Goal: Task Accomplishment & Management: Manage account settings

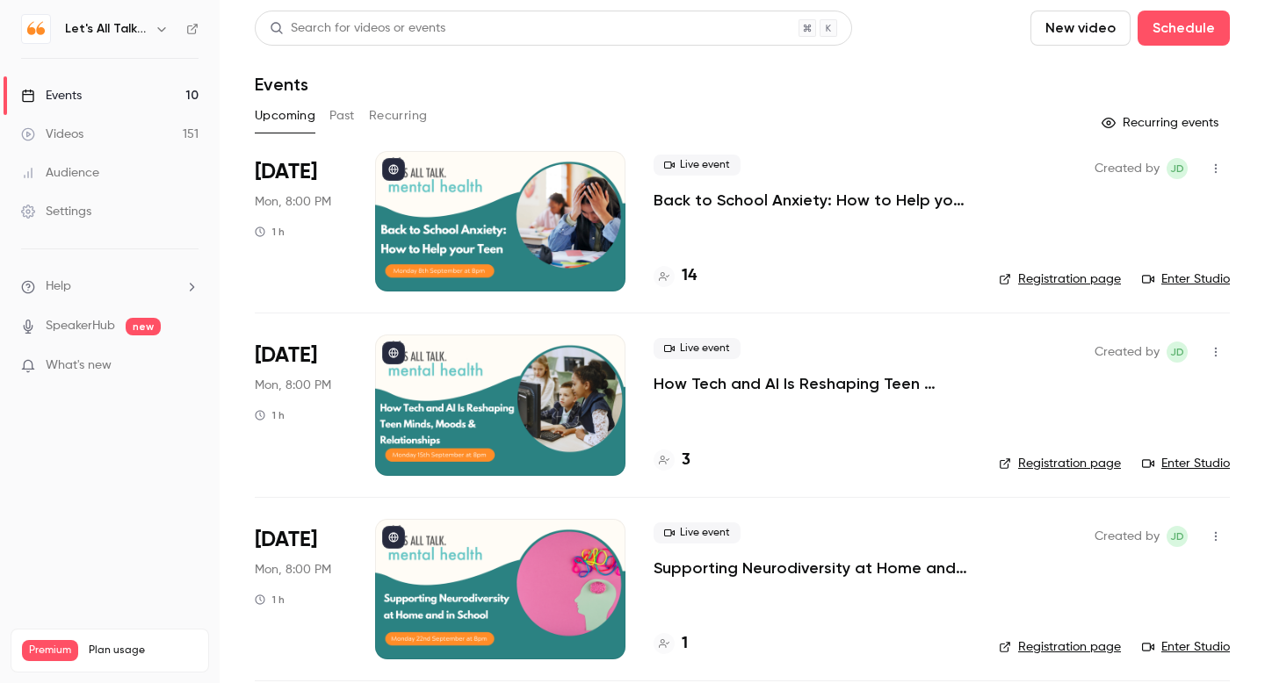
click at [164, 27] on icon "button" at bounding box center [161, 29] width 8 height 4
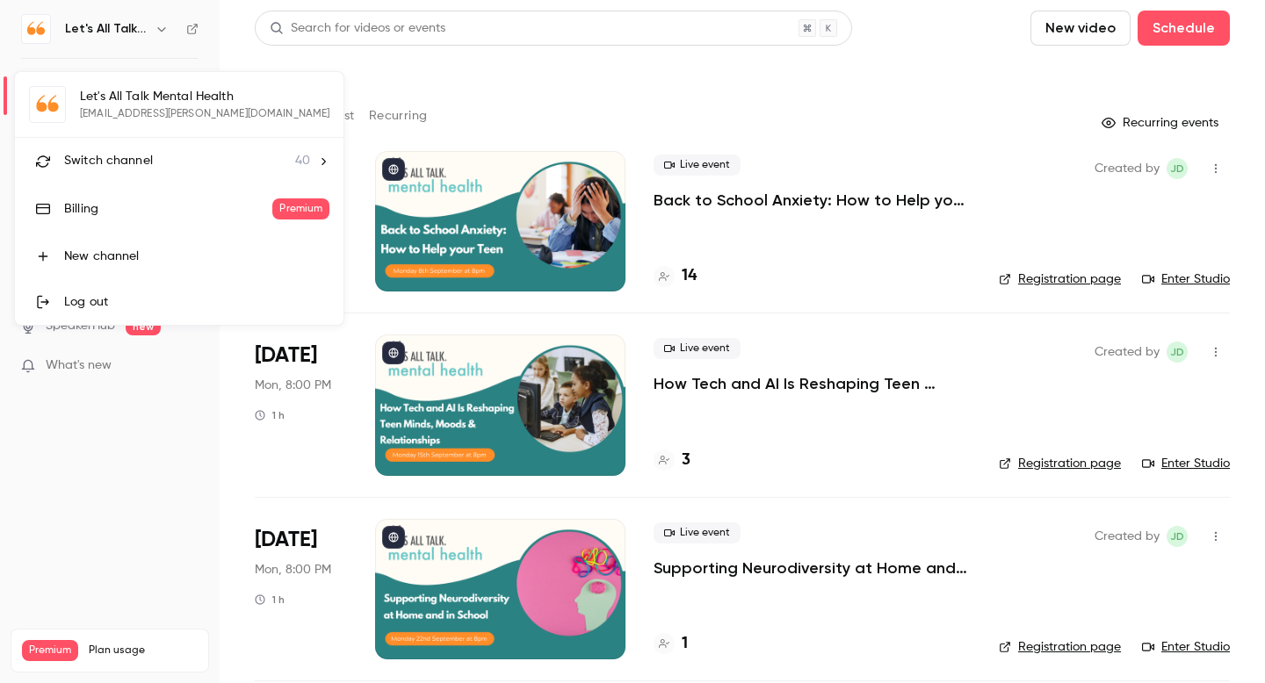
click at [124, 153] on span "Switch channel" at bounding box center [108, 161] width 89 height 18
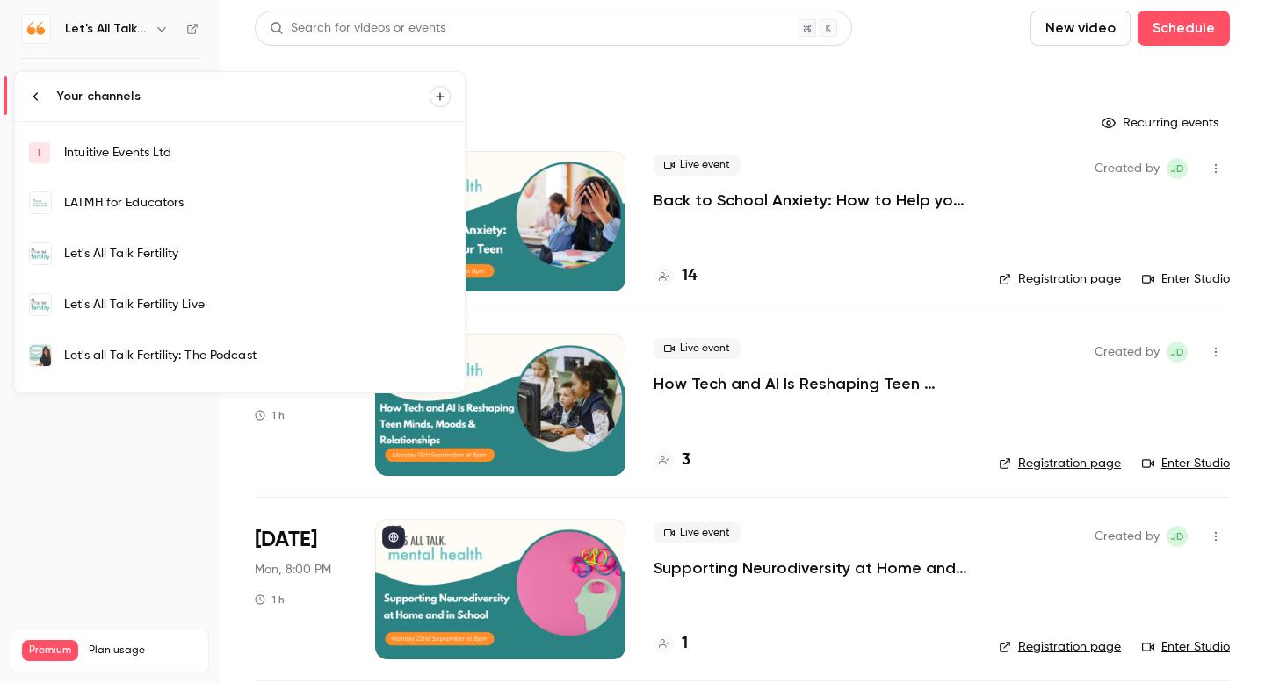
scroll to position [332, 0]
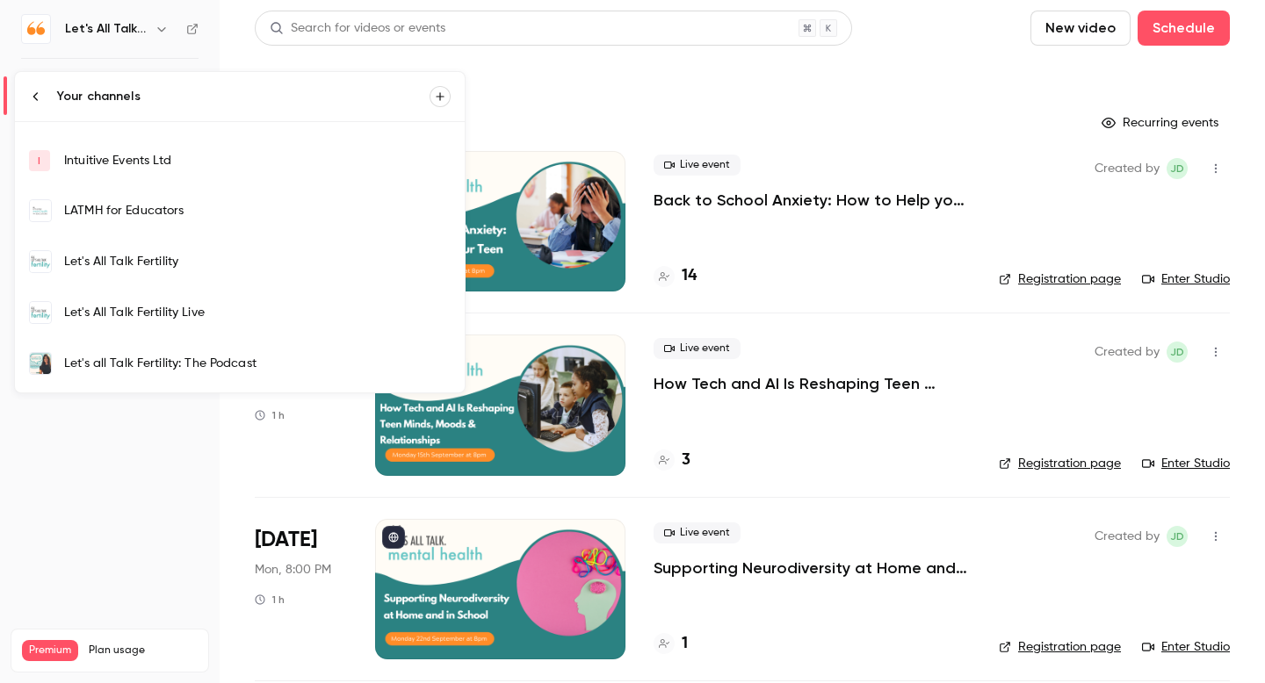
click at [162, 206] on div "LATMH for Educators" at bounding box center [257, 211] width 386 height 18
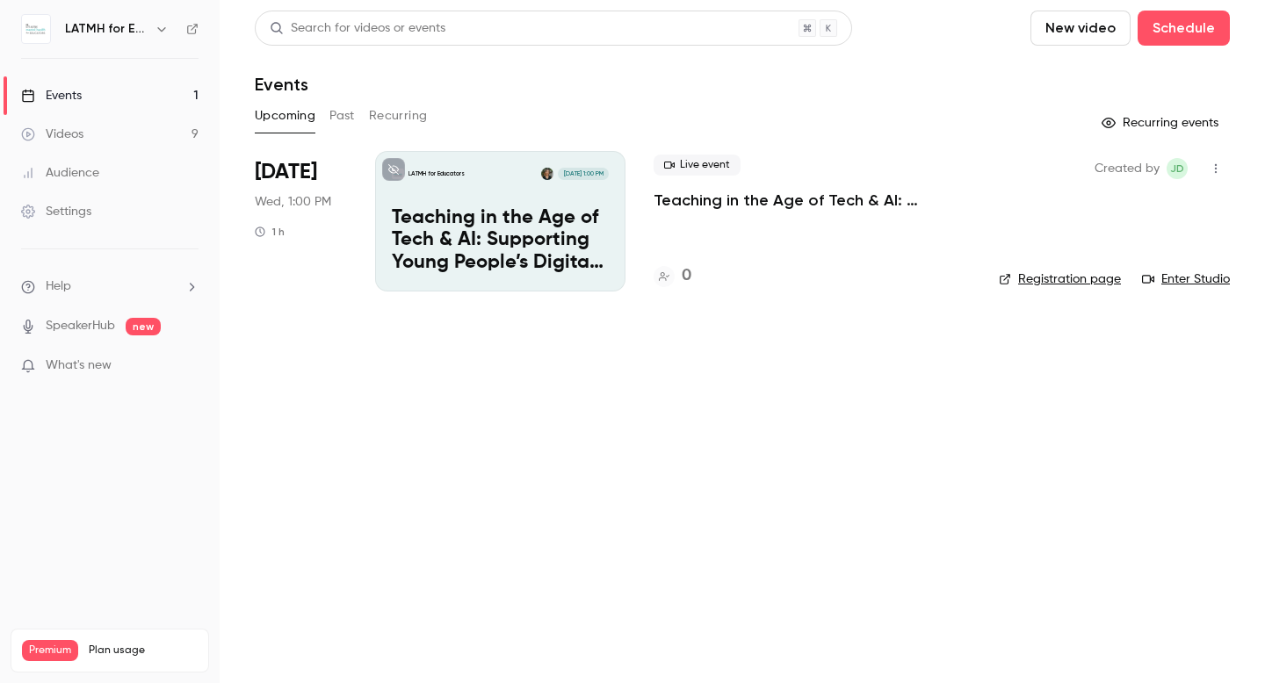
click at [513, 223] on p "Teaching in the Age of Tech & AI: Supporting Young People’s Digital Lives" at bounding box center [500, 241] width 217 height 68
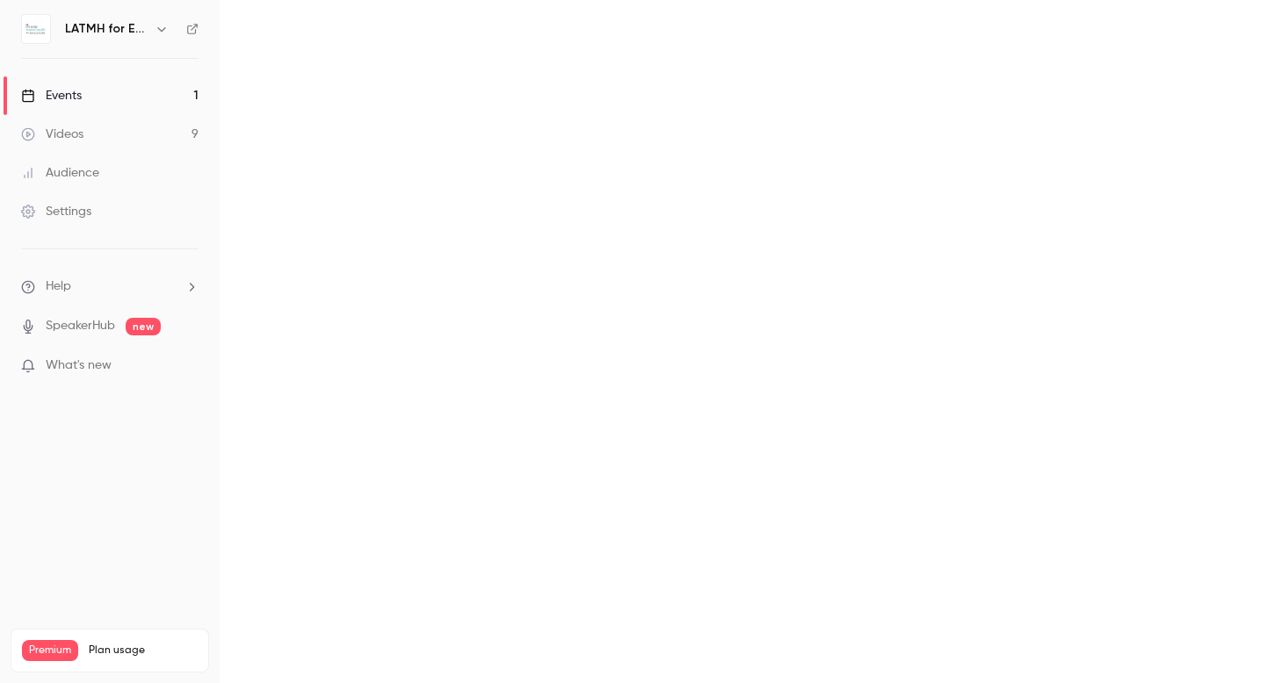
click at [513, 223] on main at bounding box center [742, 341] width 1045 height 683
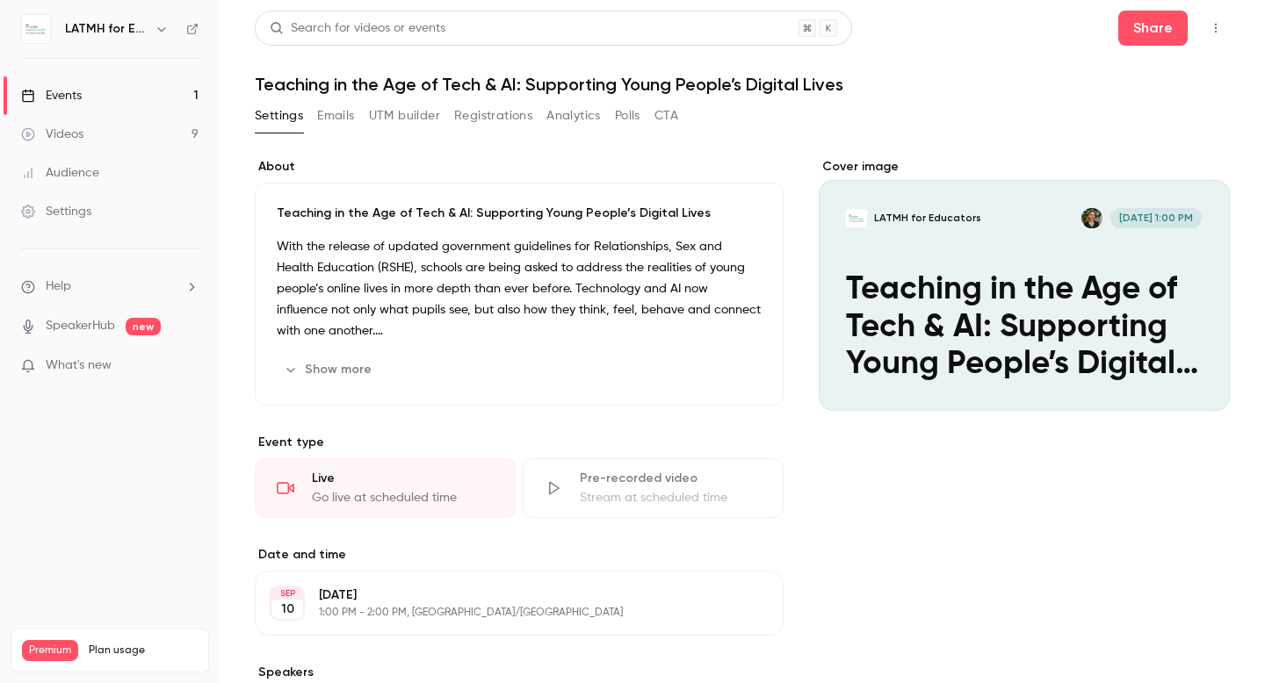
click at [985, 222] on div "Cover image" at bounding box center [1024, 284] width 411 height 253
click at [0, 0] on input "LATMH for Educators [DATE] 1:00 PM Teaching in the Age of Tech & AI: Supporting…" at bounding box center [0, 0] width 0 height 0
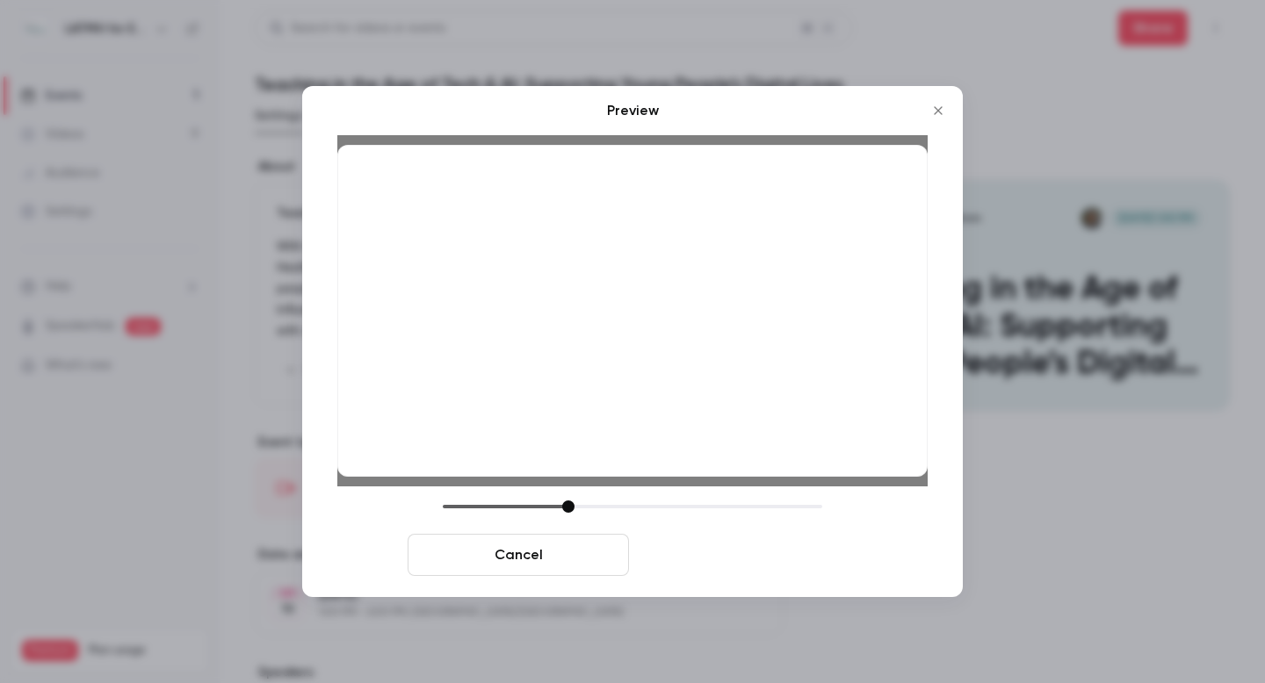
click at [770, 557] on button "Save cover" at bounding box center [746, 555] width 221 height 42
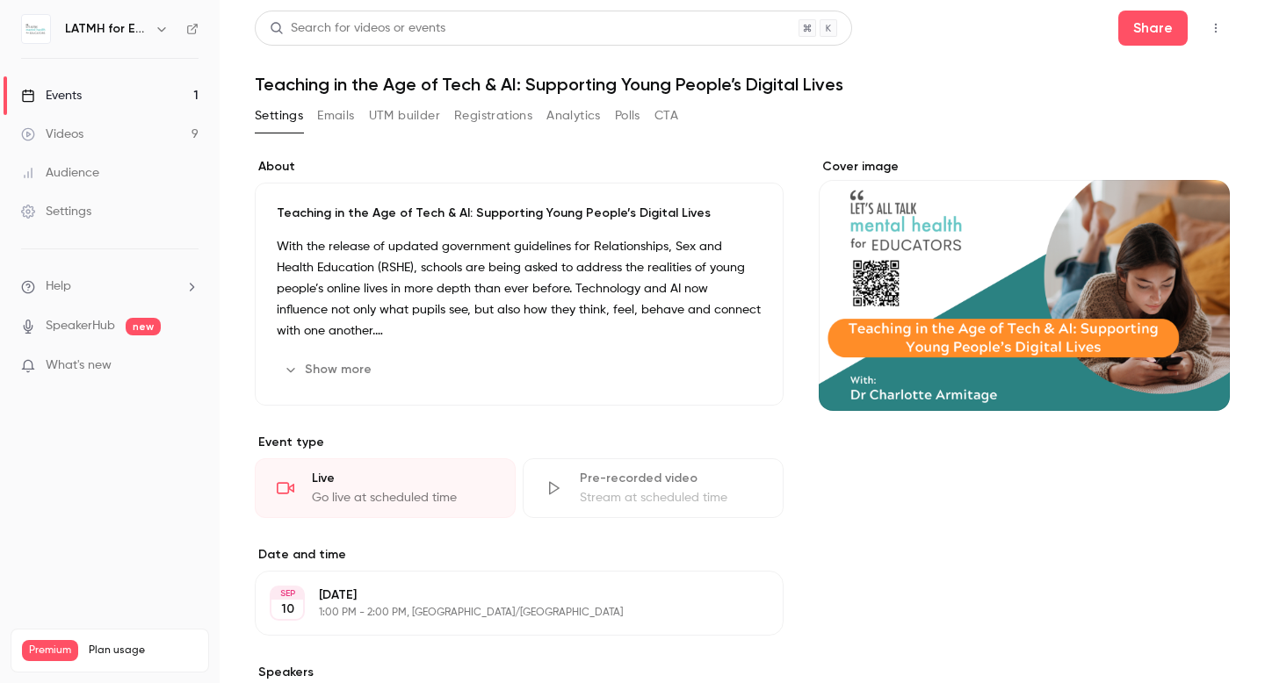
click at [1213, 34] on button "button" at bounding box center [1215, 28] width 28 height 28
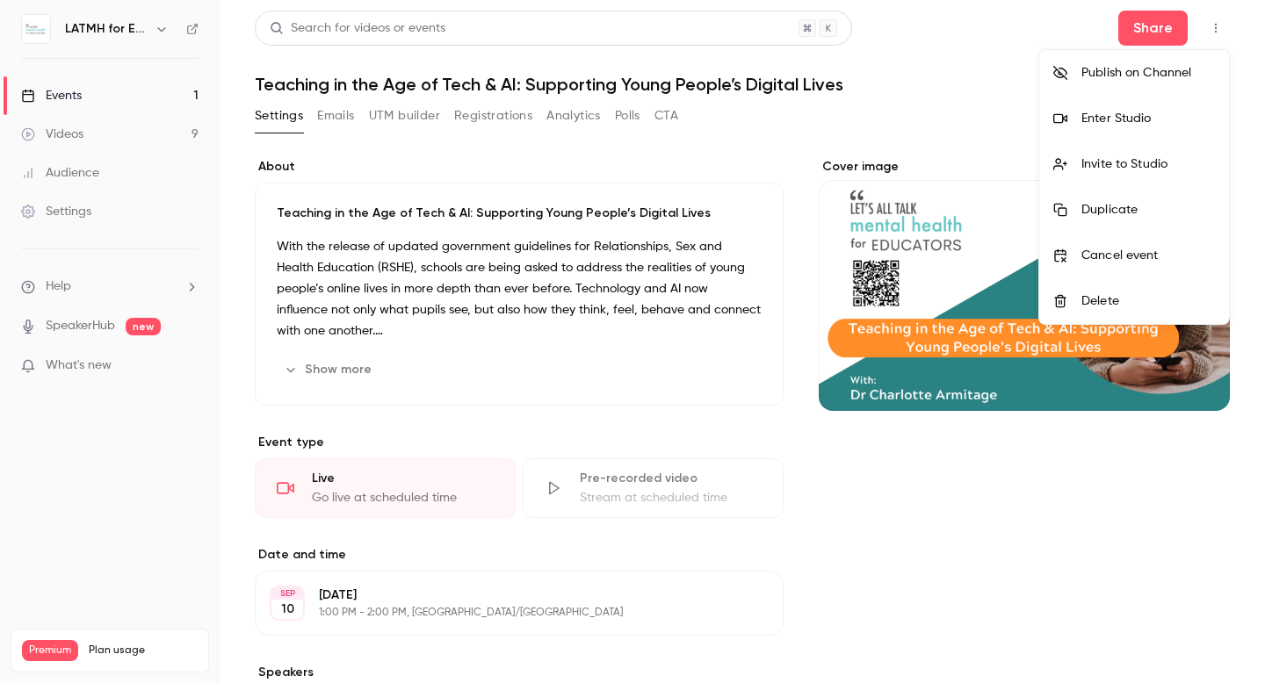
click at [1129, 171] on div "Invite to Studio" at bounding box center [1147, 164] width 133 height 18
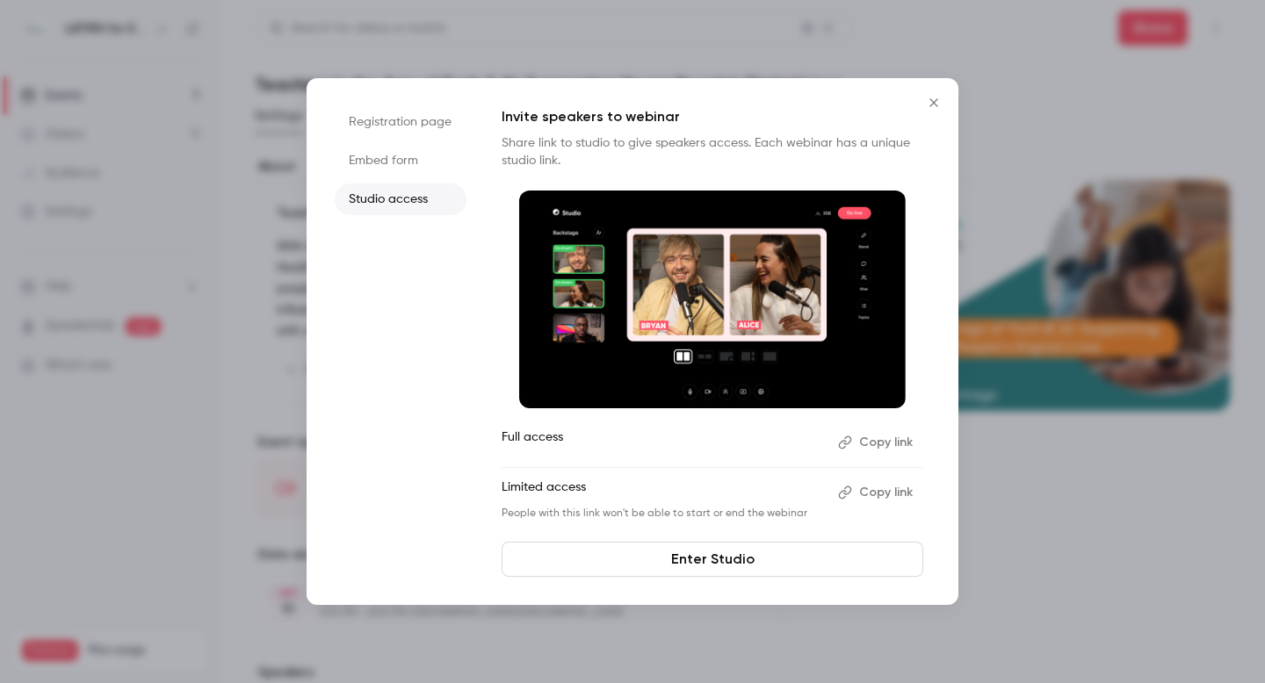
click at [886, 496] on button "Copy link" at bounding box center [877, 493] width 92 height 28
click at [1055, 523] on div at bounding box center [632, 341] width 1265 height 683
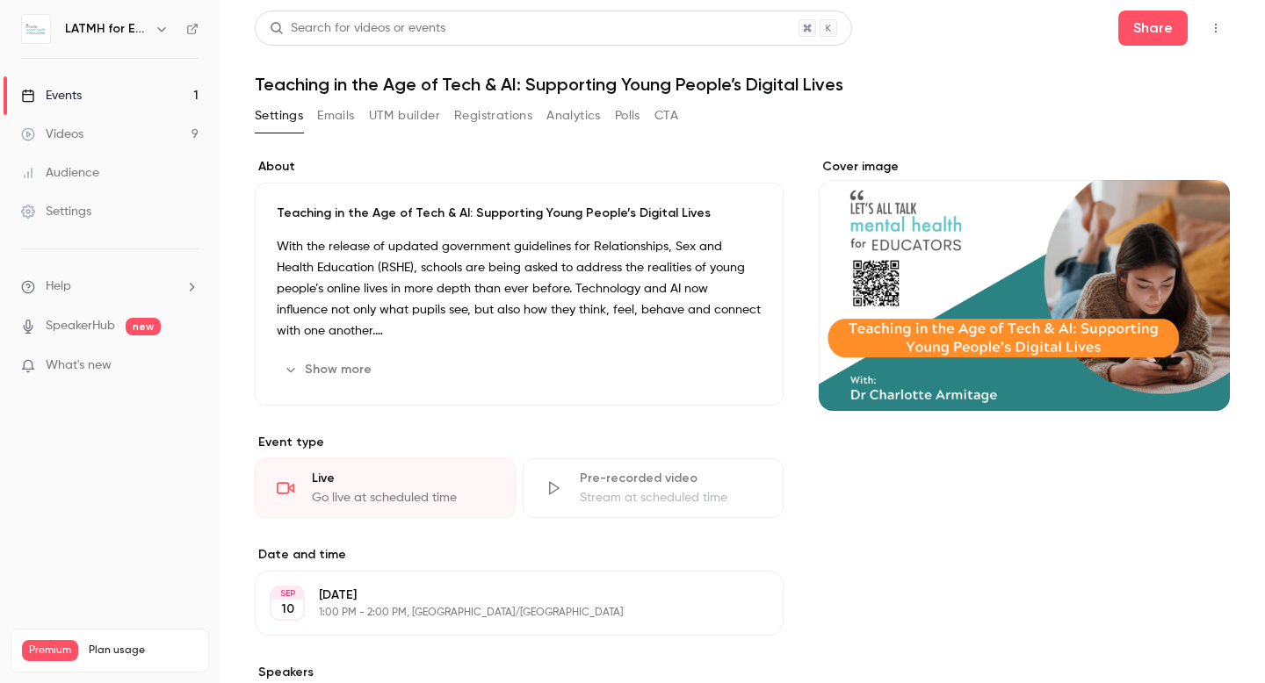
click at [161, 34] on icon "button" at bounding box center [162, 29] width 14 height 14
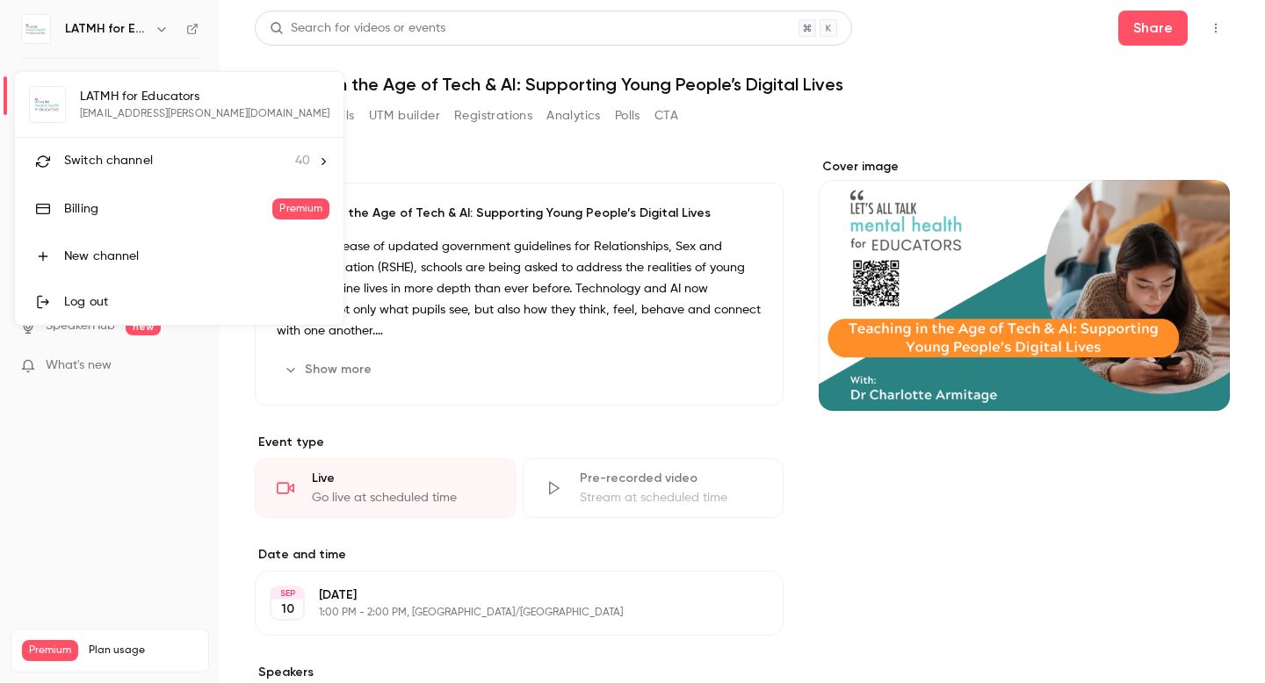
click at [119, 166] on span "Switch channel" at bounding box center [108, 161] width 89 height 18
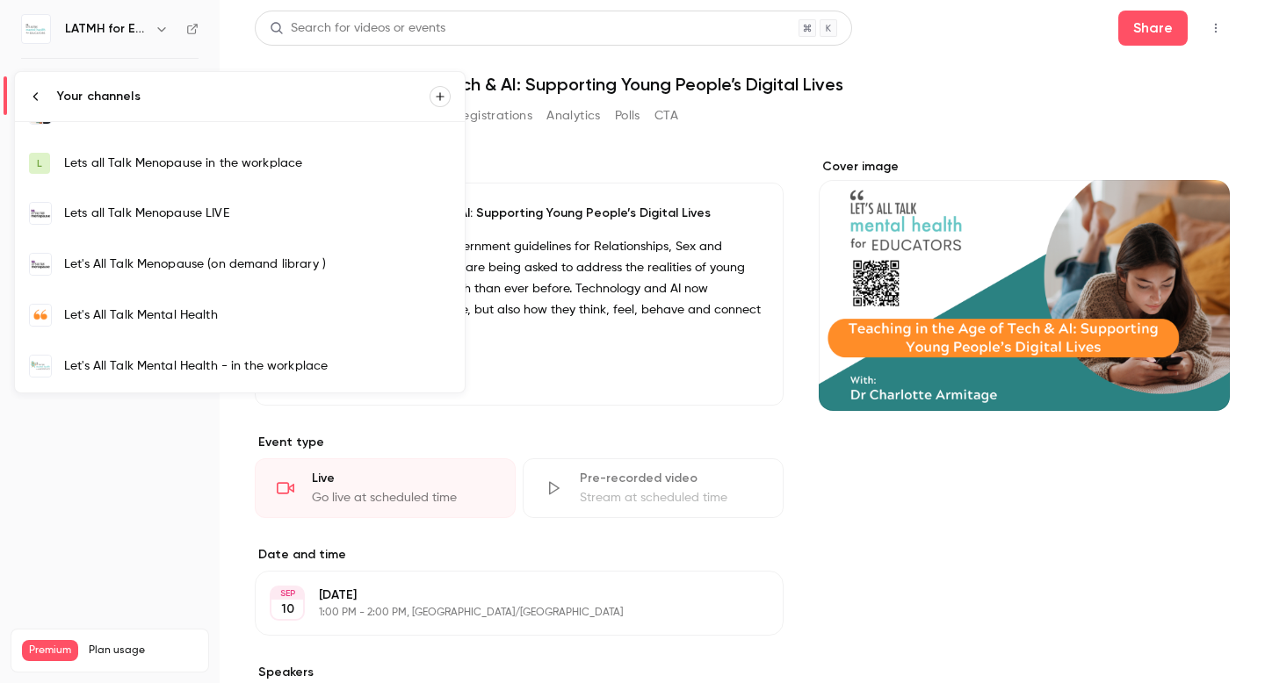
scroll to position [586, 0]
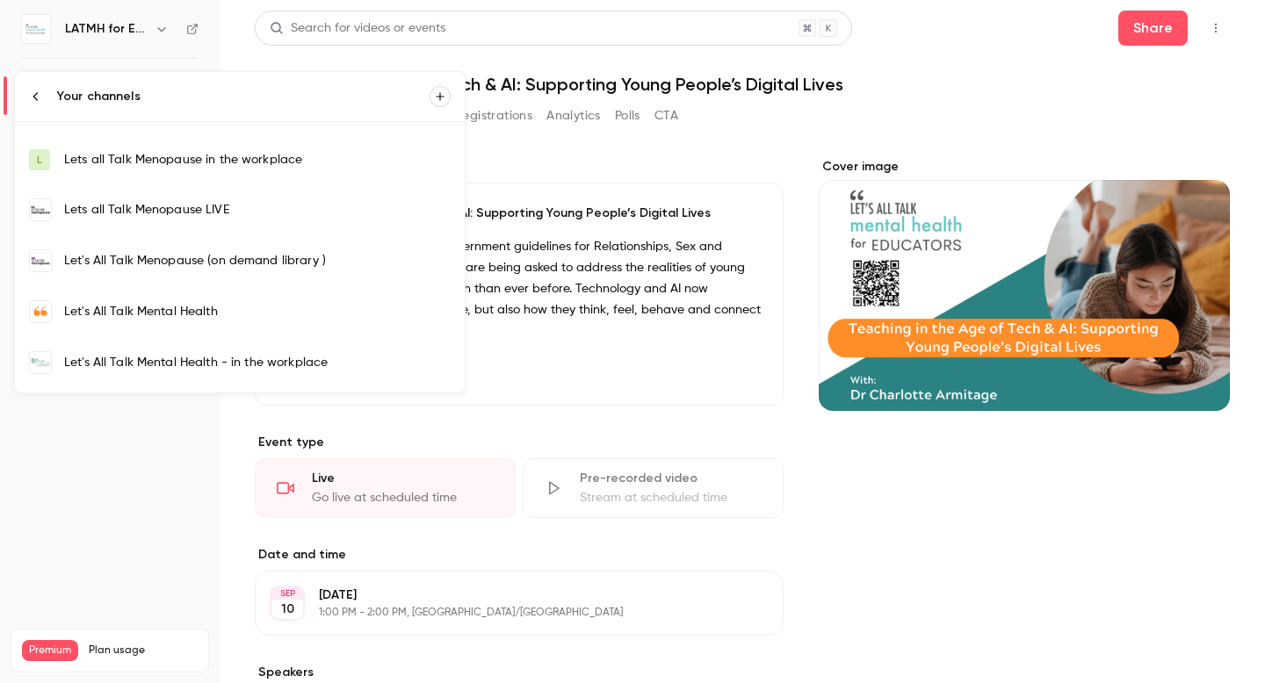
click at [161, 295] on link "Let's All Talk Mental Health" at bounding box center [240, 311] width 450 height 51
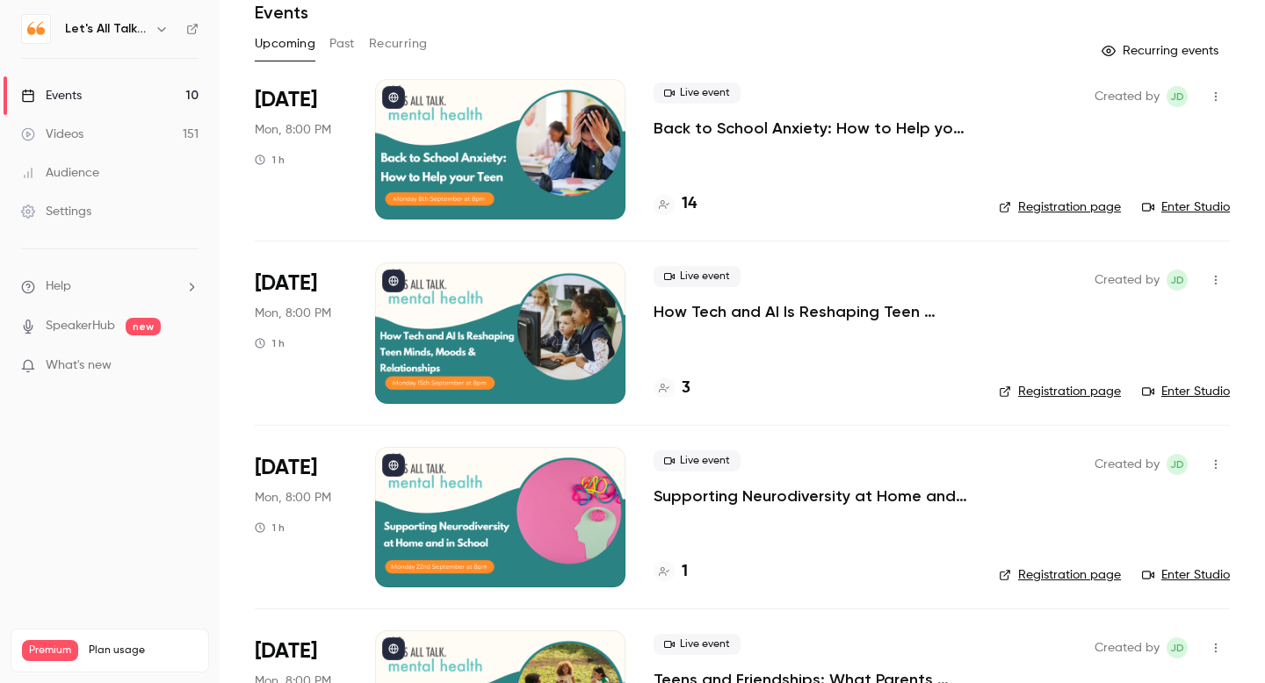
scroll to position [74, 0]
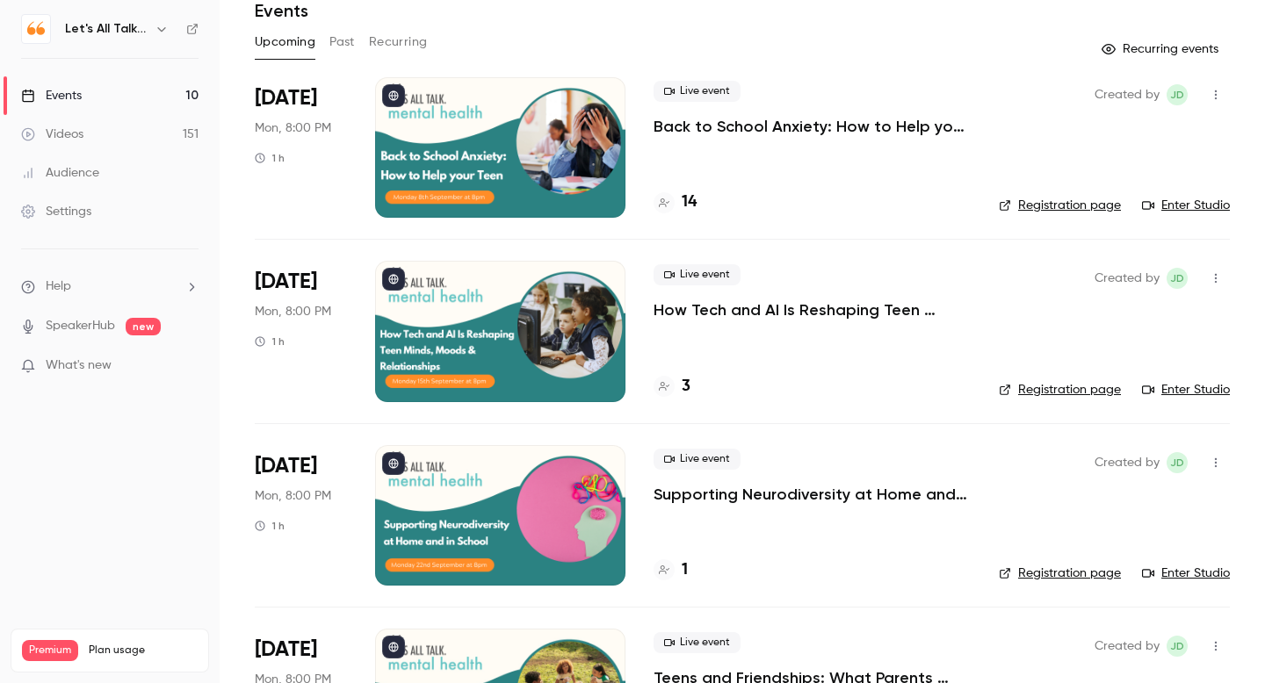
click at [777, 499] on p "Supporting Neurodiversity at Home and in School" at bounding box center [811, 494] width 317 height 21
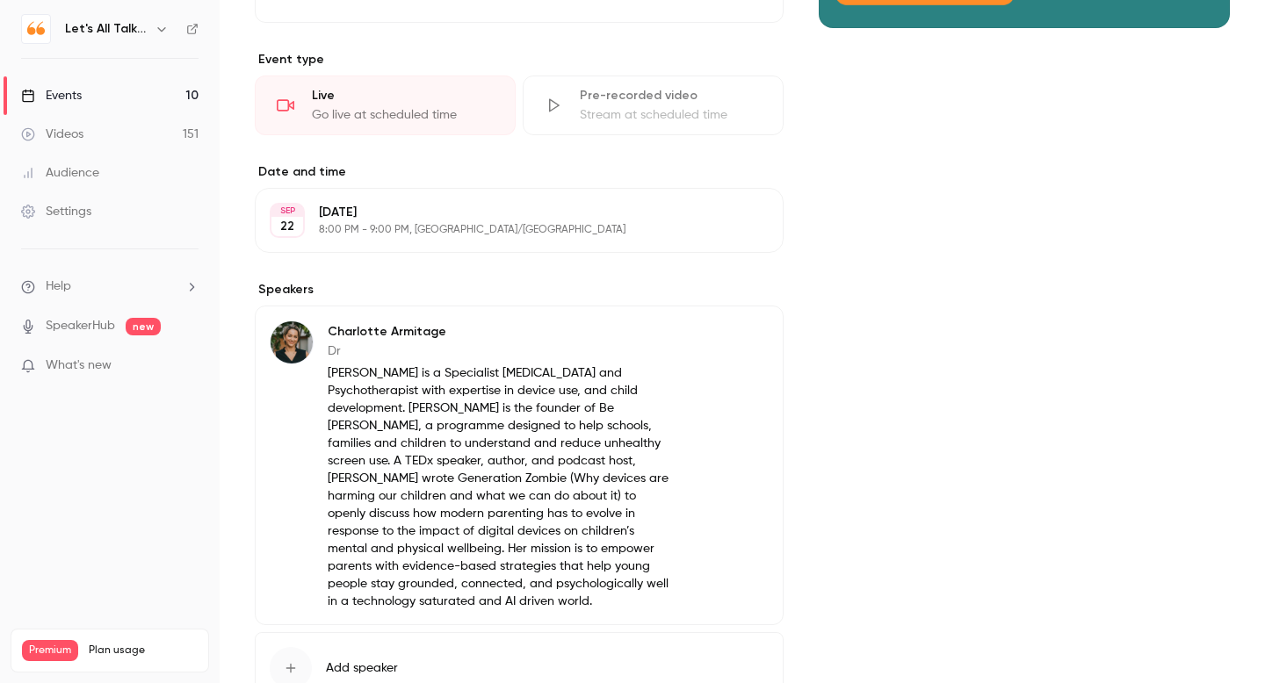
scroll to position [457, 0]
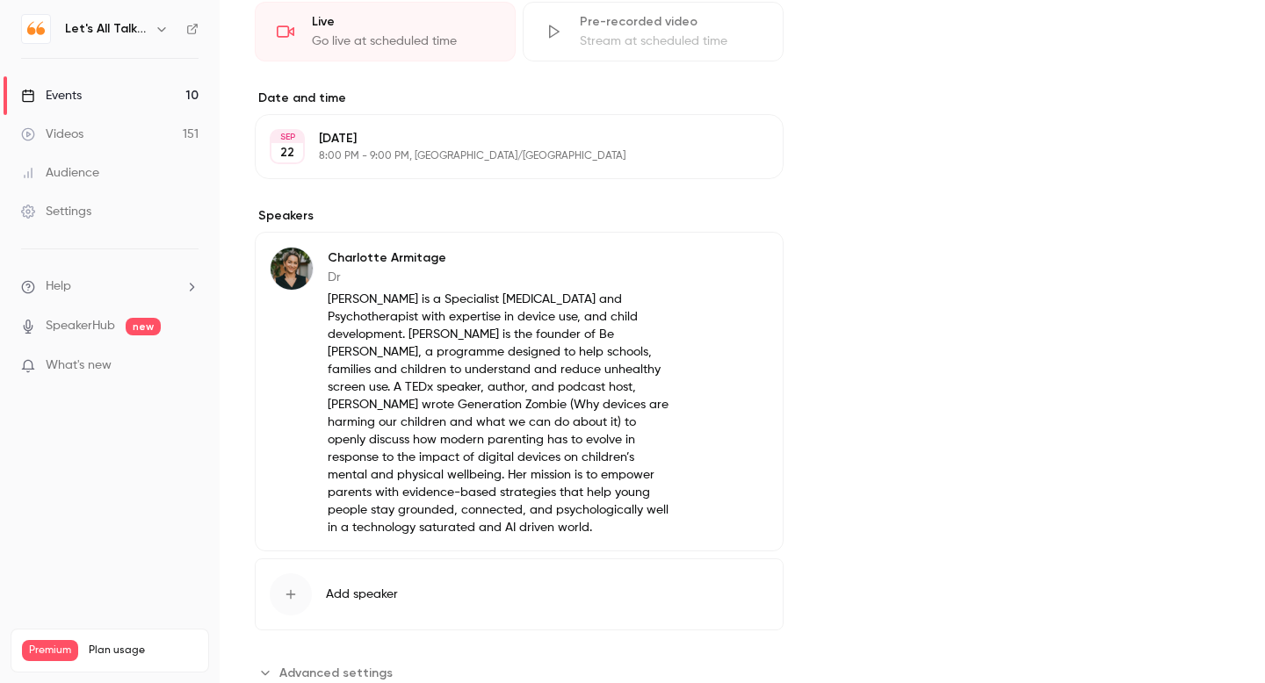
click at [725, 265] on icon "button" at bounding box center [719, 261] width 14 height 14
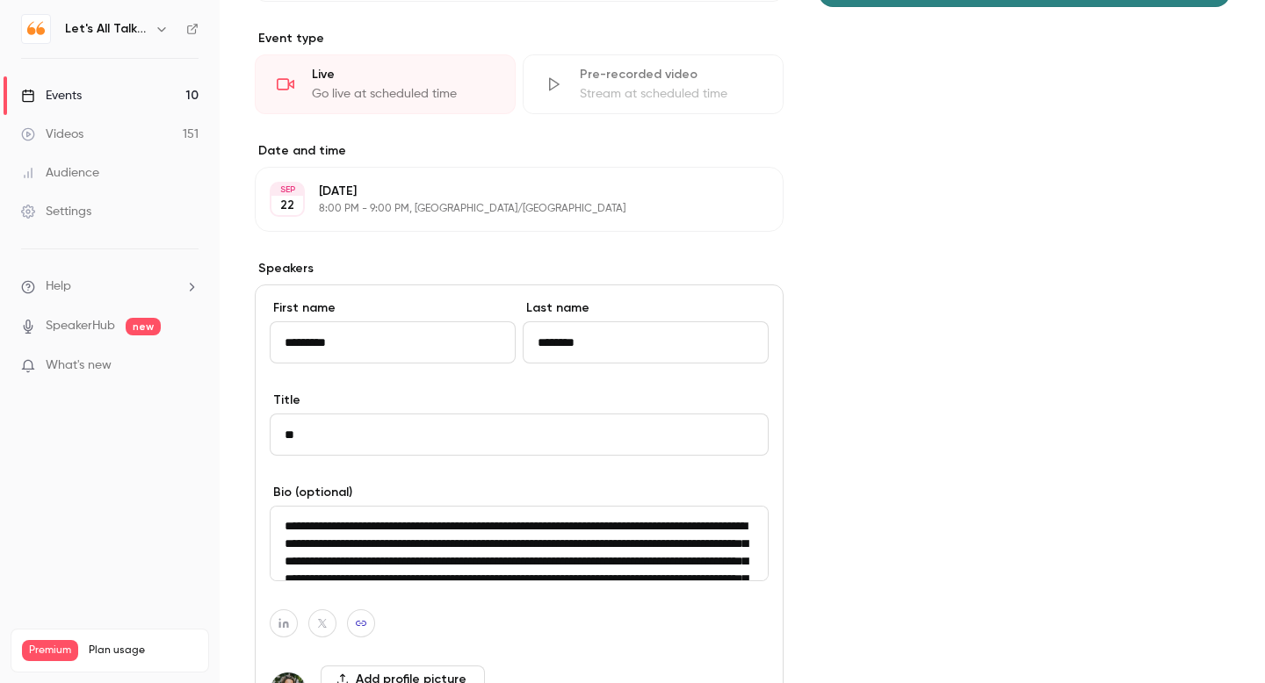
scroll to position [408, 0]
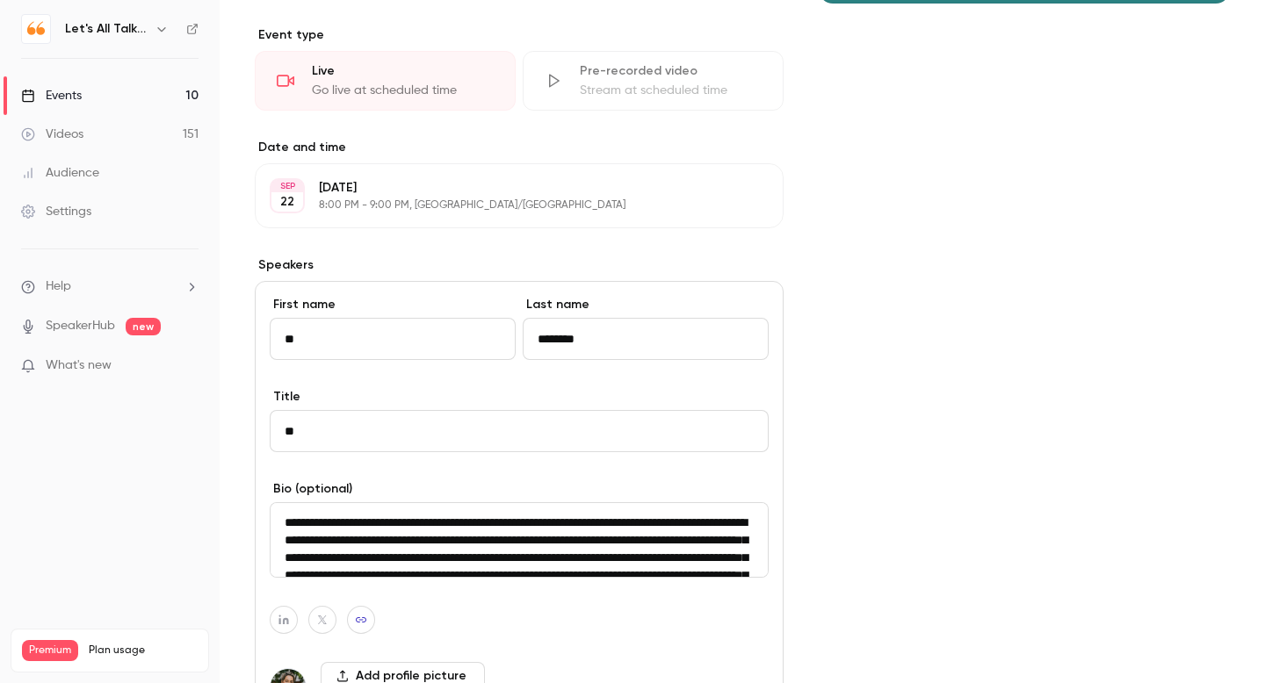
type input "*"
type input "***"
type input "*"
type input "*****"
click at [361, 526] on textarea "**********" at bounding box center [519, 540] width 499 height 76
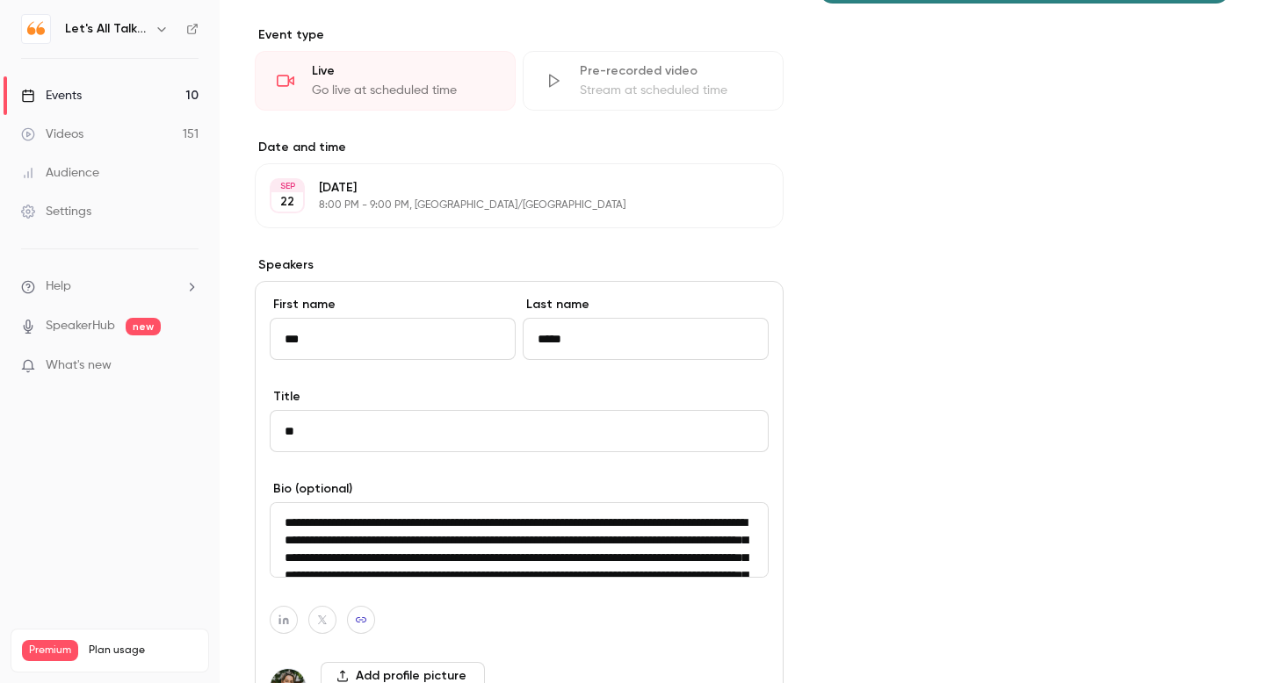
click at [282, 524] on textarea "**********" at bounding box center [519, 540] width 499 height 76
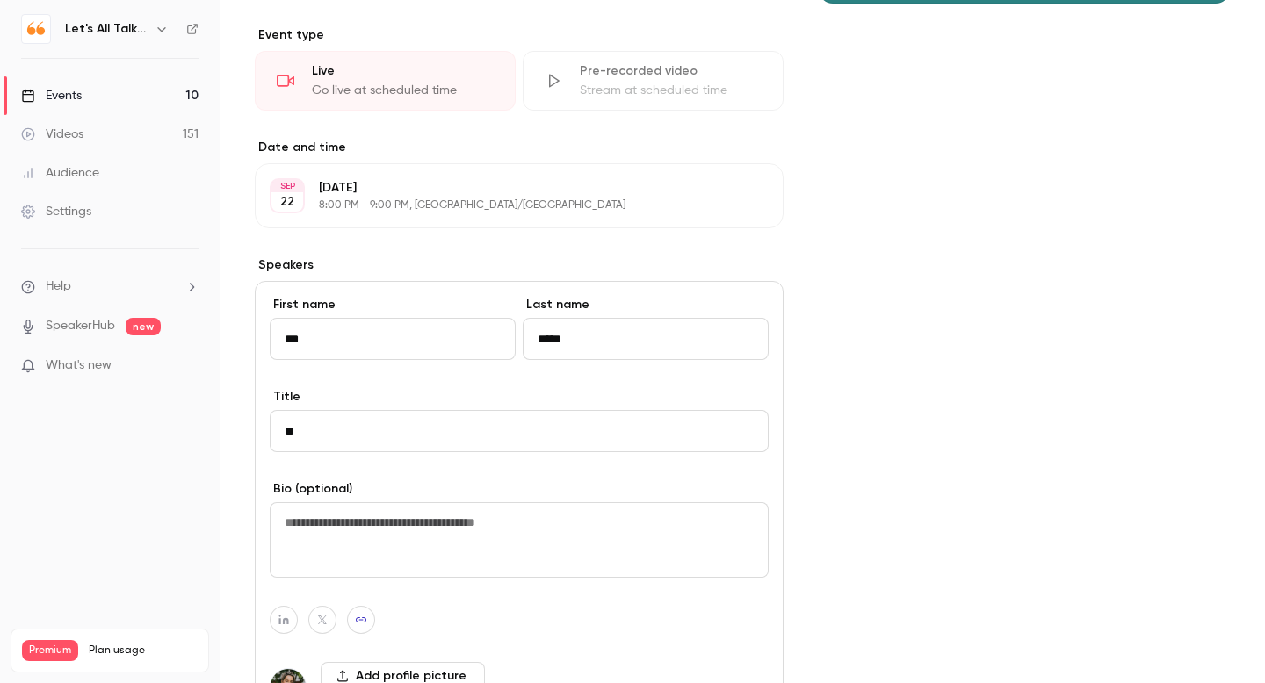
scroll to position [0, 0]
paste textarea "**********"
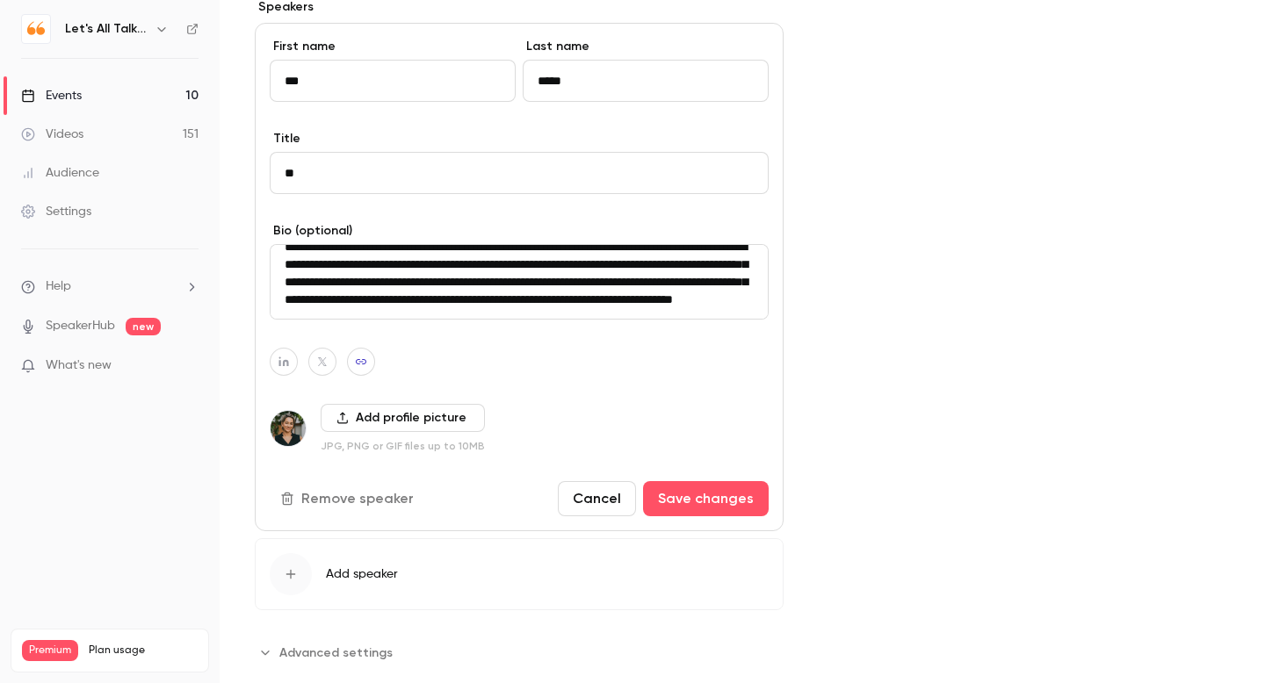
scroll to position [688, 0]
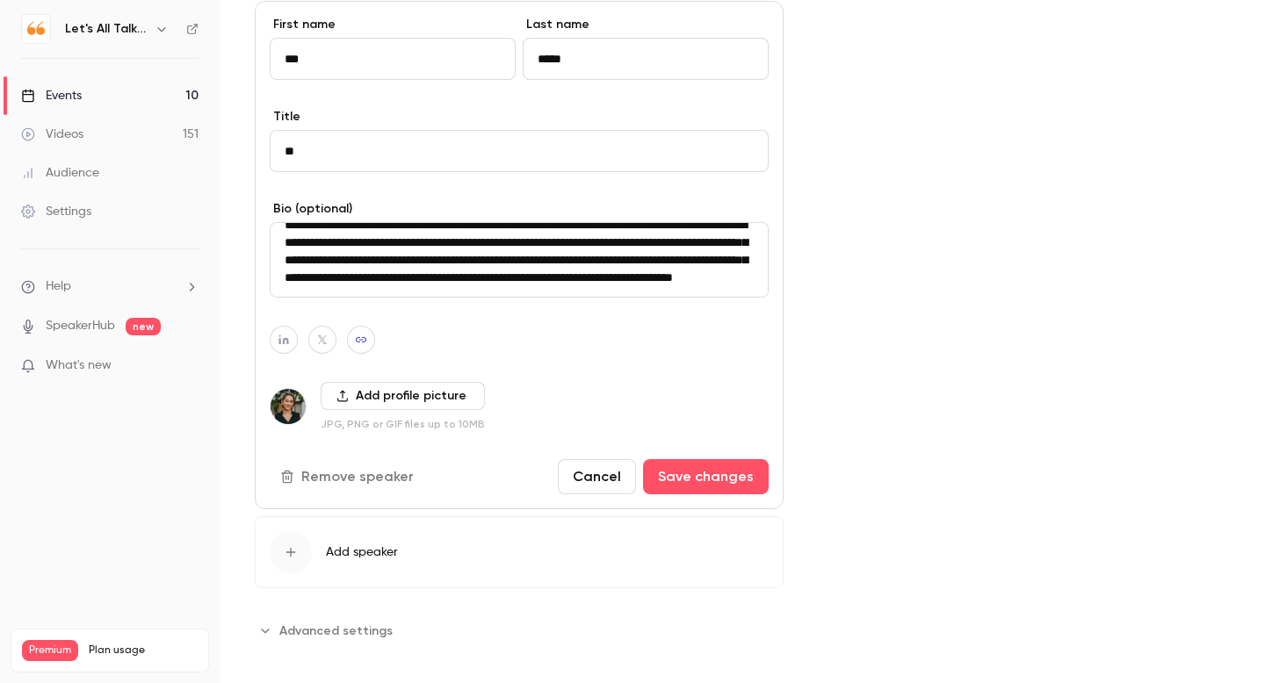
type textarea "**********"
click at [408, 392] on button "Add profile picture" at bounding box center [403, 396] width 164 height 28
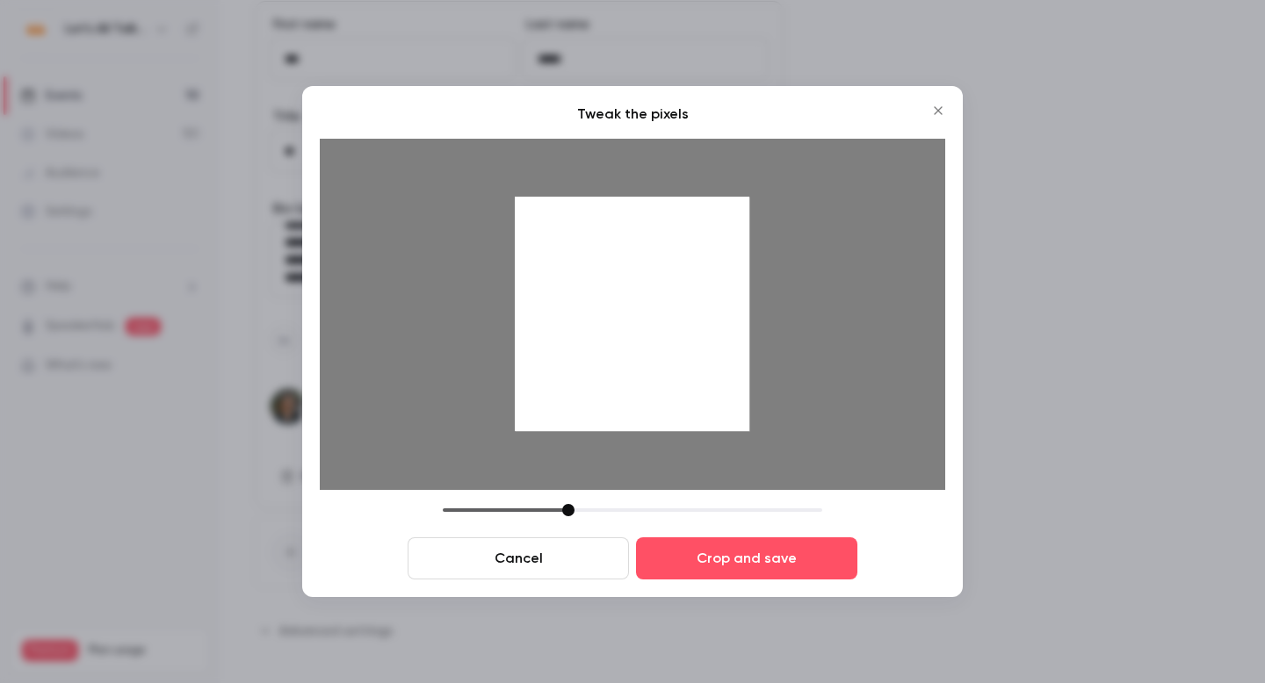
drag, startPoint x: 633, startPoint y: 196, endPoint x: 647, endPoint y: 305, distance: 109.8
click at [647, 305] on div at bounding box center [632, 314] width 625 height 351
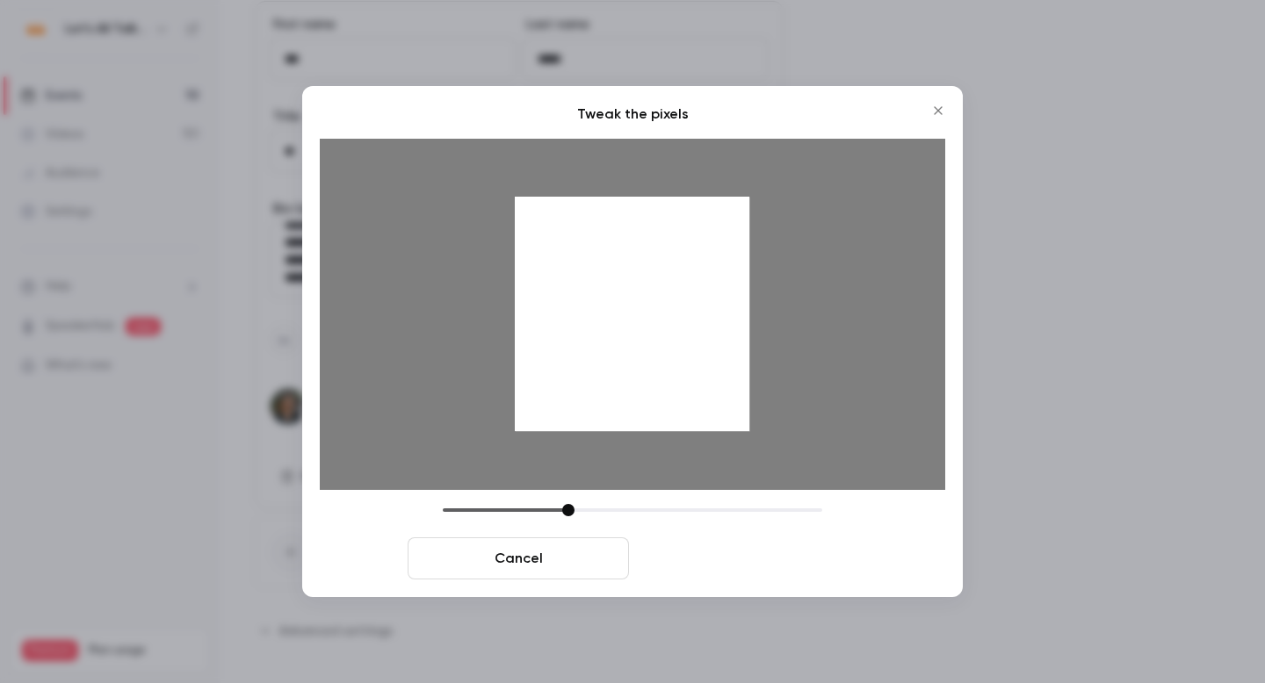
click at [711, 556] on button "Crop and save" at bounding box center [746, 559] width 221 height 42
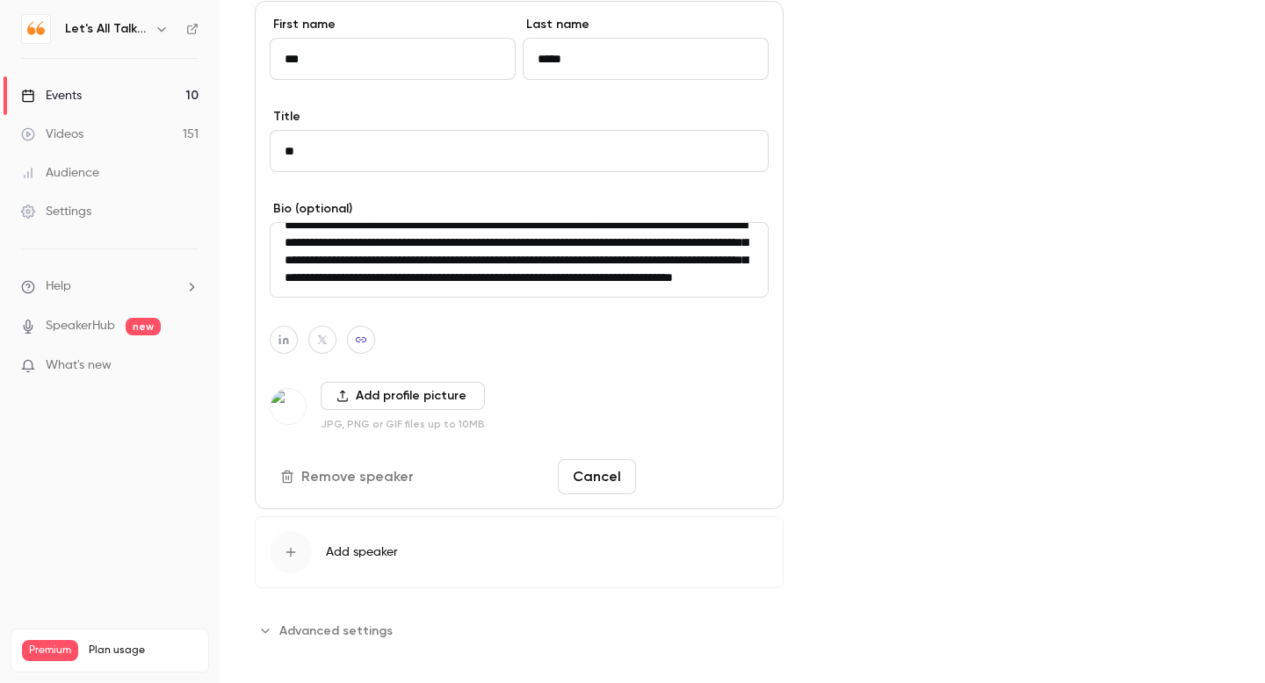
click at [689, 484] on button "Save changes" at bounding box center [706, 476] width 126 height 35
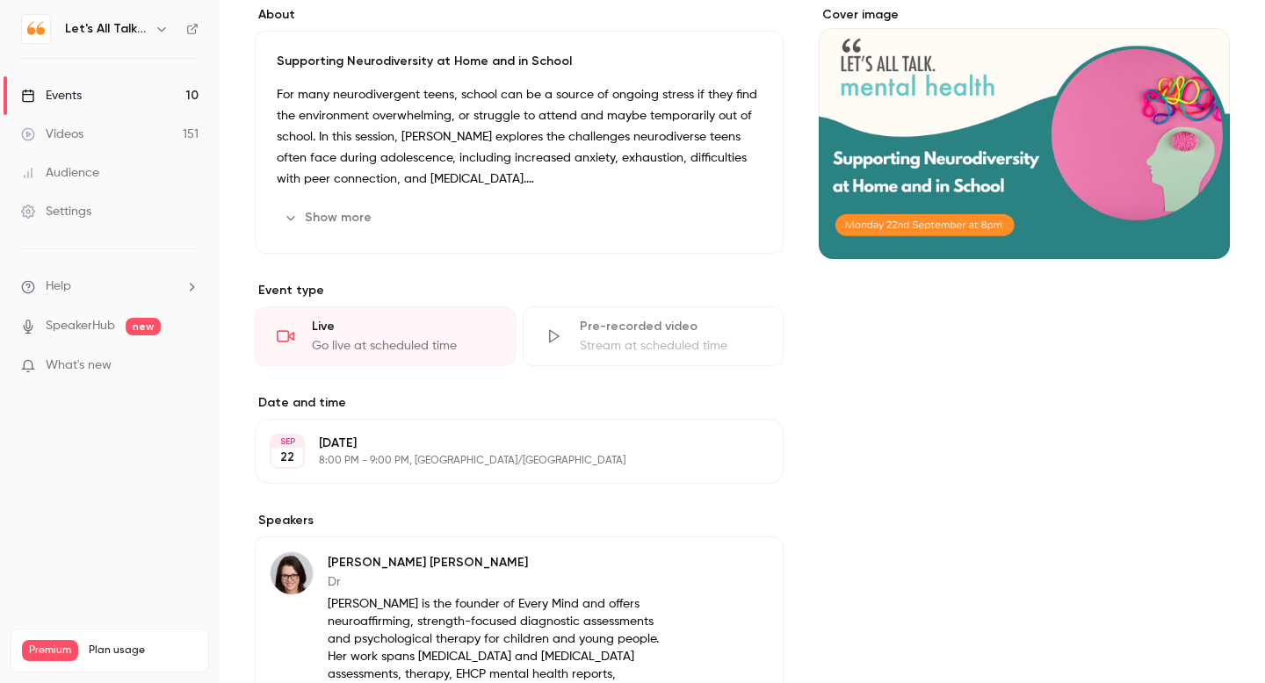
scroll to position [11, 0]
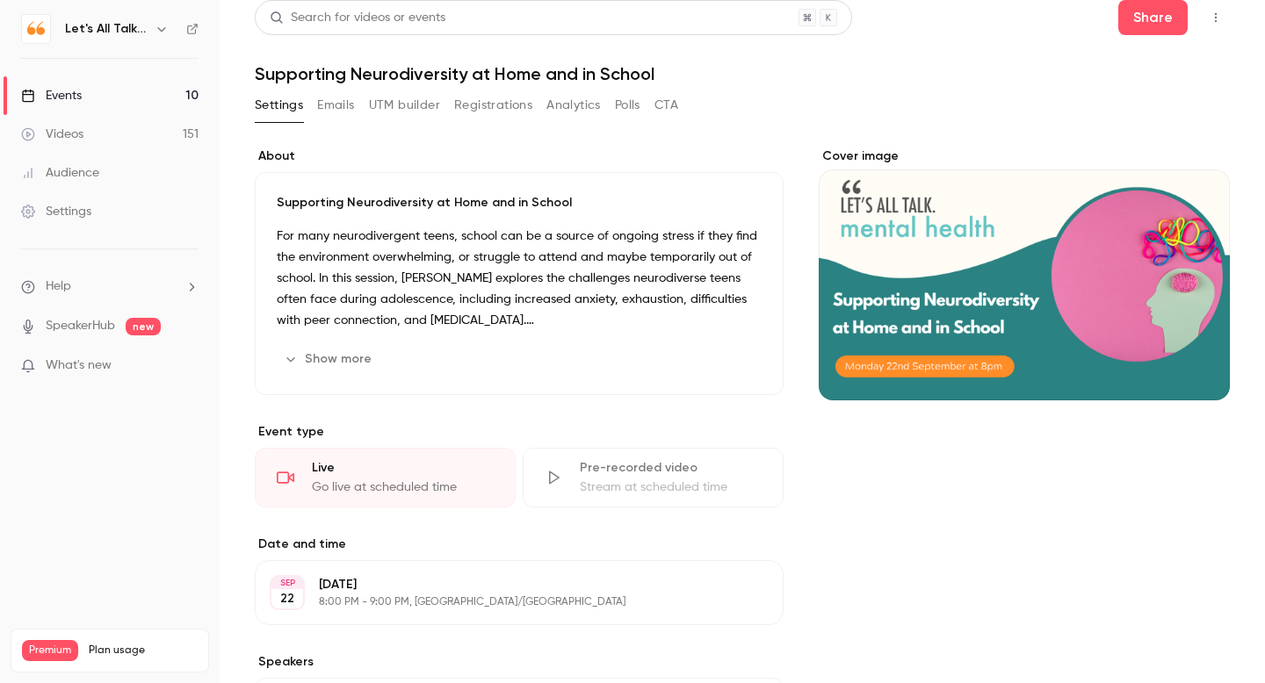
click at [70, 97] on div "Events" at bounding box center [51, 96] width 61 height 18
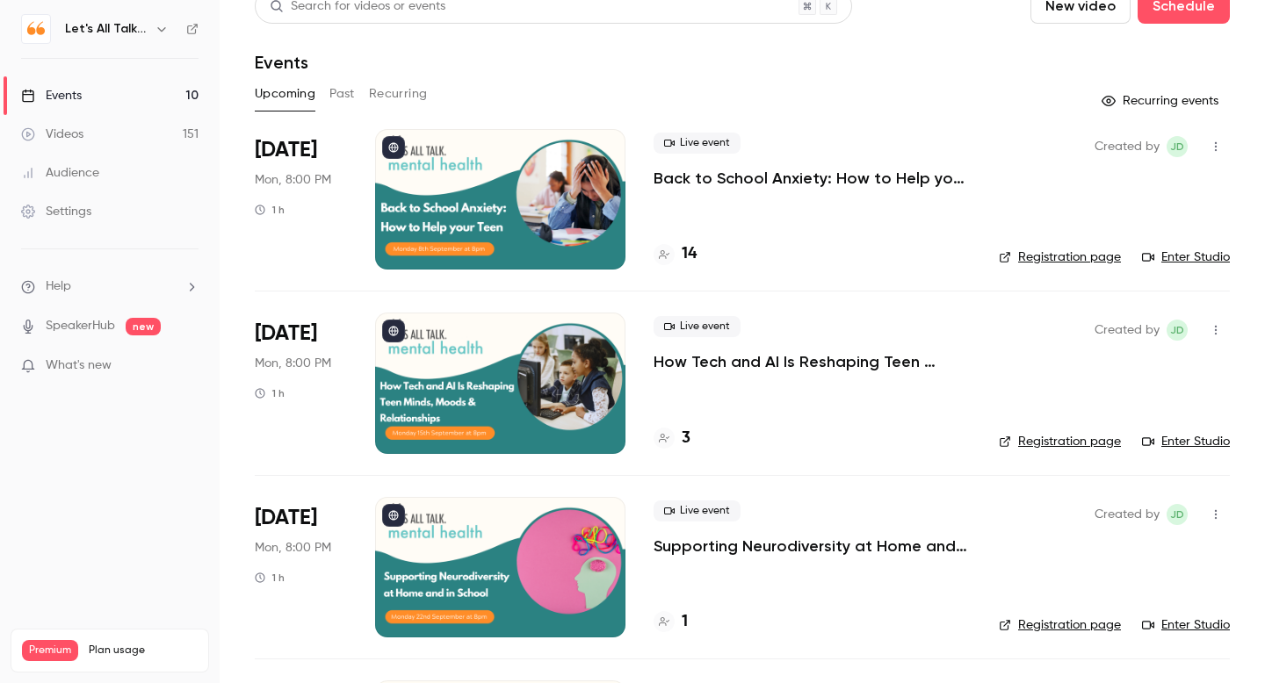
scroll to position [36, 0]
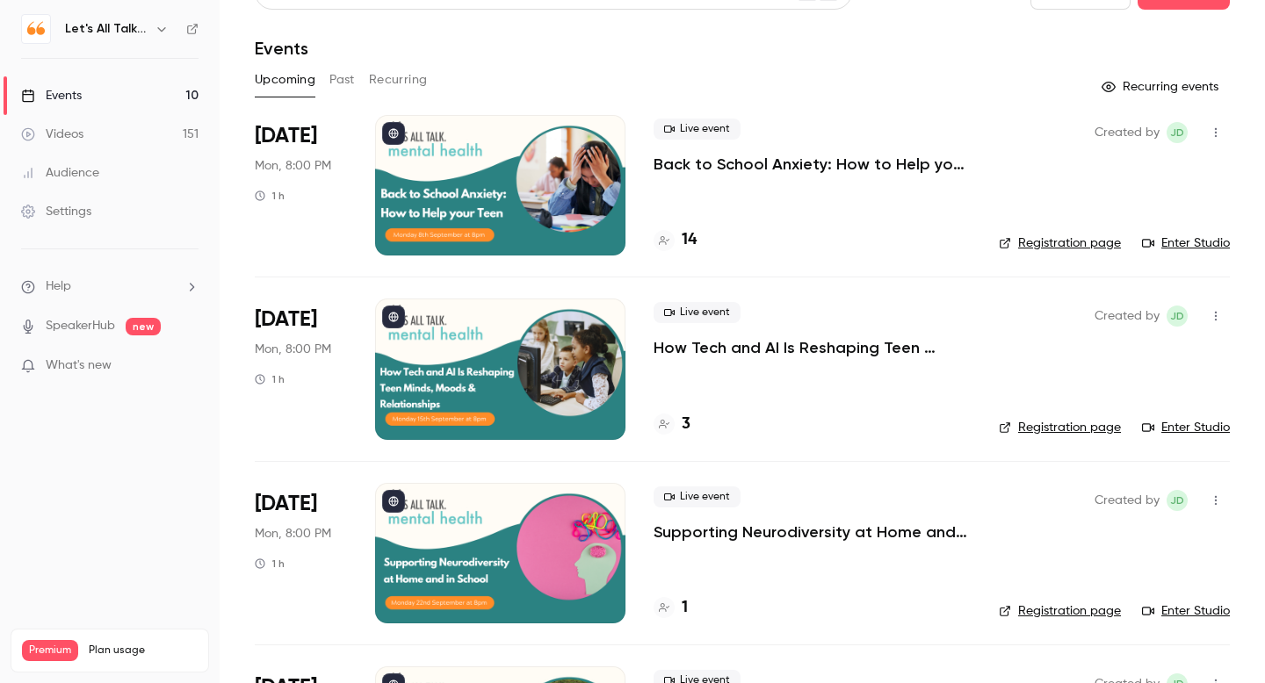
click at [761, 351] on p "How Tech and AI Is Reshaping Teen Minds, Moods & Relationships" at bounding box center [811, 347] width 317 height 21
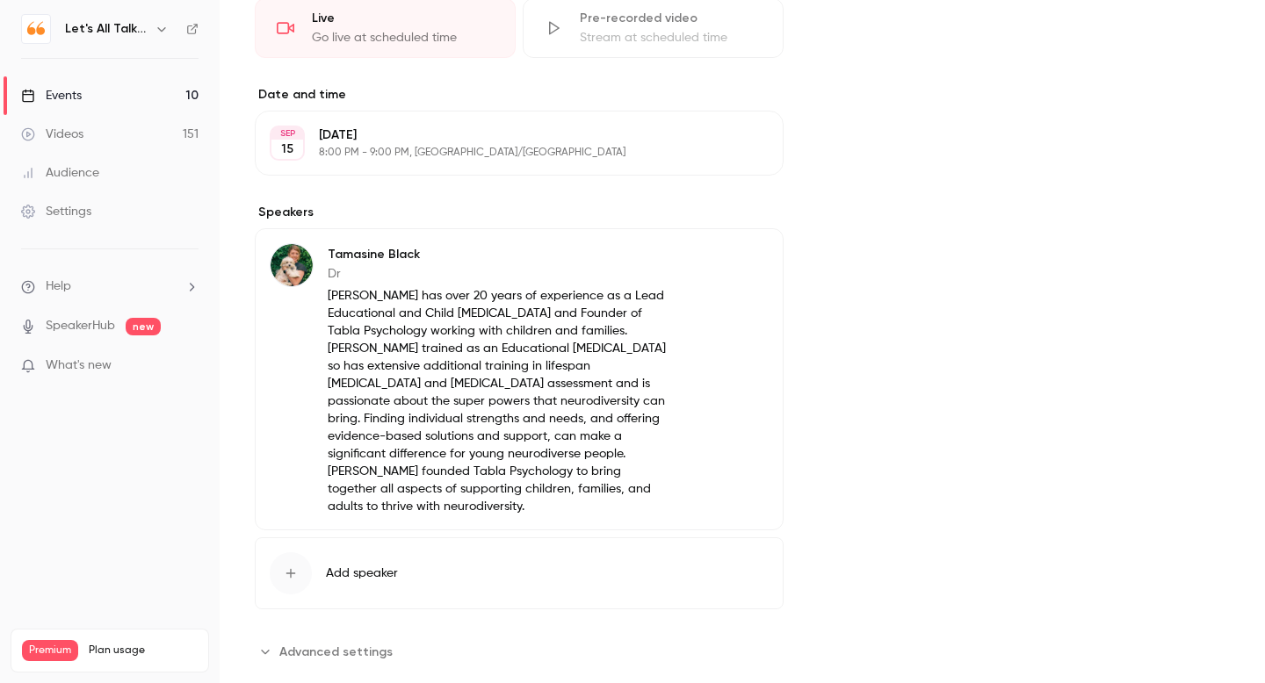
scroll to position [468, 0]
click at [730, 263] on button "Edit" at bounding box center [736, 256] width 64 height 28
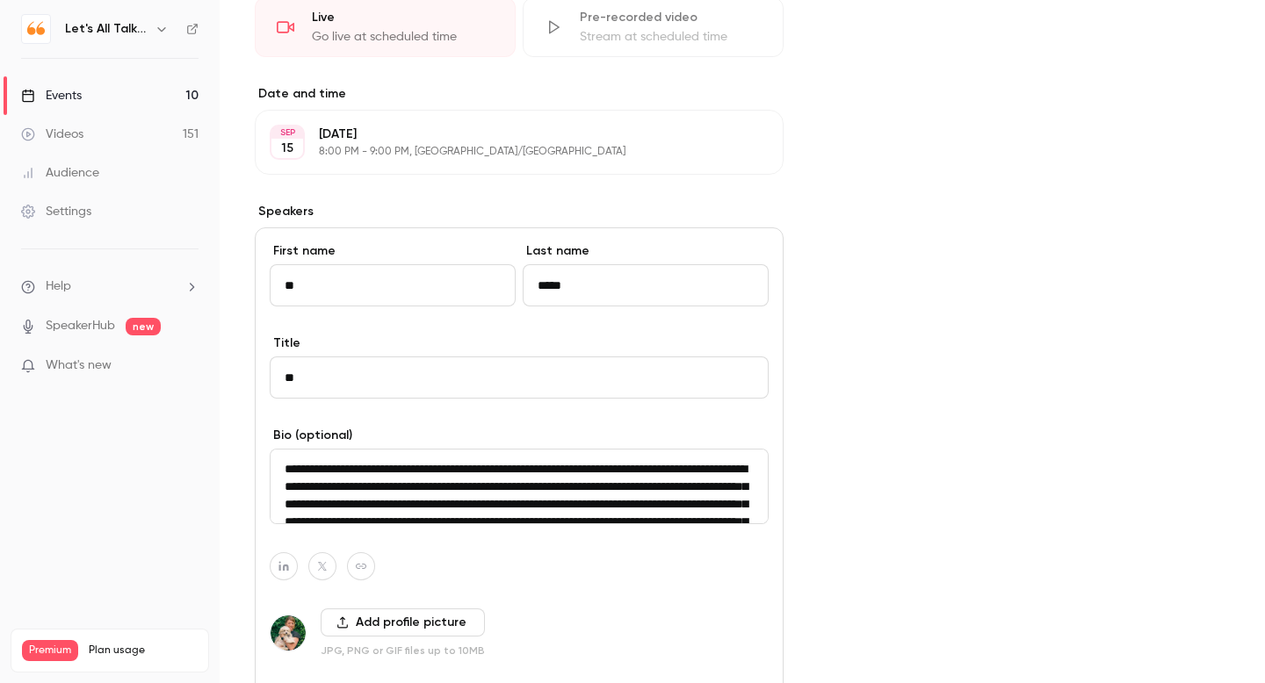
type input "*"
type input "*********"
type input "*"
type input "********"
click at [313, 489] on textarea "**********" at bounding box center [519, 487] width 499 height 76
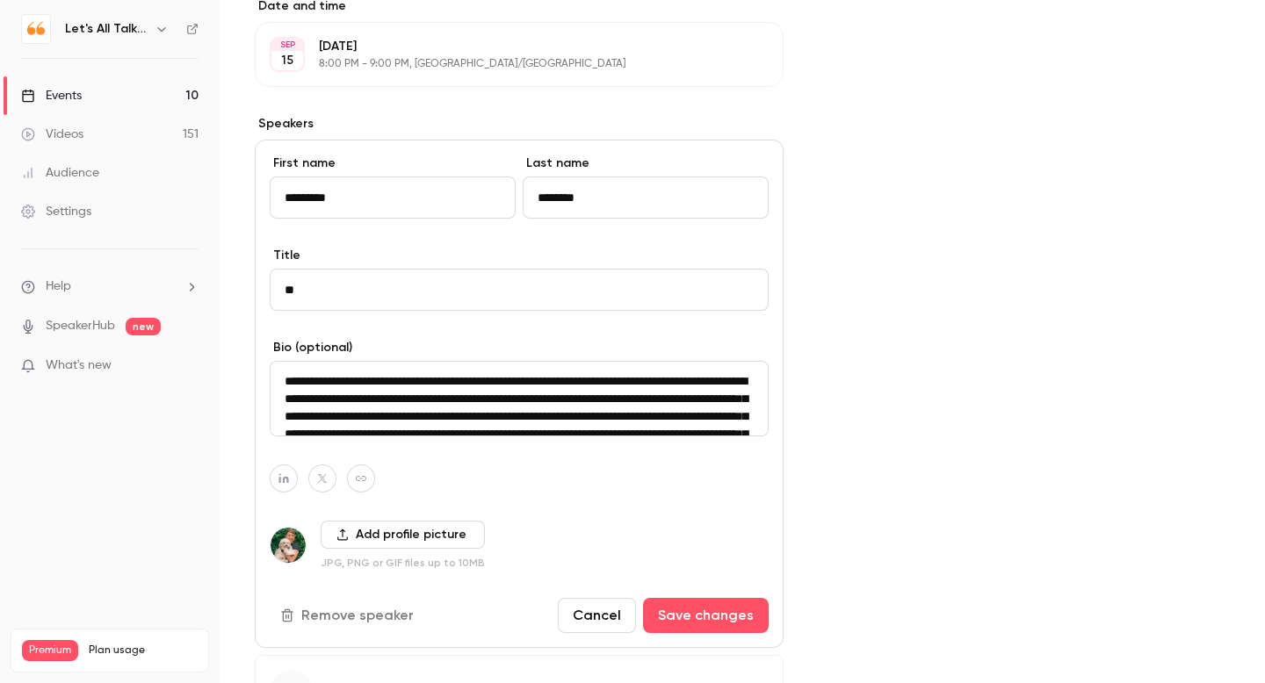
scroll to position [566, 0]
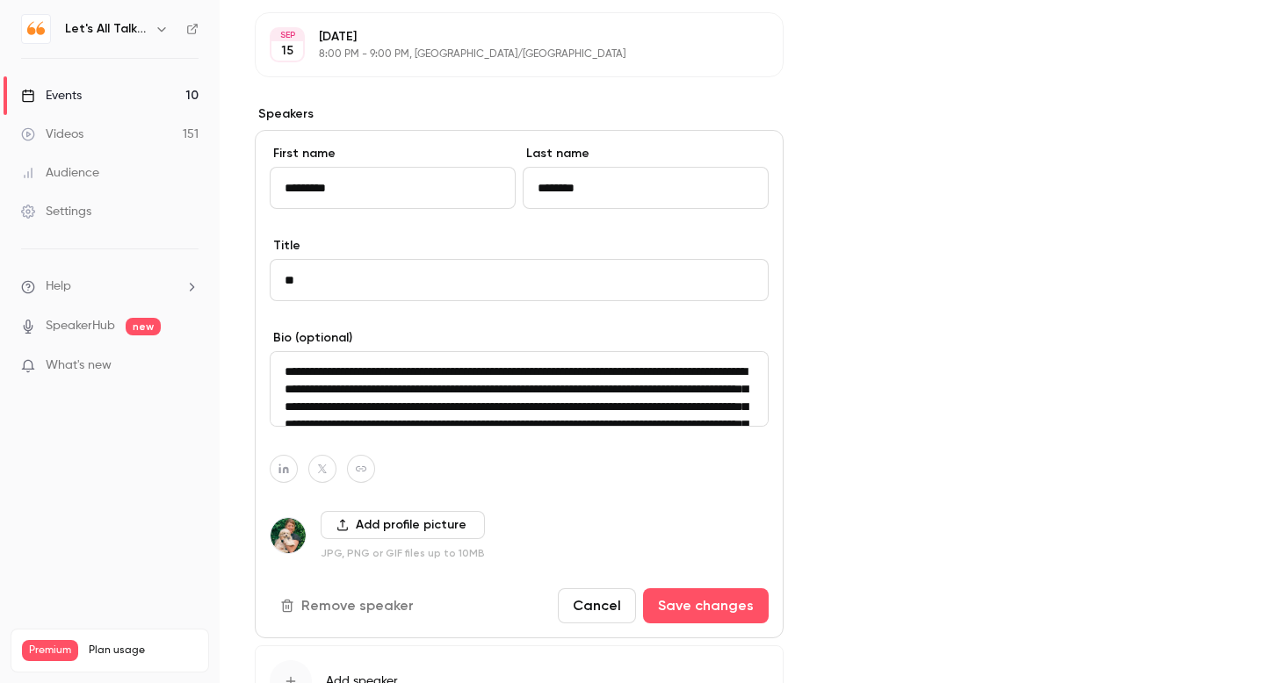
click at [379, 529] on button "Add profile picture" at bounding box center [403, 525] width 164 height 28
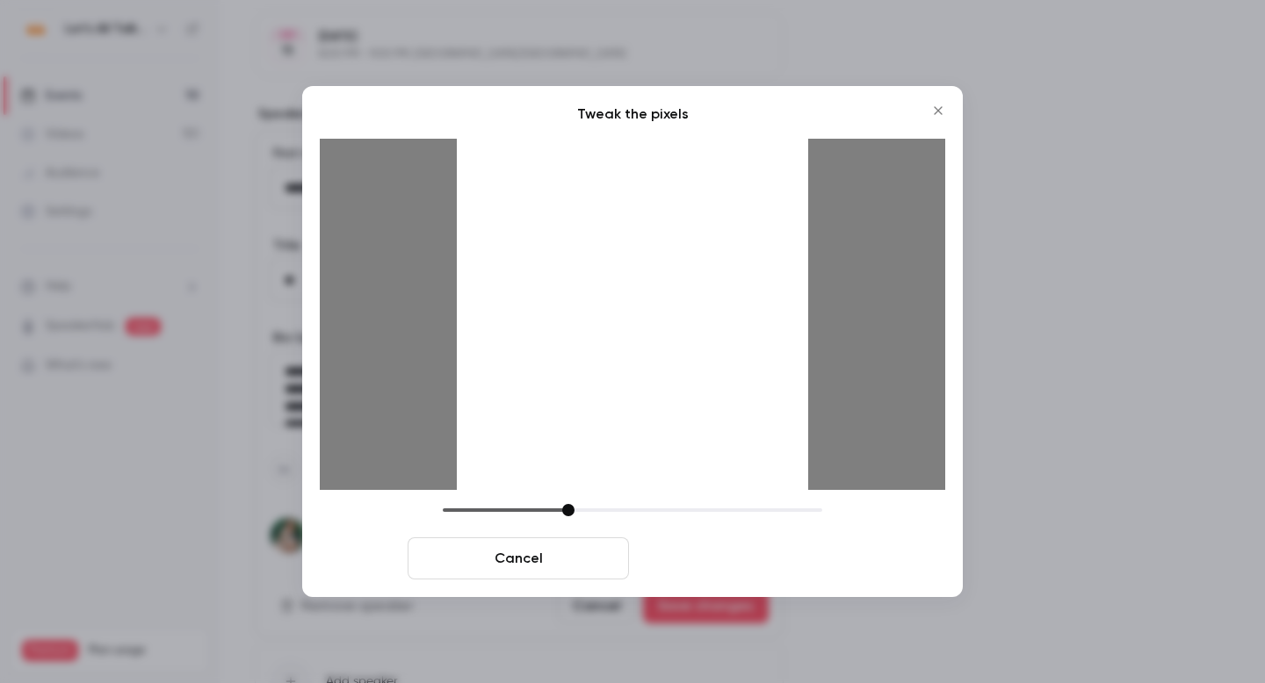
click at [702, 568] on button "Crop and save" at bounding box center [746, 559] width 221 height 42
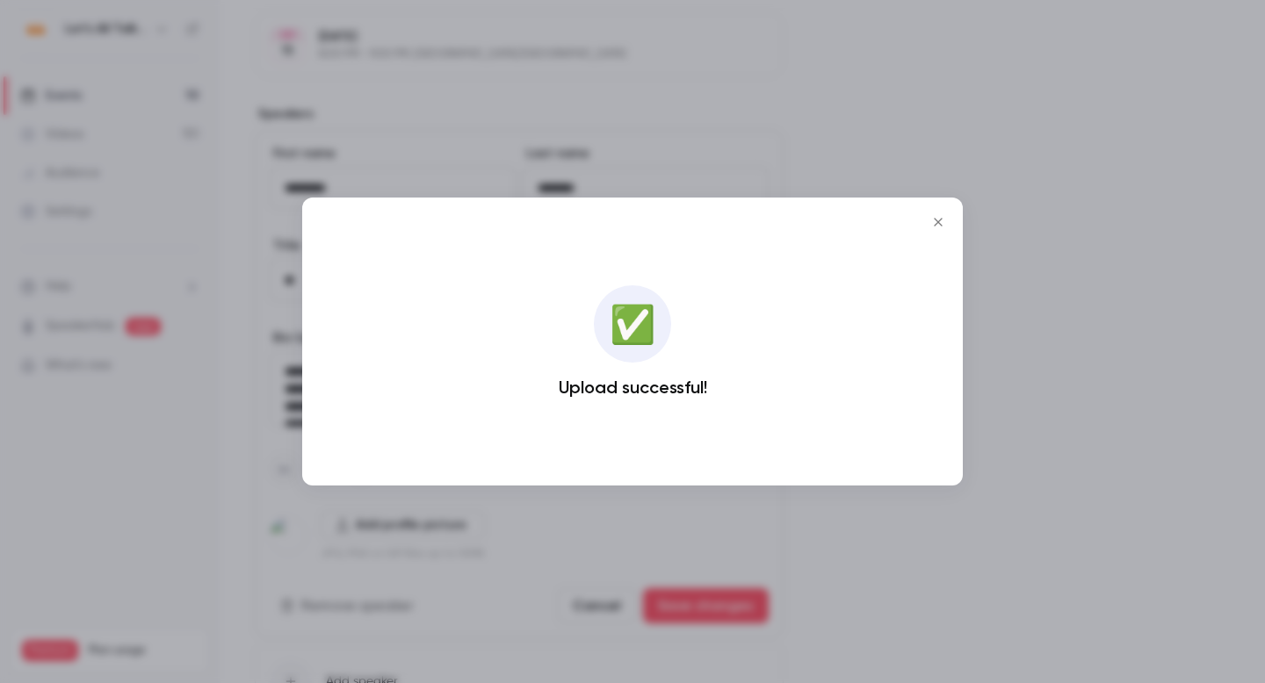
click at [1050, 202] on div at bounding box center [632, 341] width 1265 height 683
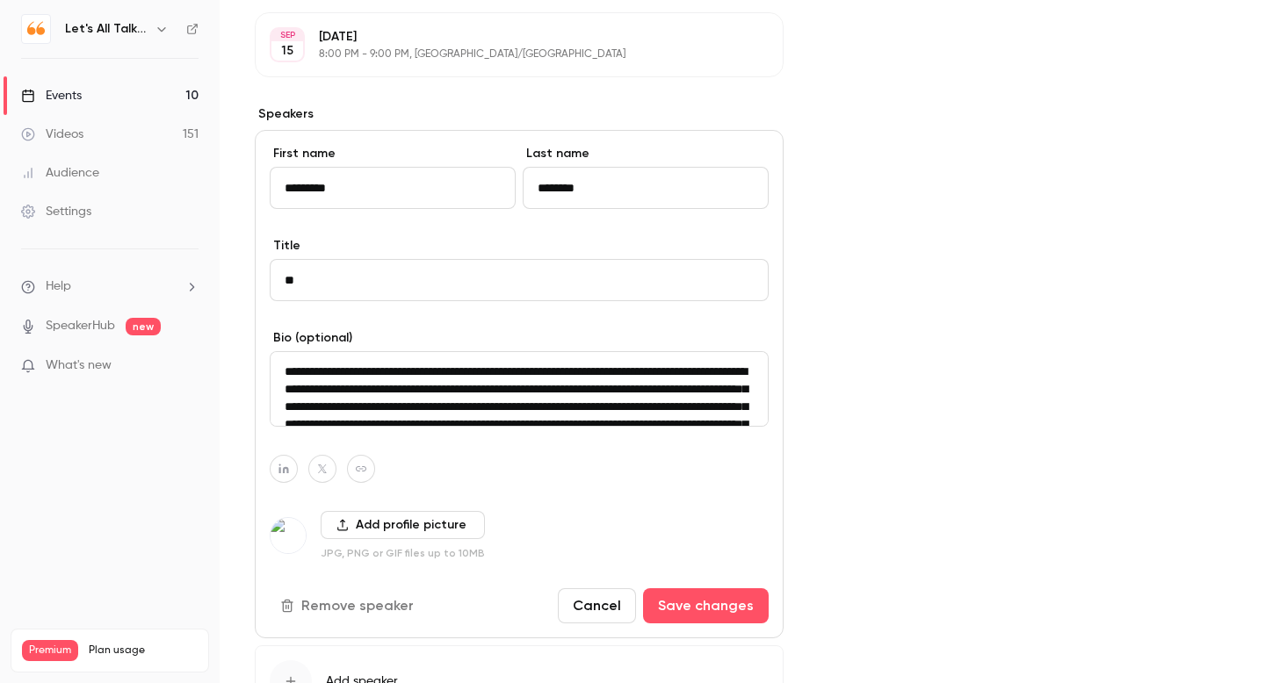
click at [335, 383] on textarea "**********" at bounding box center [519, 389] width 499 height 76
click at [282, 370] on textarea "**********" at bounding box center [519, 389] width 499 height 76
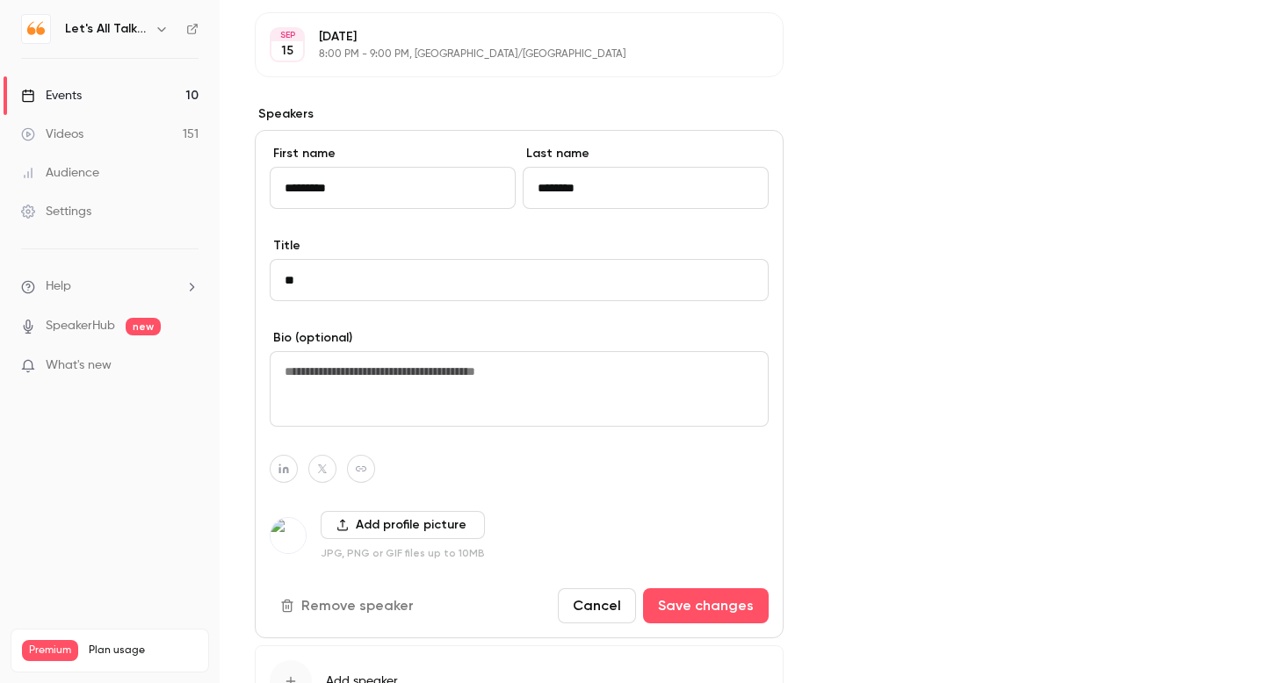
scroll to position [0, 0]
click at [715, 603] on button "Save changes" at bounding box center [706, 605] width 126 height 35
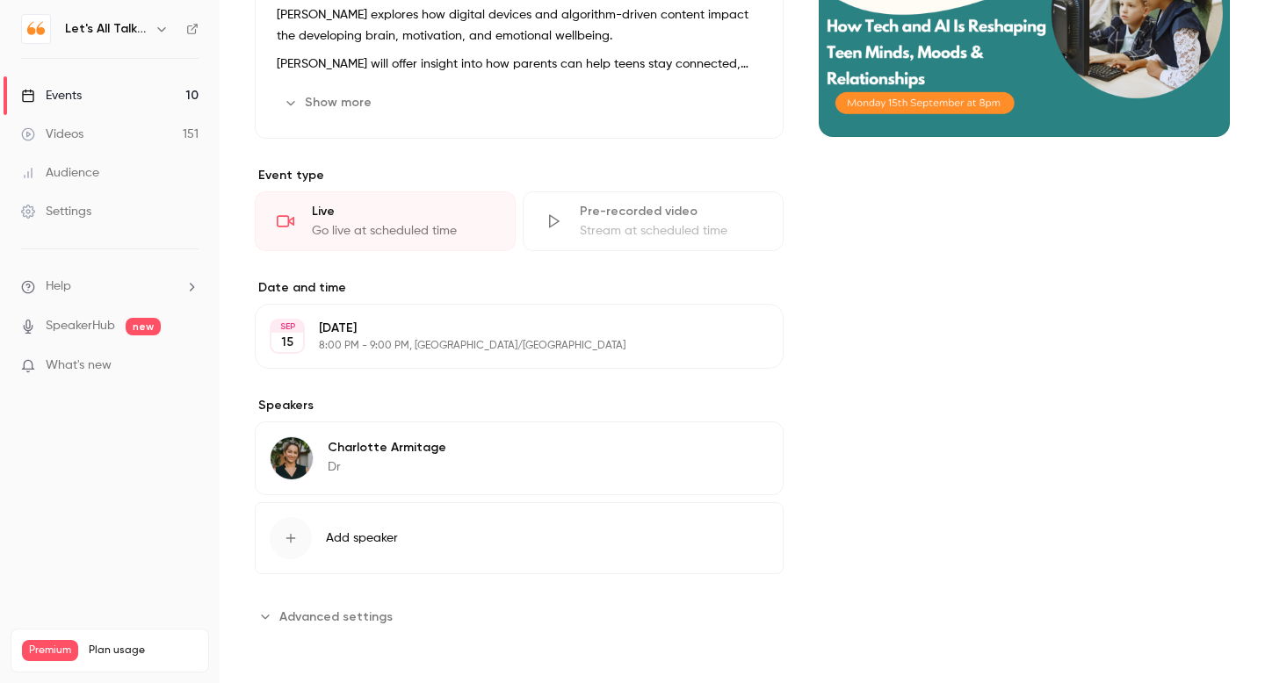
click at [723, 444] on icon "button" at bounding box center [719, 451] width 14 height 14
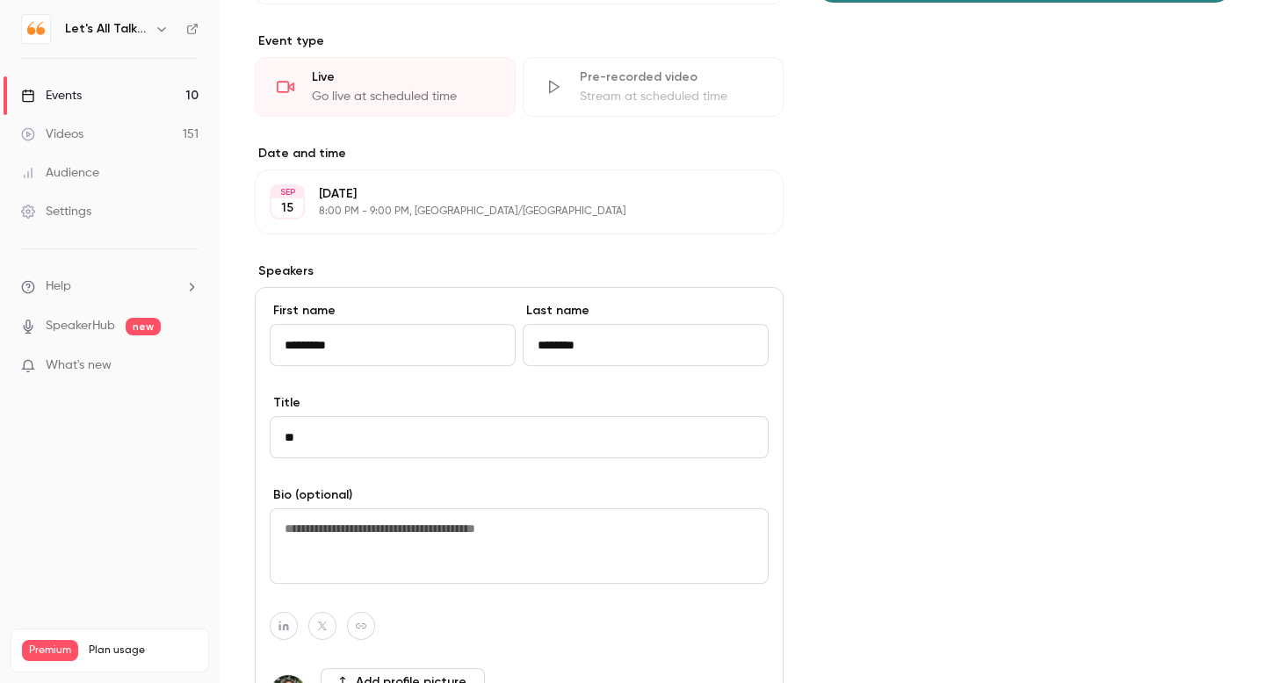
scroll to position [497, 0]
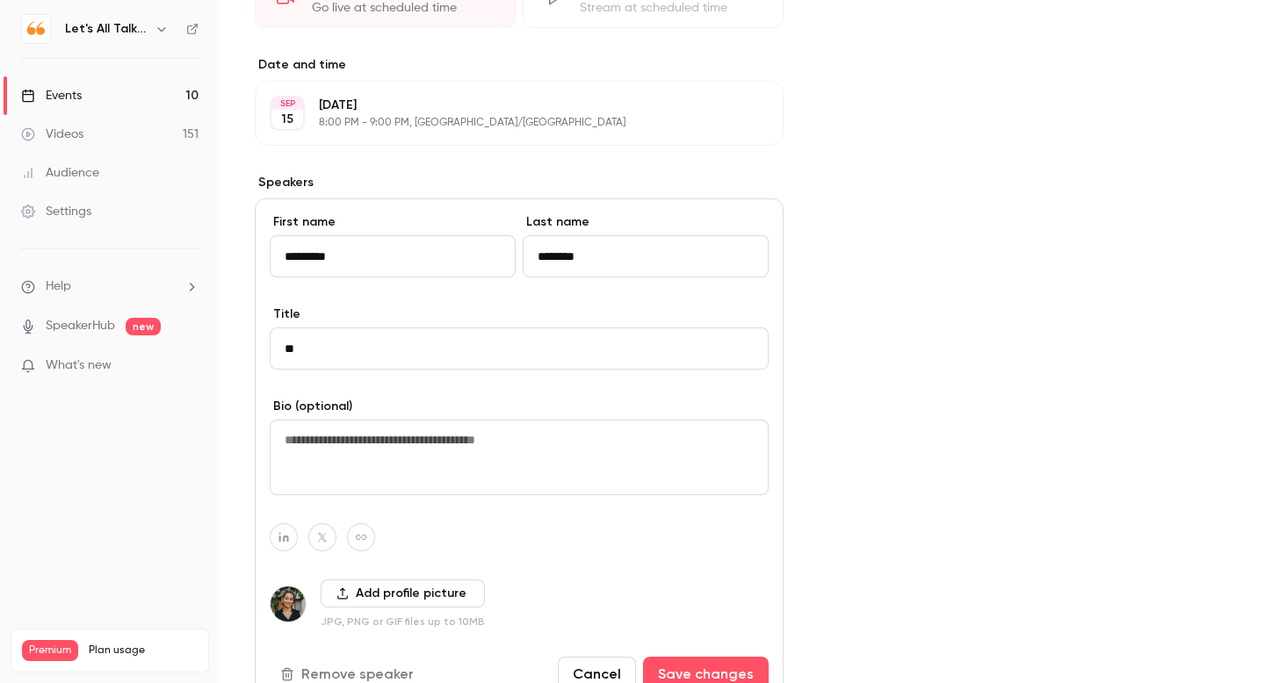
click at [360, 459] on textarea at bounding box center [519, 458] width 499 height 76
paste textarea "**********"
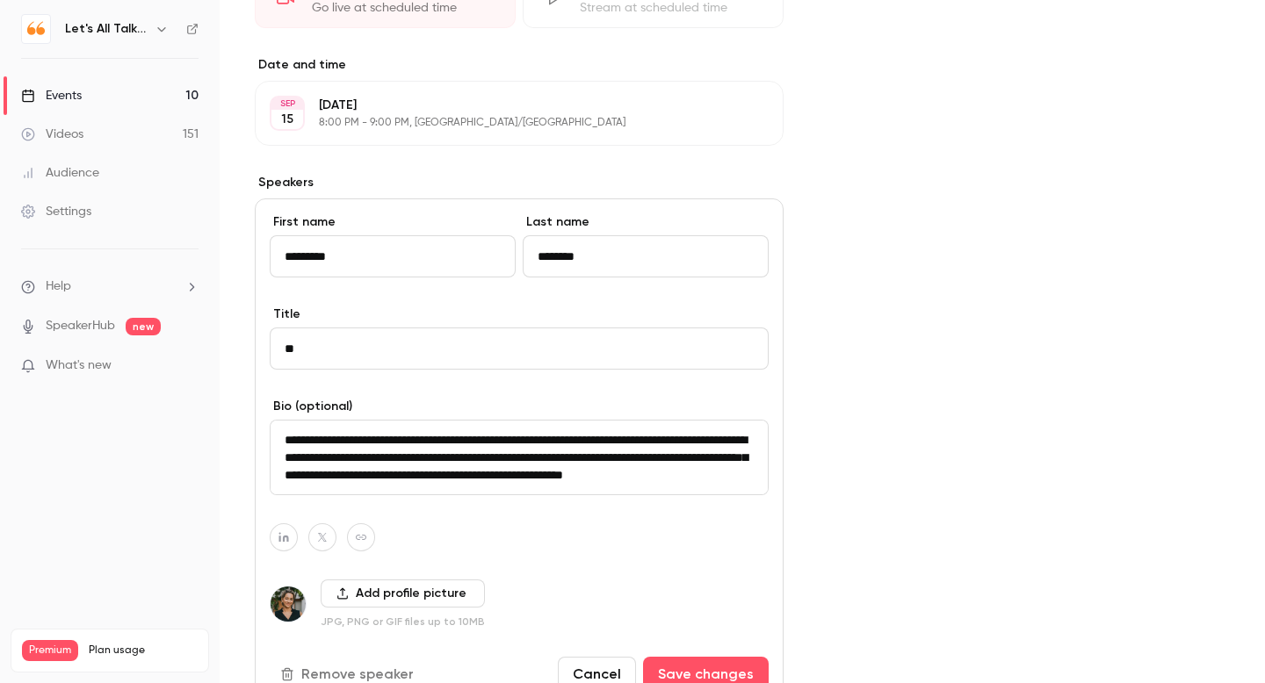
scroll to position [203, 0]
drag, startPoint x: 330, startPoint y: 448, endPoint x: 282, endPoint y: 448, distance: 48.3
click at [282, 448] on textarea "**********" at bounding box center [519, 458] width 499 height 76
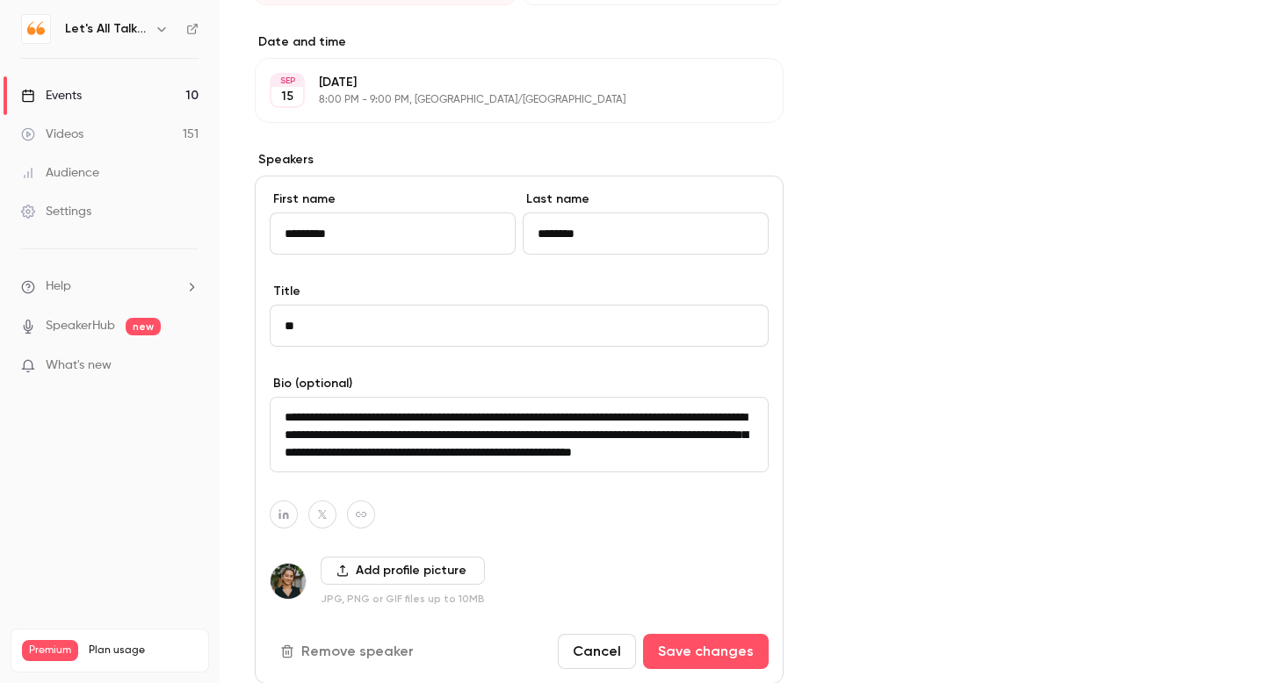
scroll to position [521, 0]
type textarea "**********"
click at [702, 645] on button "Save changes" at bounding box center [706, 650] width 126 height 35
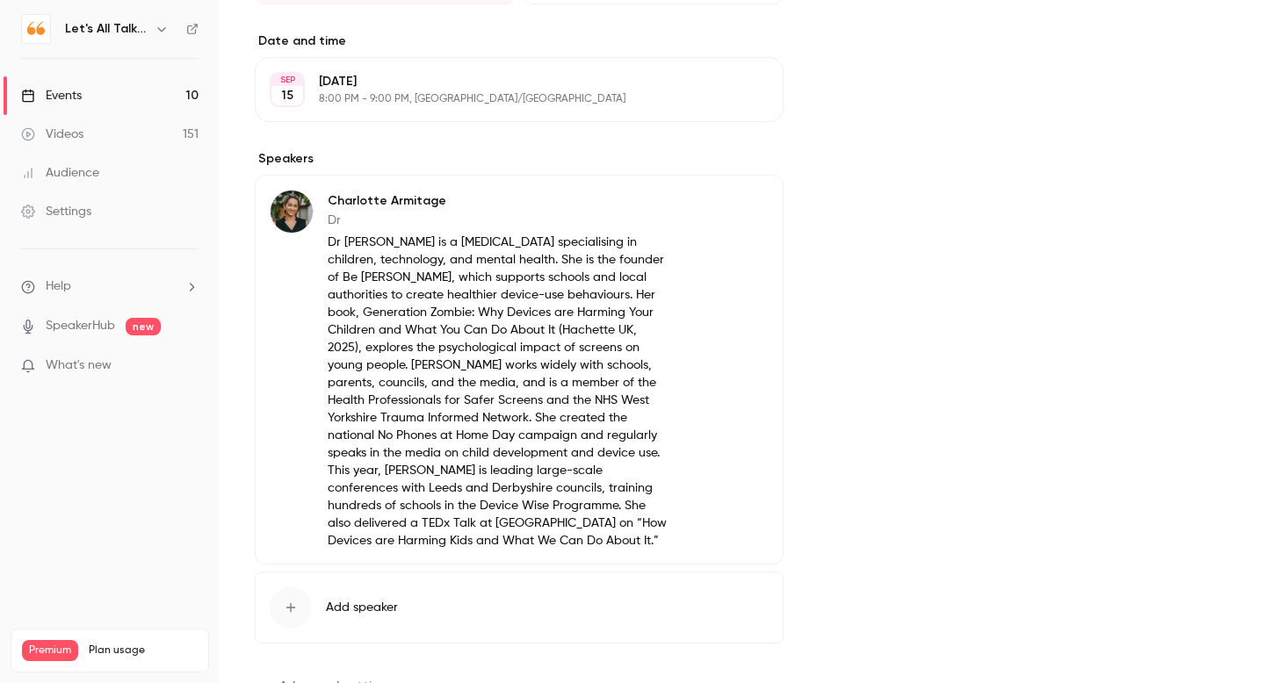
click at [72, 90] on div "Events" at bounding box center [51, 96] width 61 height 18
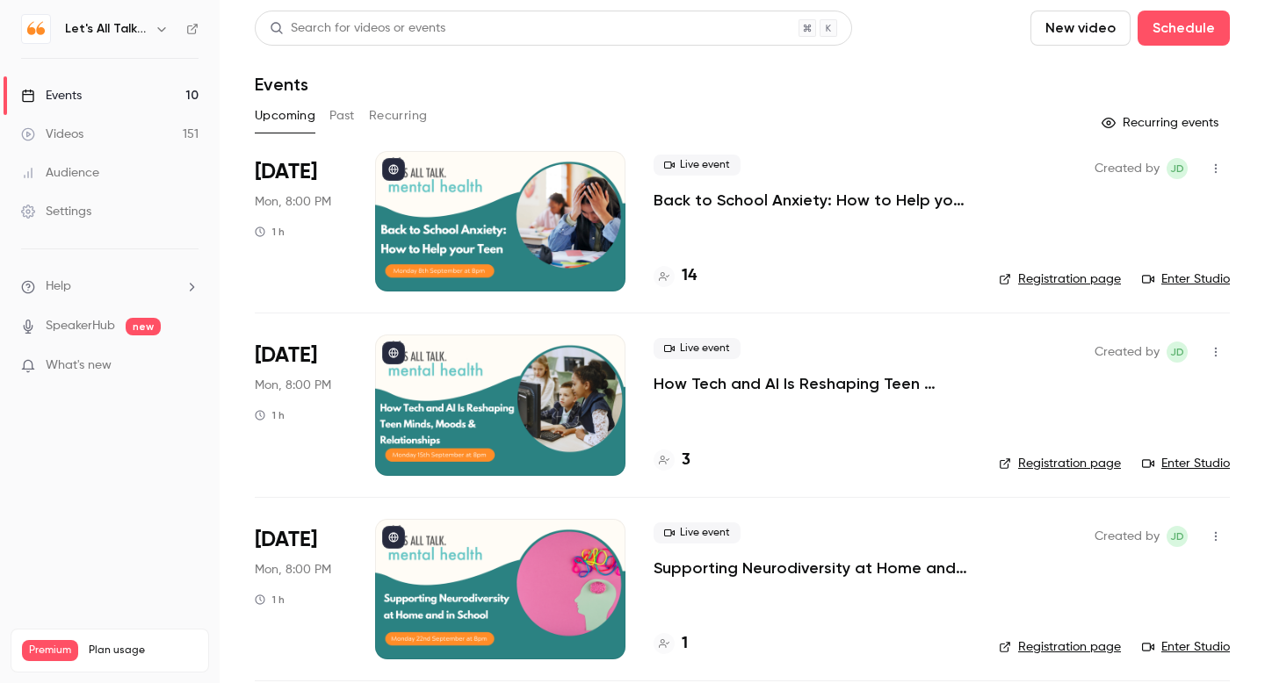
click at [717, 205] on p "Back to School Anxiety: How to Help your Teen" at bounding box center [811, 200] width 317 height 21
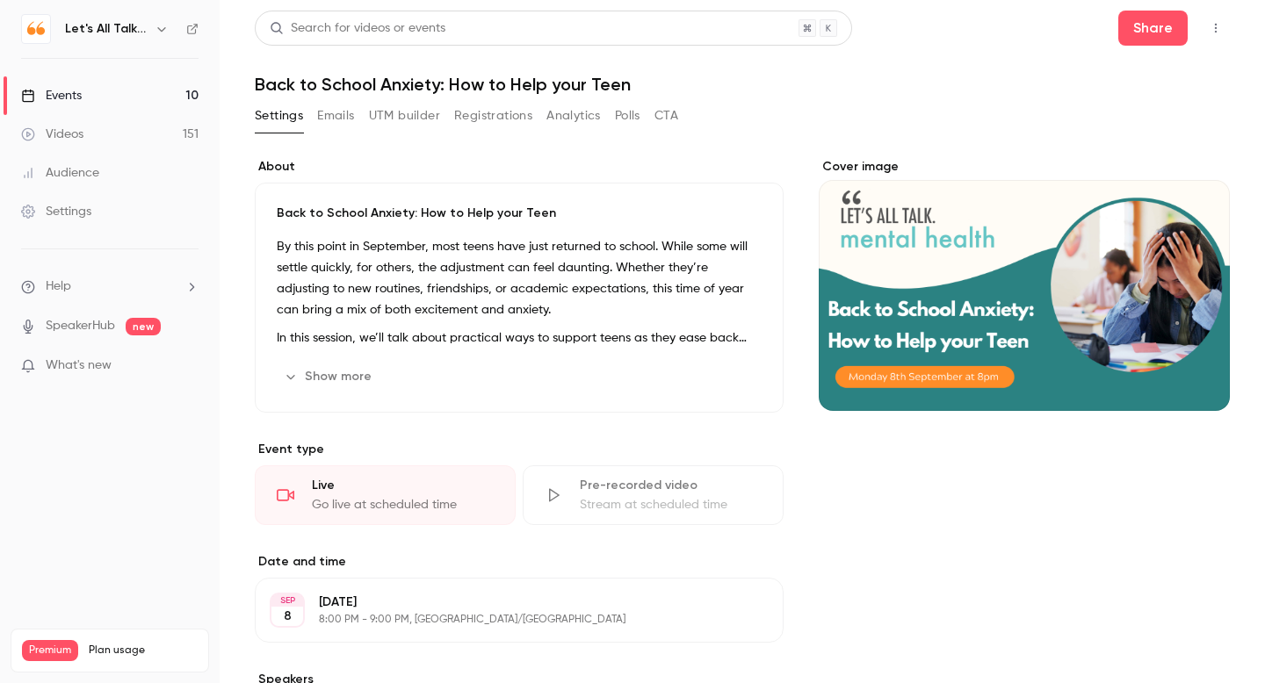
click at [79, 133] on div "Videos" at bounding box center [52, 135] width 62 height 18
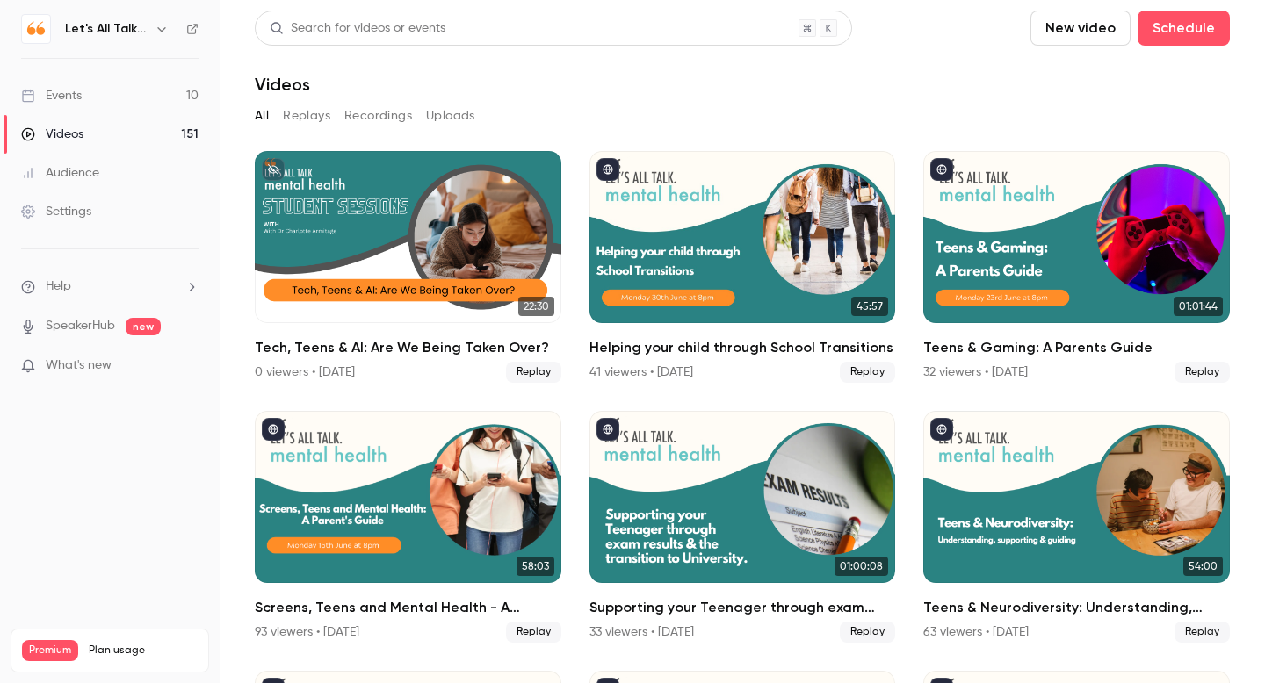
click at [71, 98] on div "Events" at bounding box center [51, 96] width 61 height 18
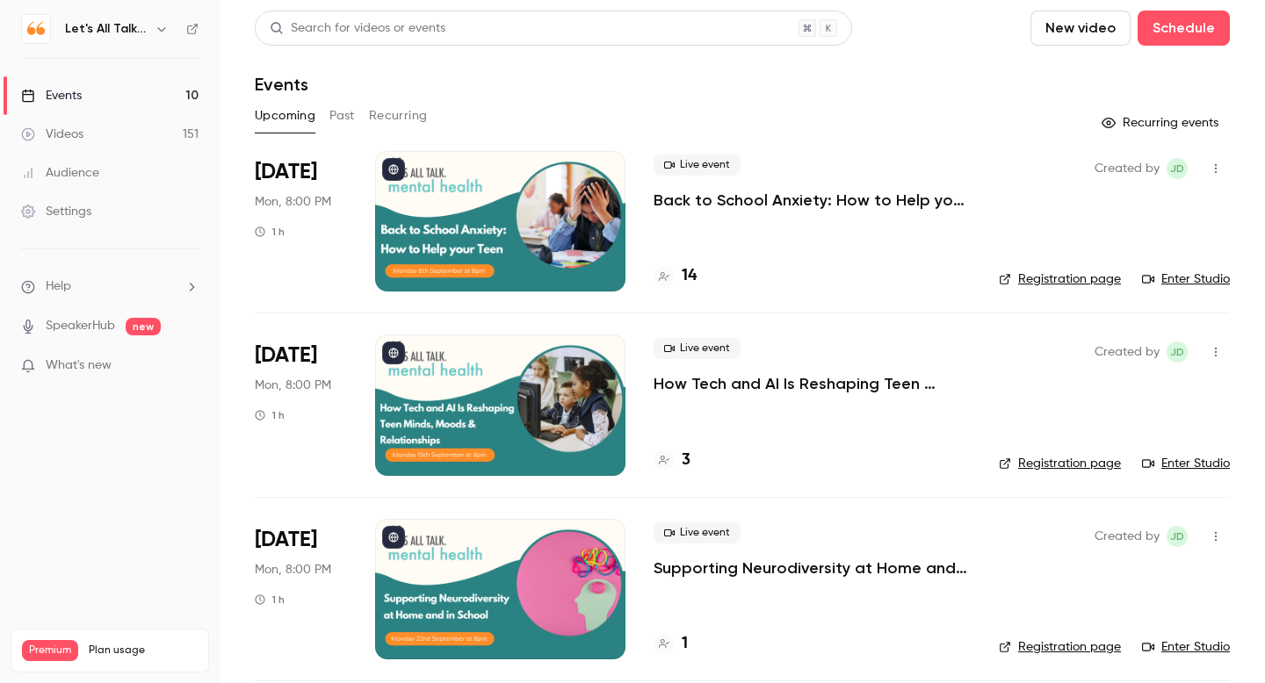
click at [735, 568] on p "Supporting Neurodiversity at Home and in School" at bounding box center [811, 568] width 317 height 21
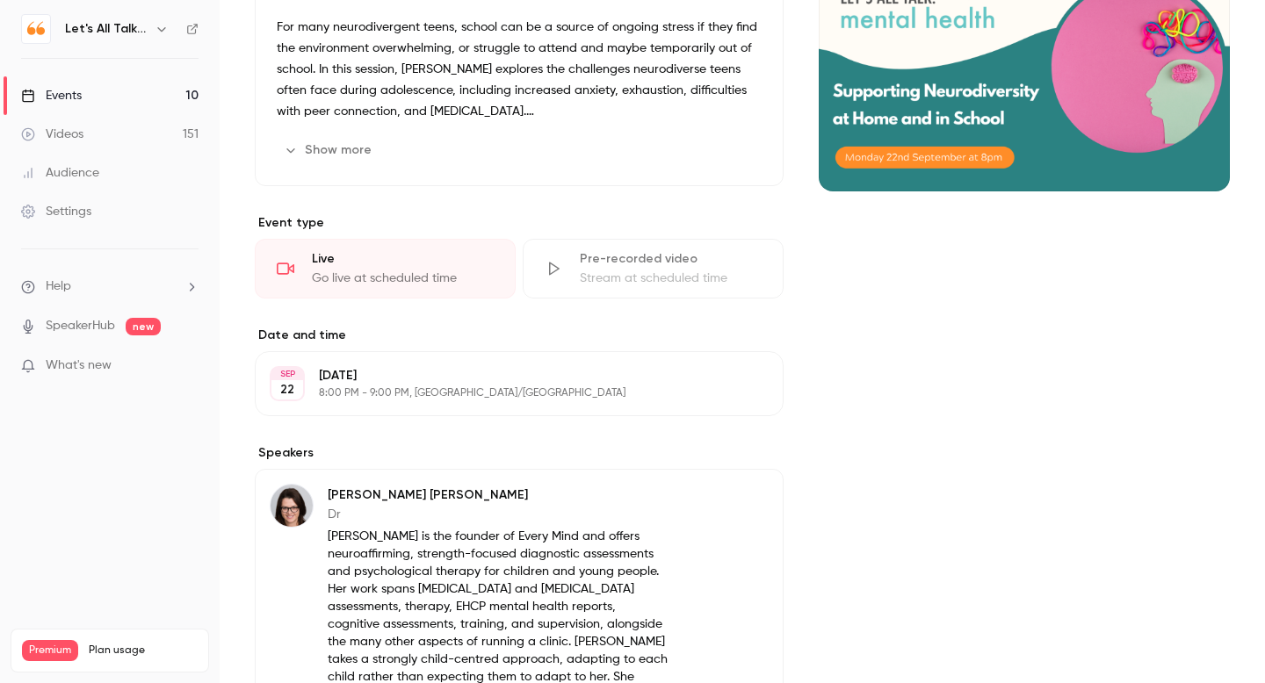
scroll to position [251, 0]
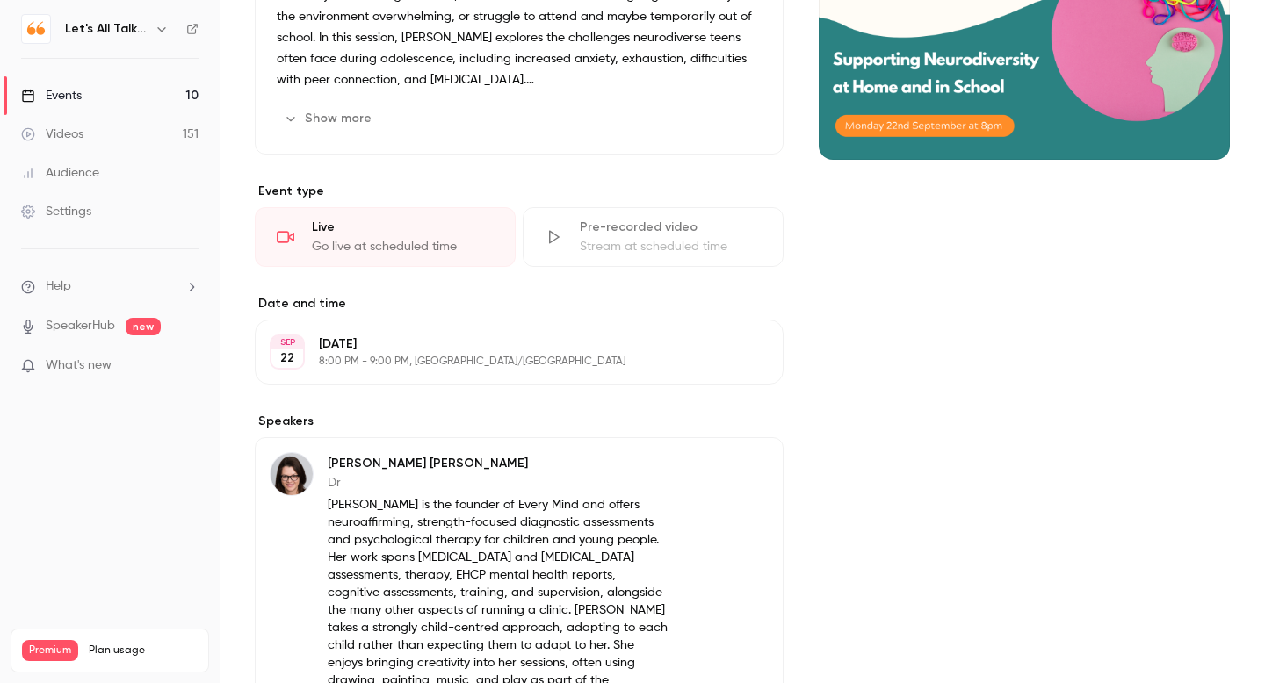
click at [449, 470] on p "[PERSON_NAME]" at bounding box center [499, 464] width 342 height 18
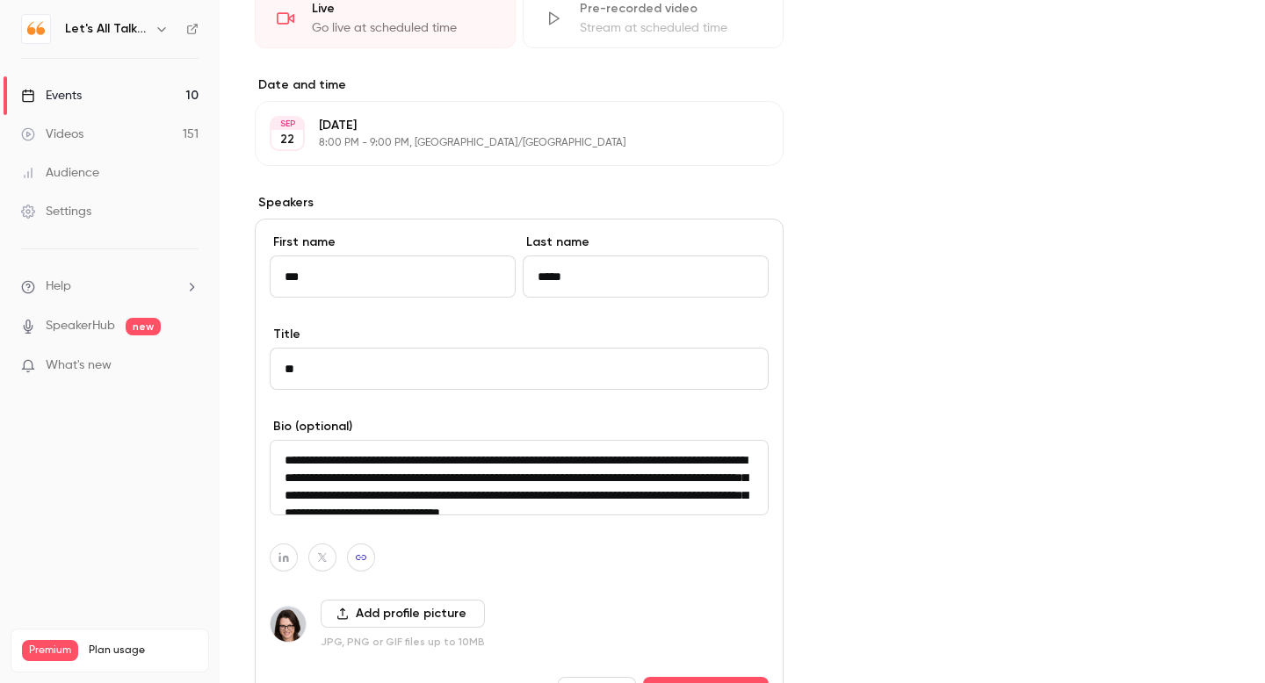
scroll to position [495, 0]
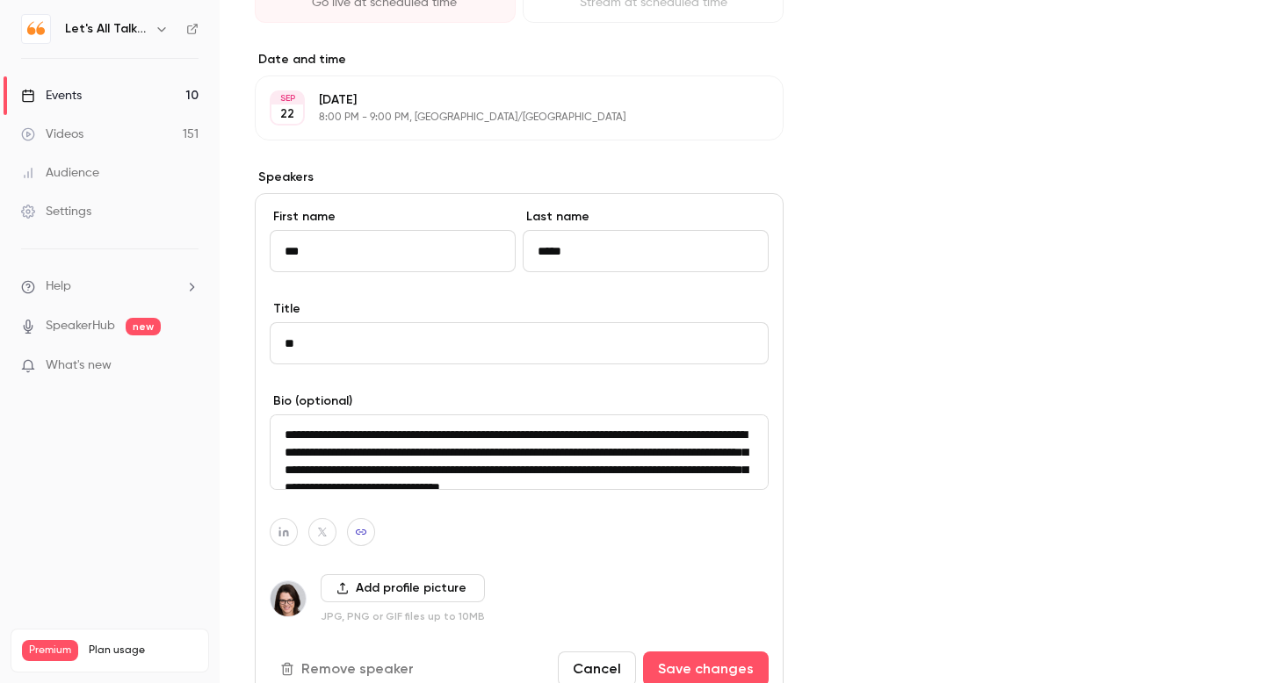
click at [284, 435] on textarea "**********" at bounding box center [519, 453] width 499 height 76
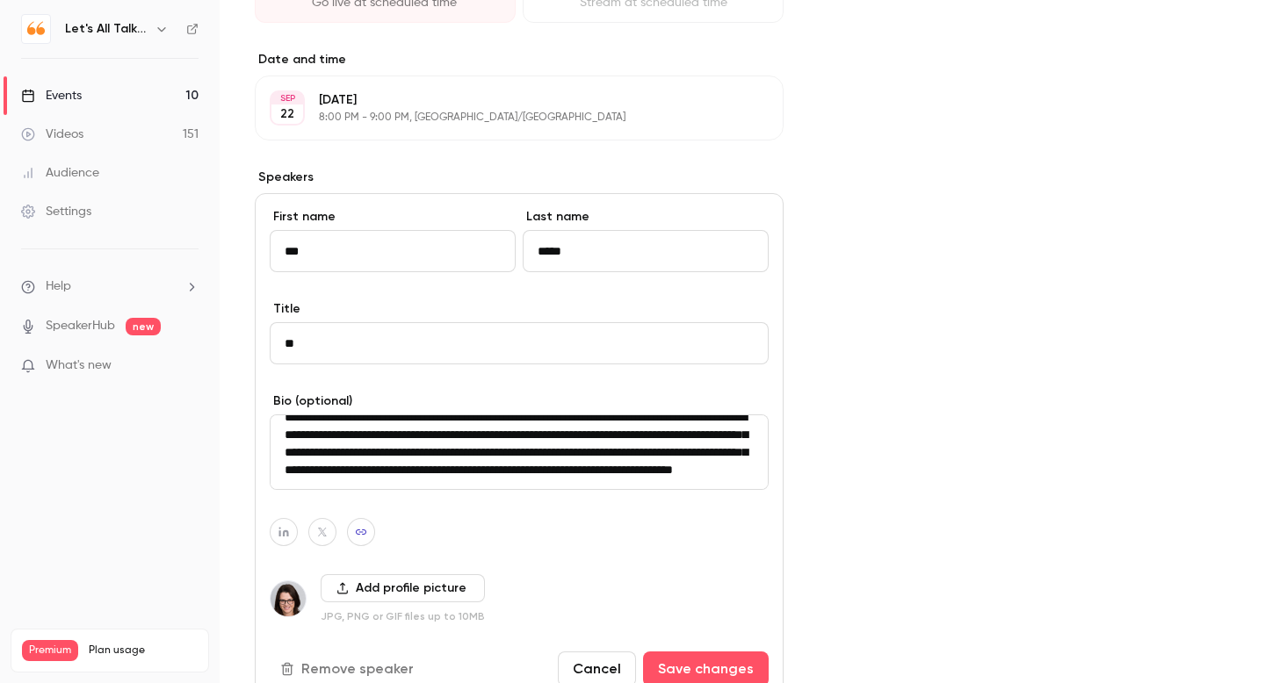
scroll to position [141, 0]
paste textarea "**********"
type textarea "**********"
click at [387, 584] on button "Add profile picture" at bounding box center [403, 588] width 164 height 28
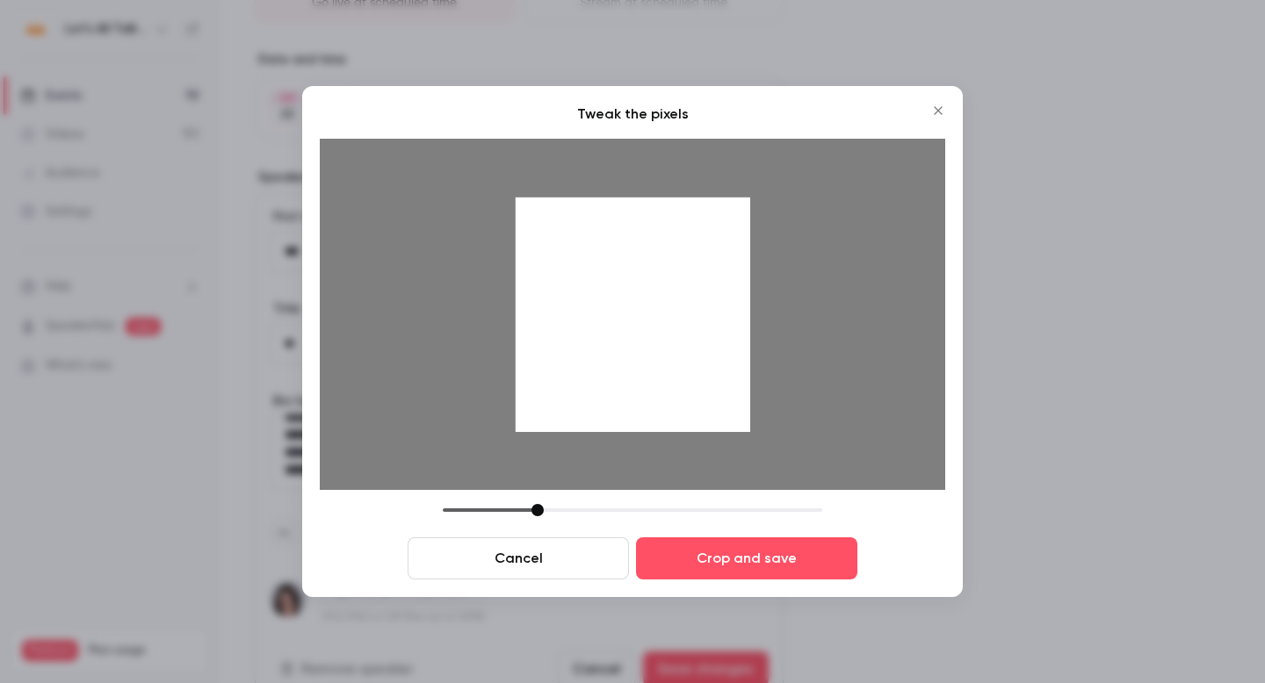
drag, startPoint x: 567, startPoint y: 508, endPoint x: 537, endPoint y: 509, distance: 30.8
click at [537, 509] on div at bounding box center [537, 510] width 12 height 12
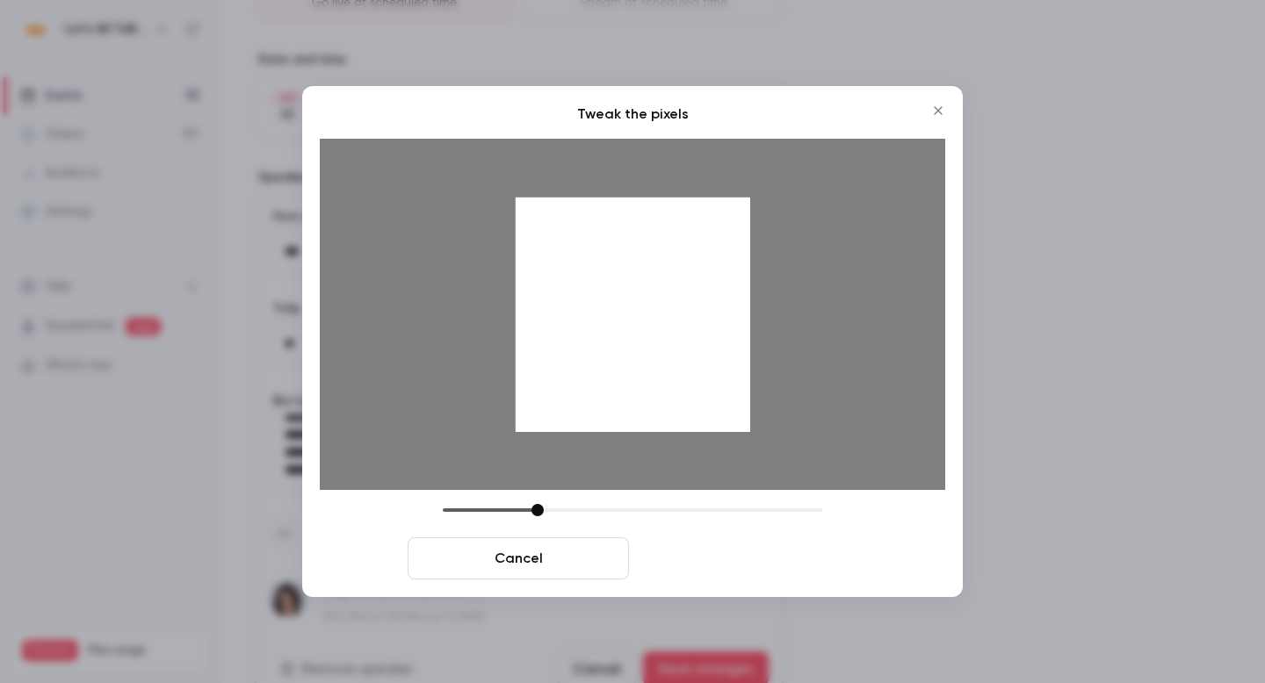
click at [706, 573] on button "Crop and save" at bounding box center [746, 559] width 221 height 42
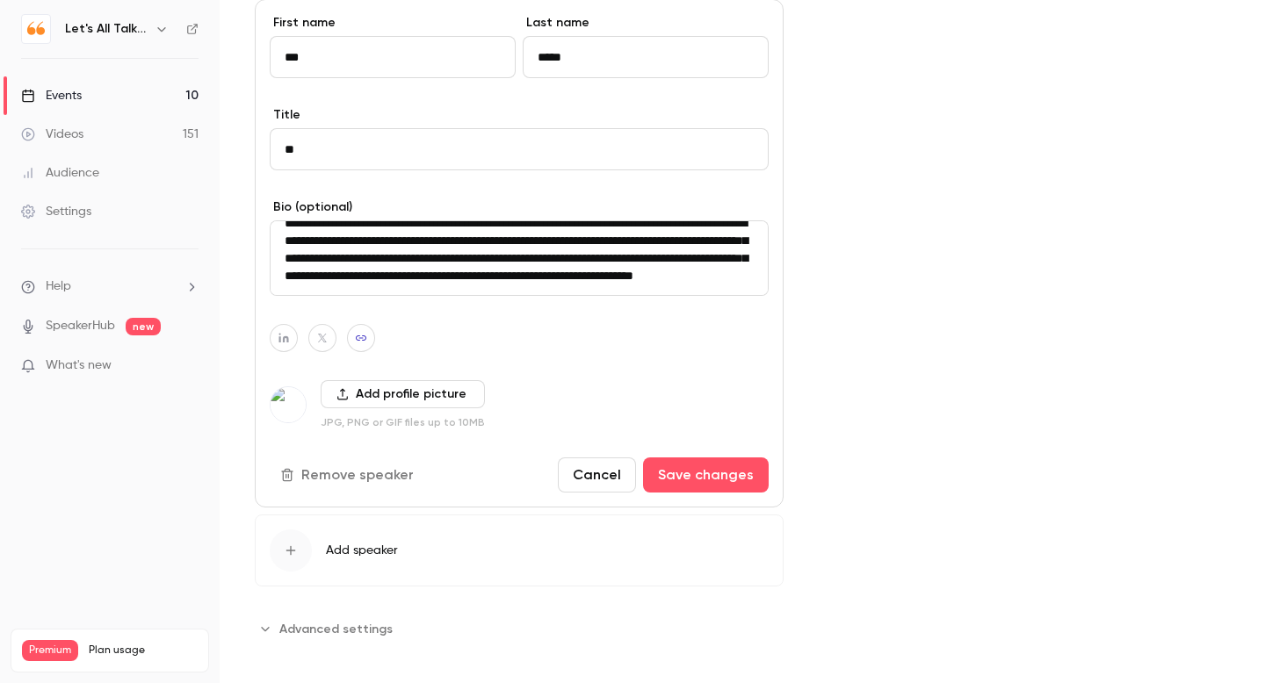
scroll to position [702, 0]
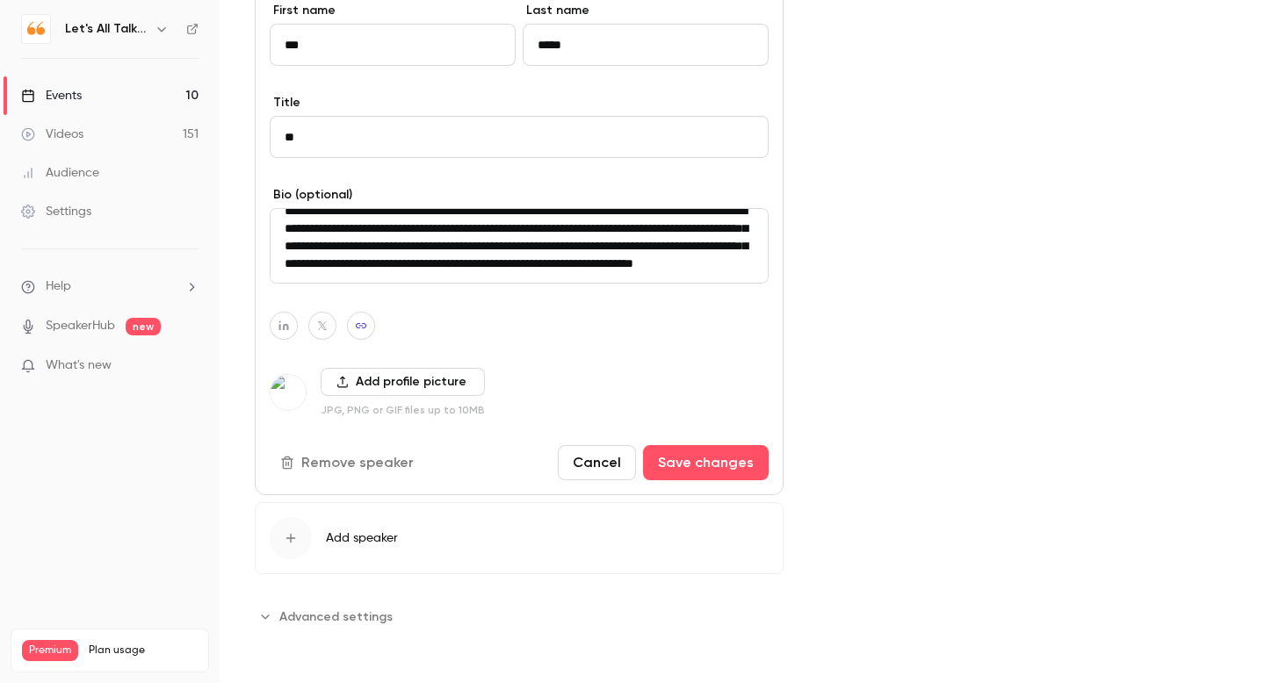
click at [363, 326] on icon "button" at bounding box center [361, 326] width 12 height 11
drag, startPoint x: 408, startPoint y: 285, endPoint x: 227, endPoint y: 279, distance: 181.0
click at [227, 279] on body "Let's All Talk Mental Health Events 10 Videos 151 Audience Settings Help Speake…" at bounding box center [632, 341] width 1265 height 683
click at [453, 282] on icon "button" at bounding box center [452, 284] width 7 height 7
type input "**********"
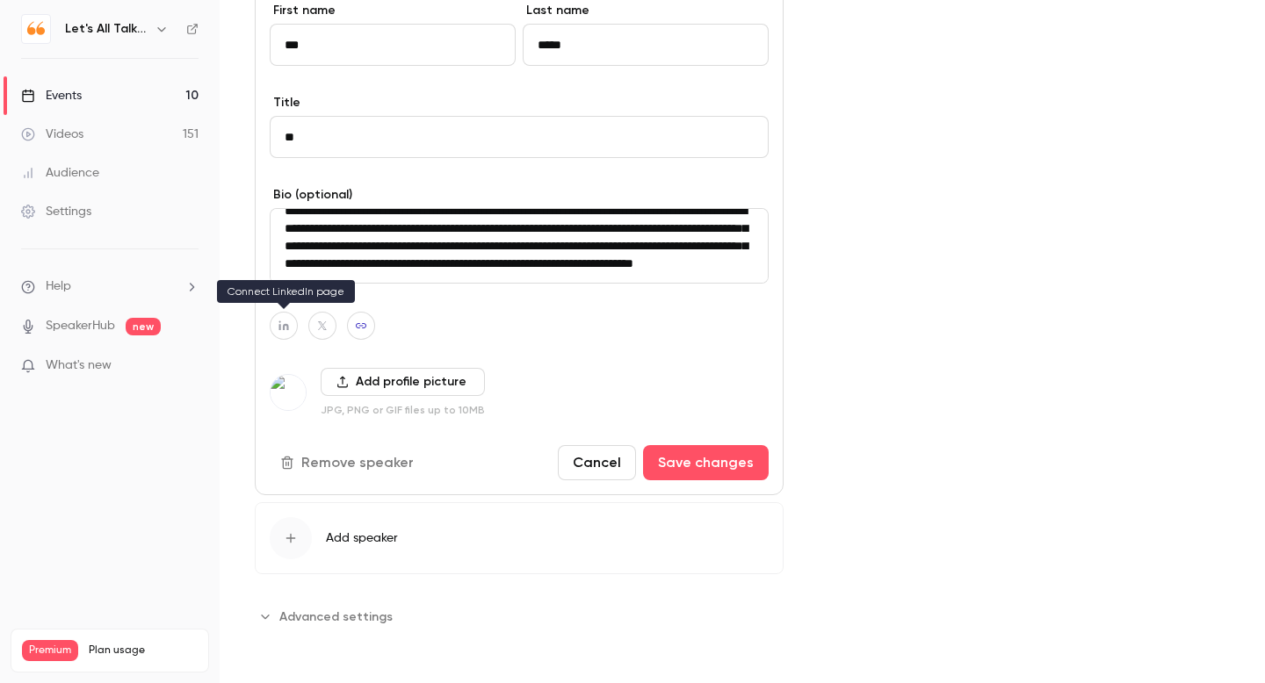
click at [284, 324] on icon "button" at bounding box center [283, 326] width 10 height 10
click at [275, 284] on input at bounding box center [274, 285] width 179 height 15
paste input "**********"
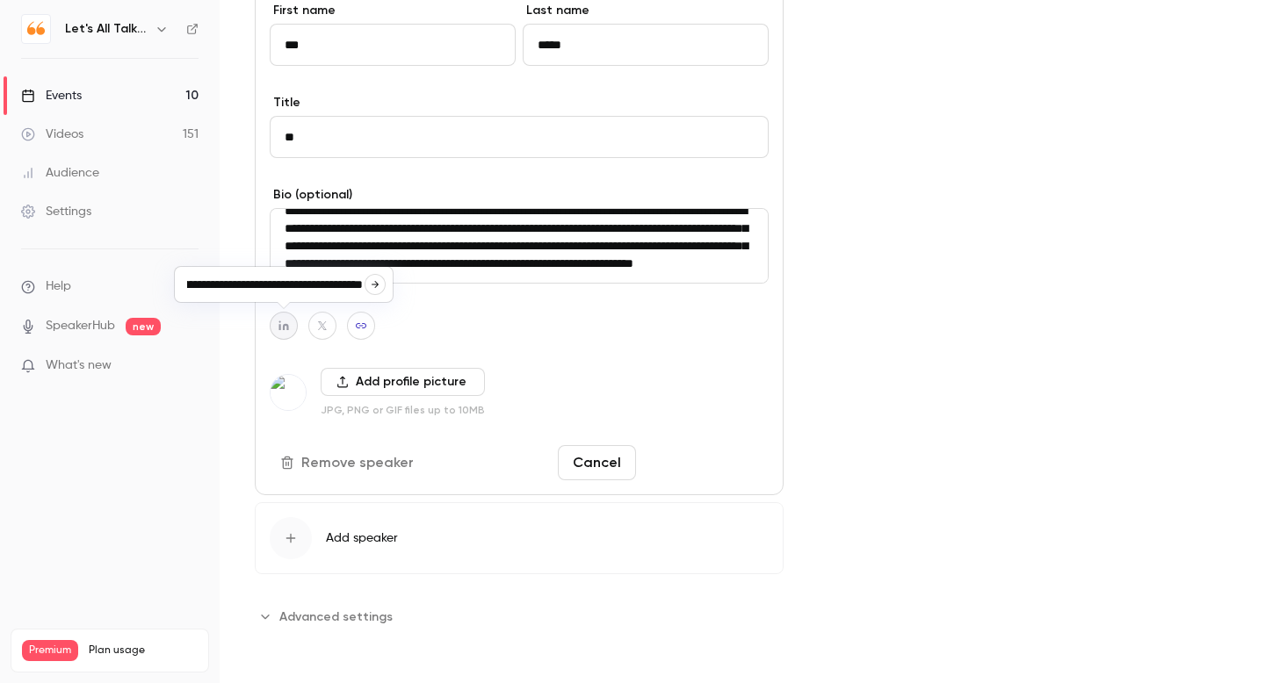
type input "**********"
click at [673, 472] on button "Save changes" at bounding box center [706, 462] width 126 height 35
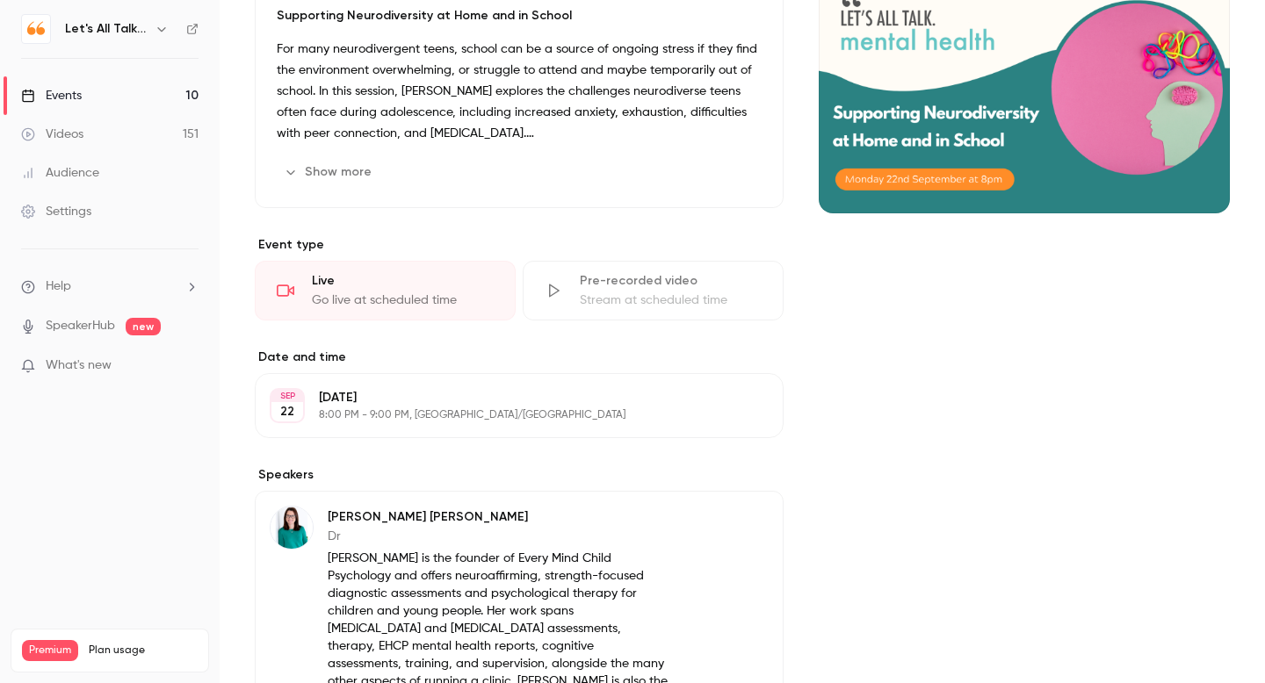
scroll to position [0, 0]
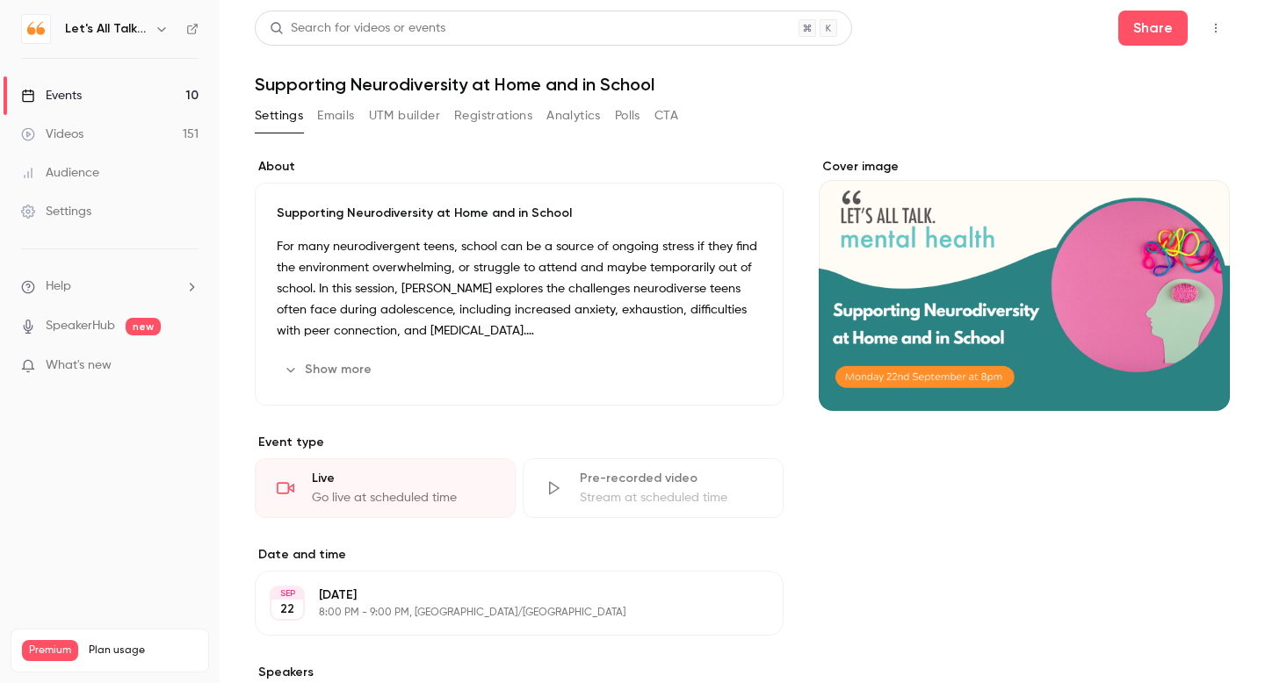
click at [67, 97] on div "Events" at bounding box center [51, 96] width 61 height 18
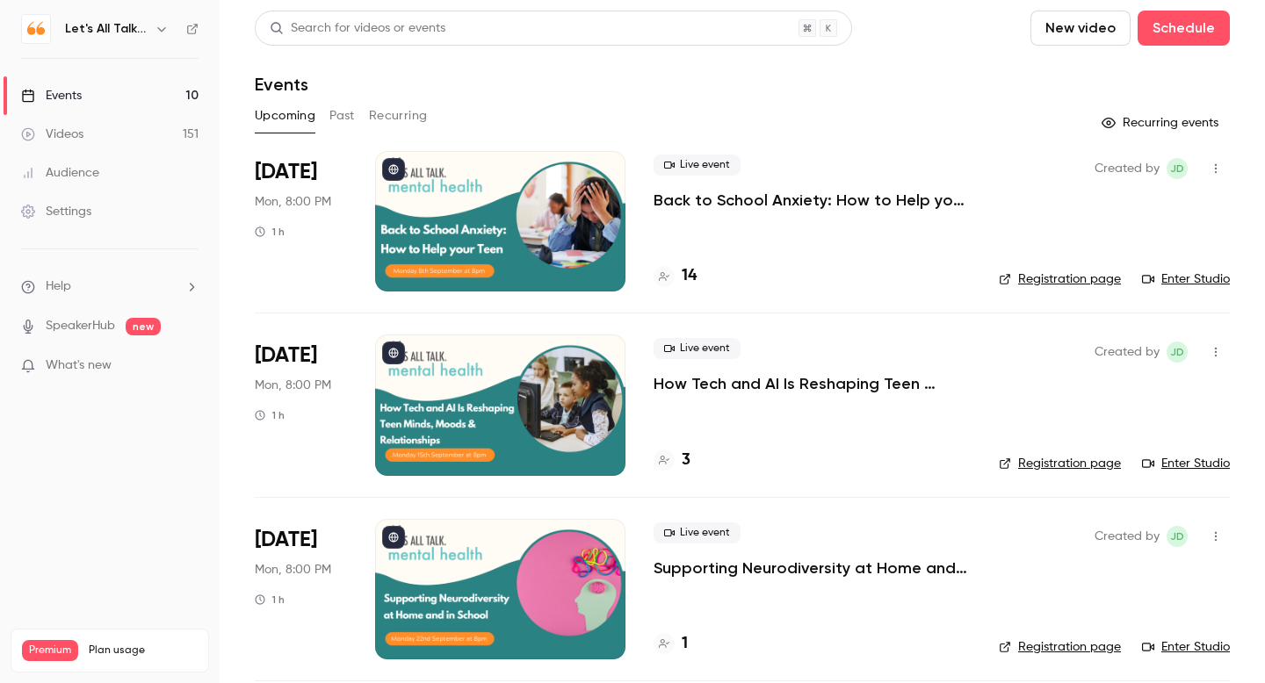
click at [702, 198] on p "Back to School Anxiety: How to Help your Teen" at bounding box center [811, 200] width 317 height 21
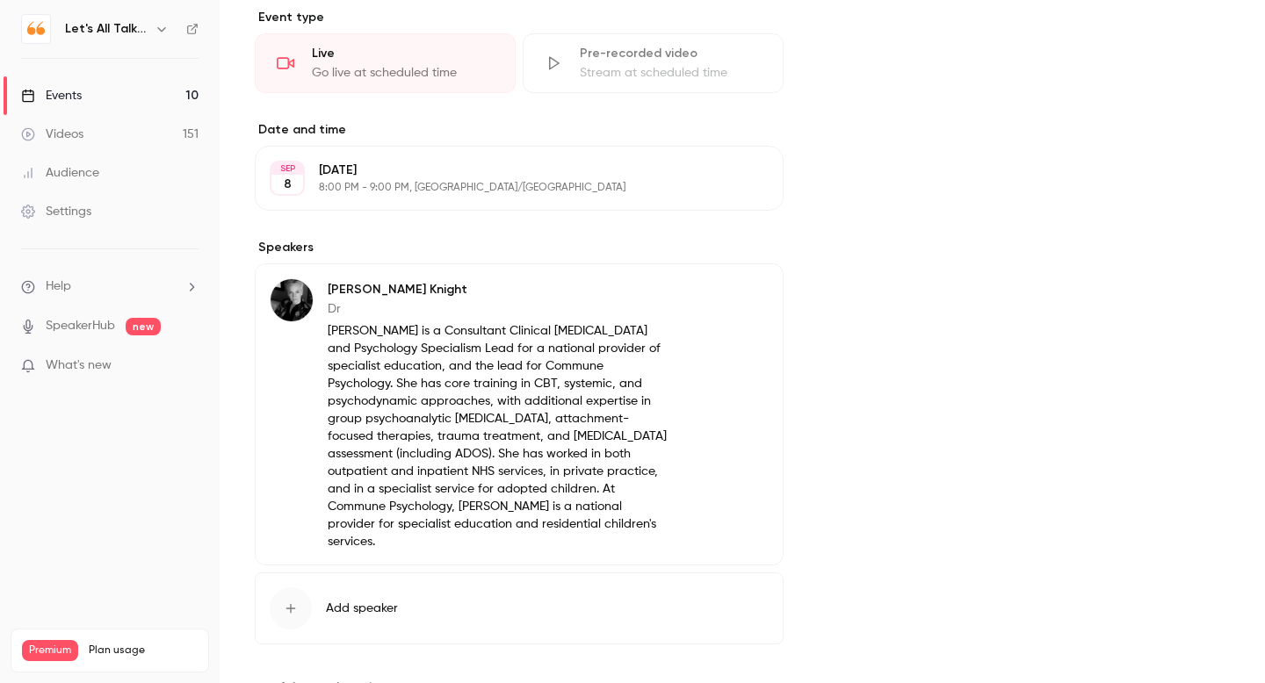
scroll to position [485, 0]
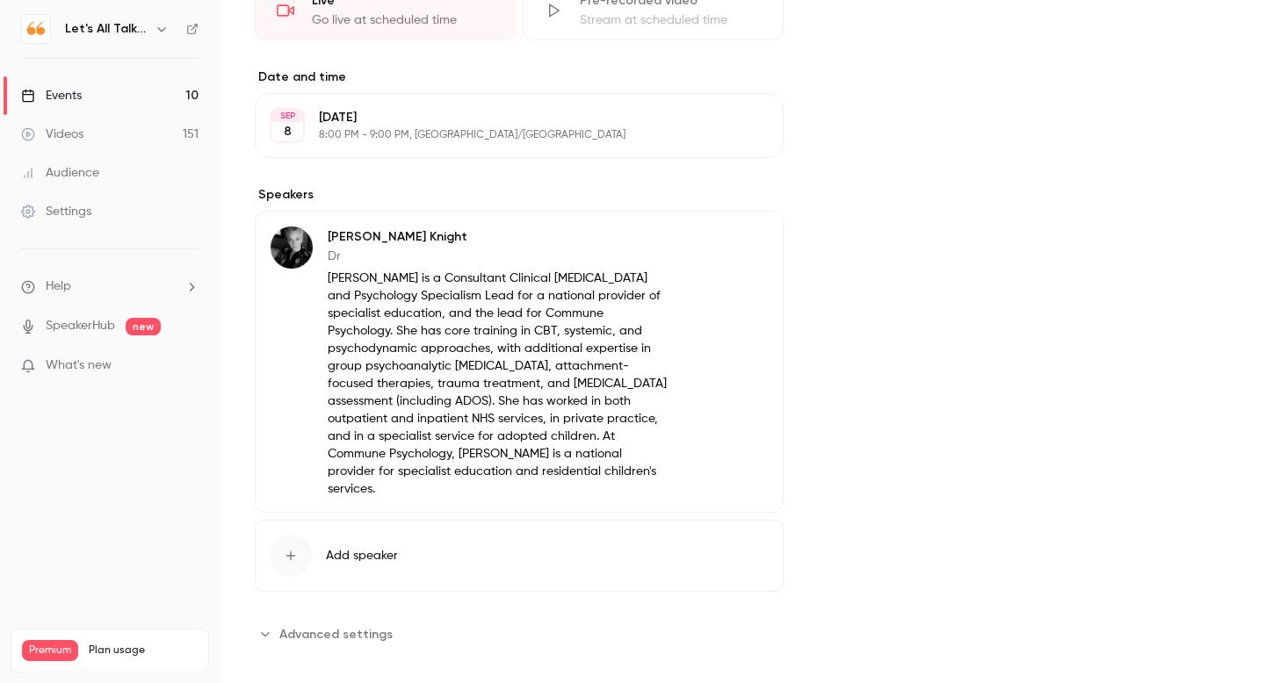
click at [429, 444] on p "[PERSON_NAME] is a Consultant Clinical [MEDICAL_DATA] and Psychology Specialism…" at bounding box center [499, 384] width 342 height 228
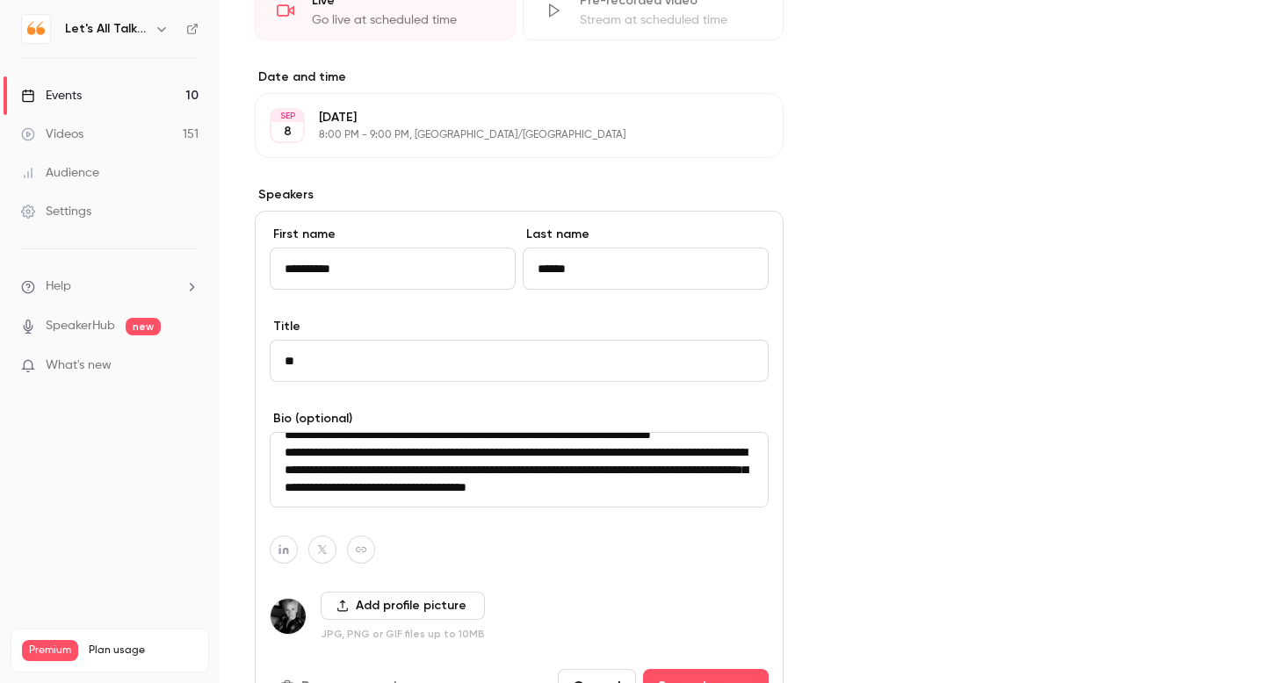
scroll to position [123, 0]
click at [371, 549] on button "button" at bounding box center [361, 550] width 28 height 28
click at [81, 92] on div "Events" at bounding box center [51, 96] width 61 height 18
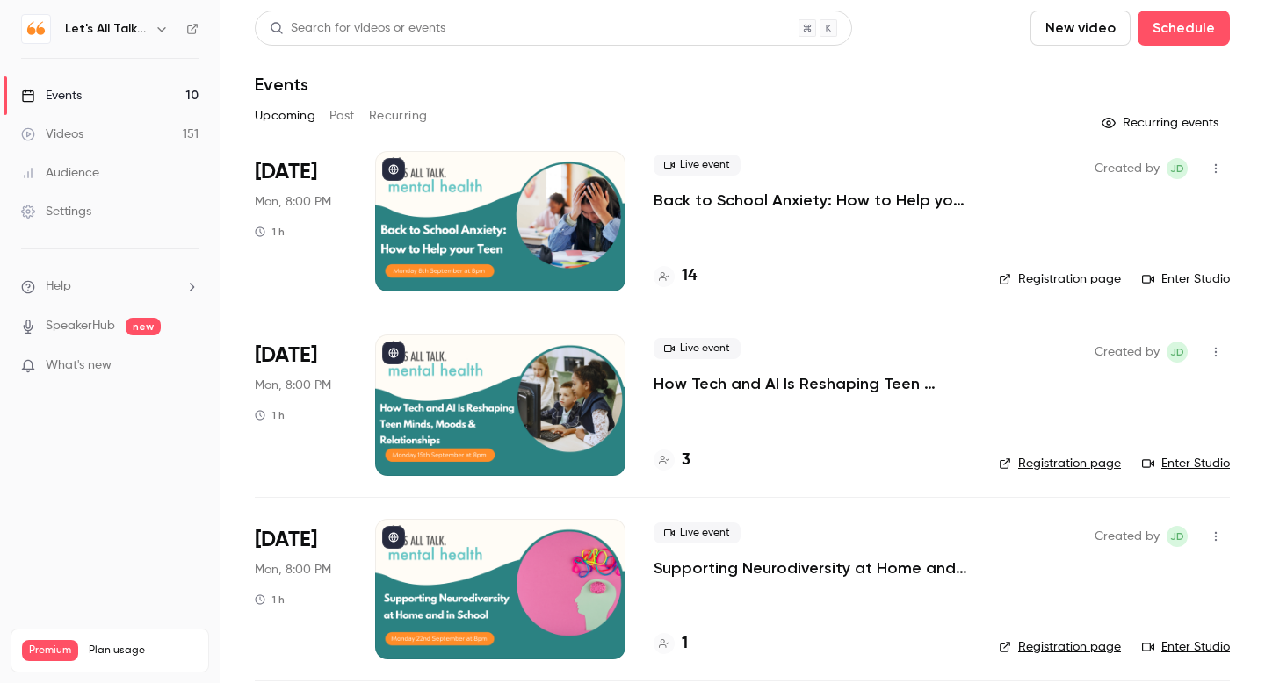
click at [682, 386] on p "How Tech and AI Is Reshaping Teen Minds, Moods & Relationships" at bounding box center [811, 383] width 317 height 21
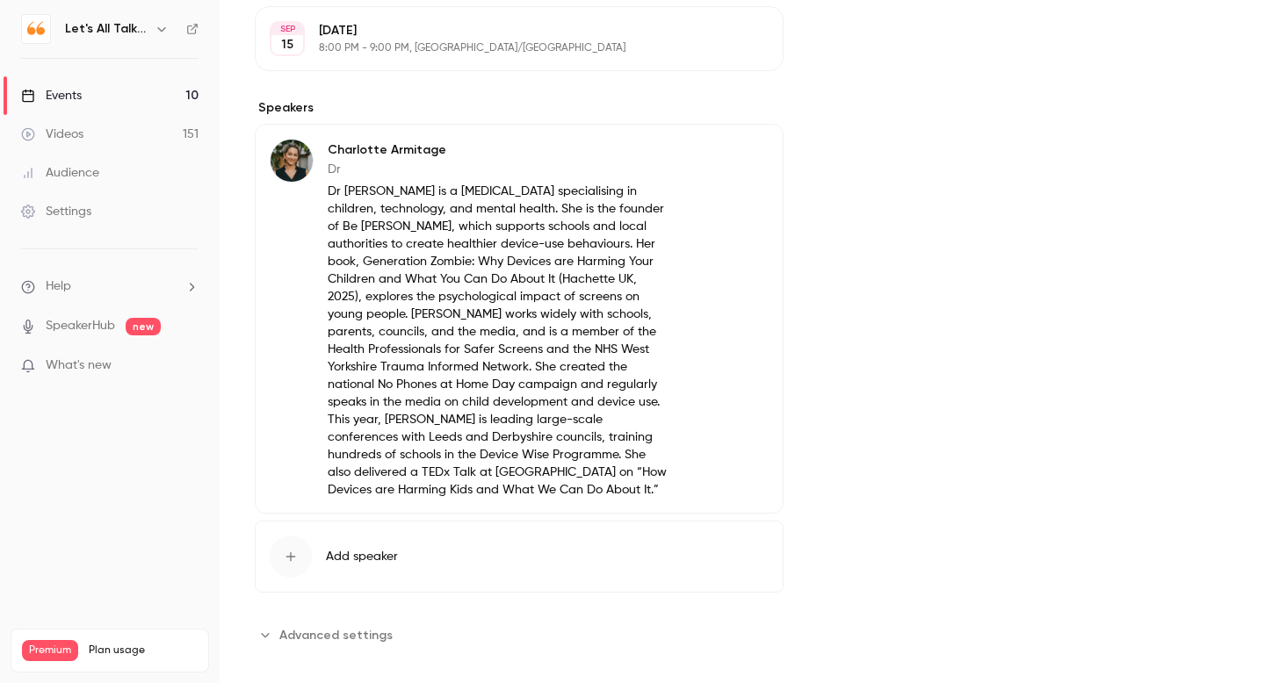
scroll to position [590, 0]
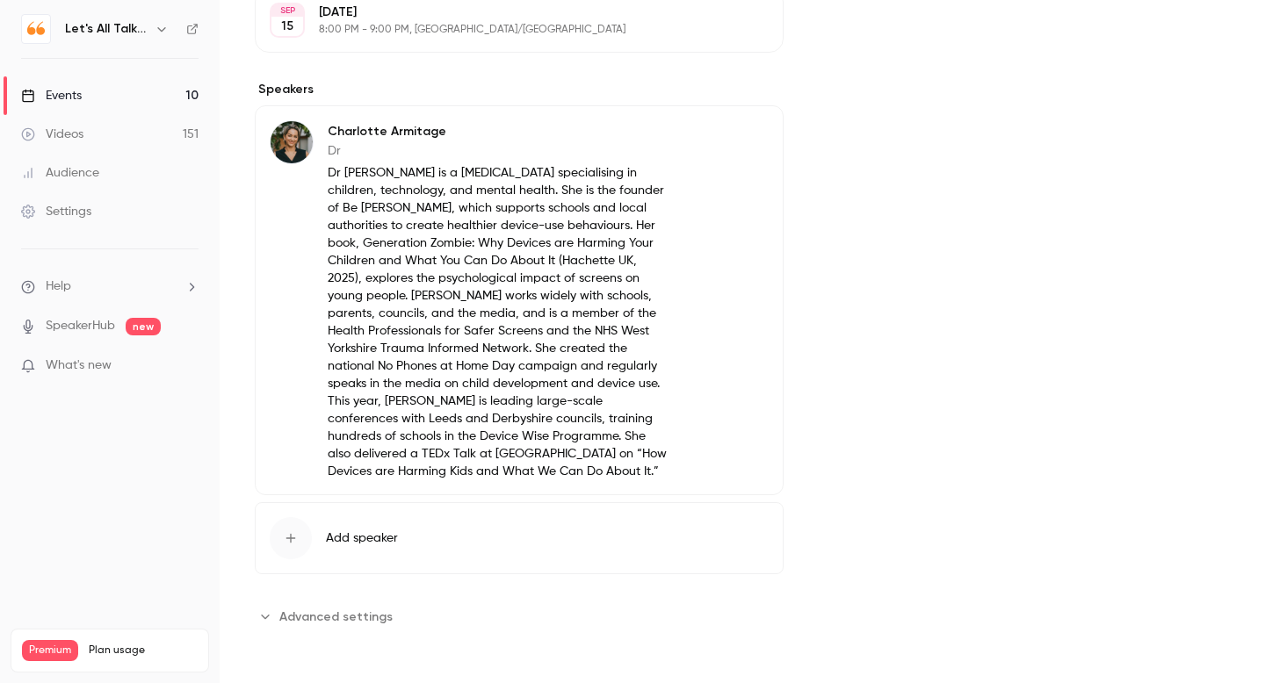
click at [725, 134] on icon "button" at bounding box center [719, 134] width 14 height 14
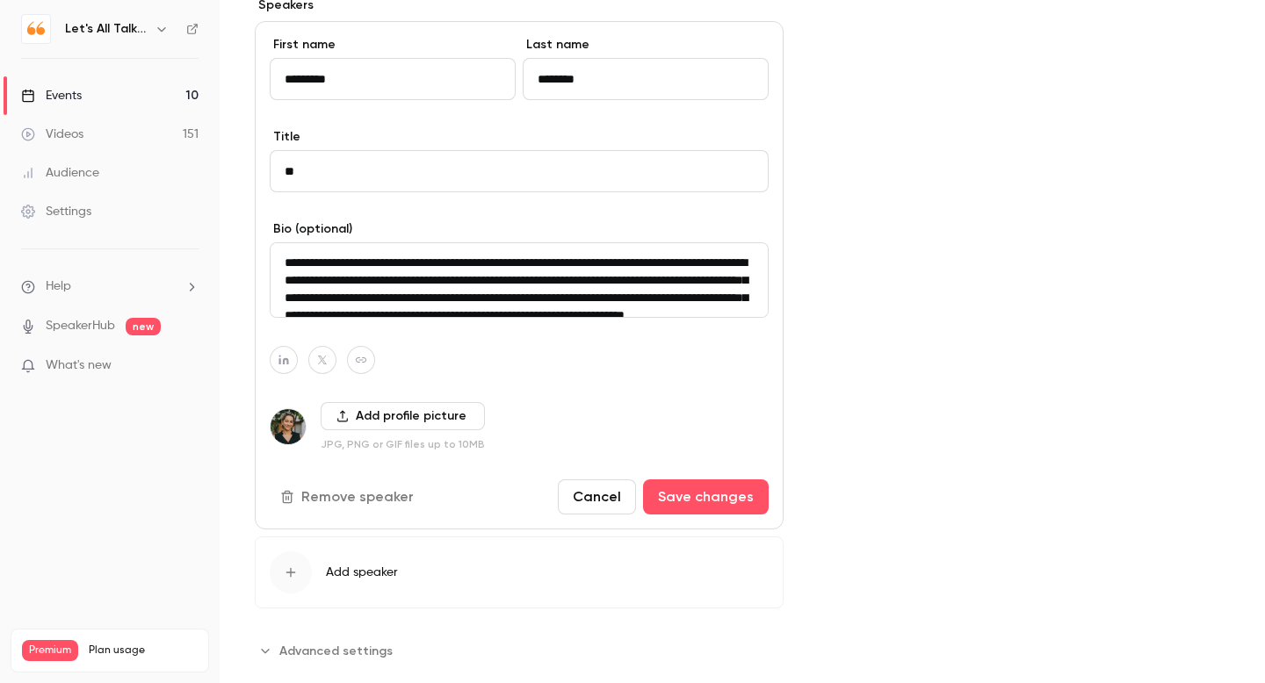
scroll to position [677, 0]
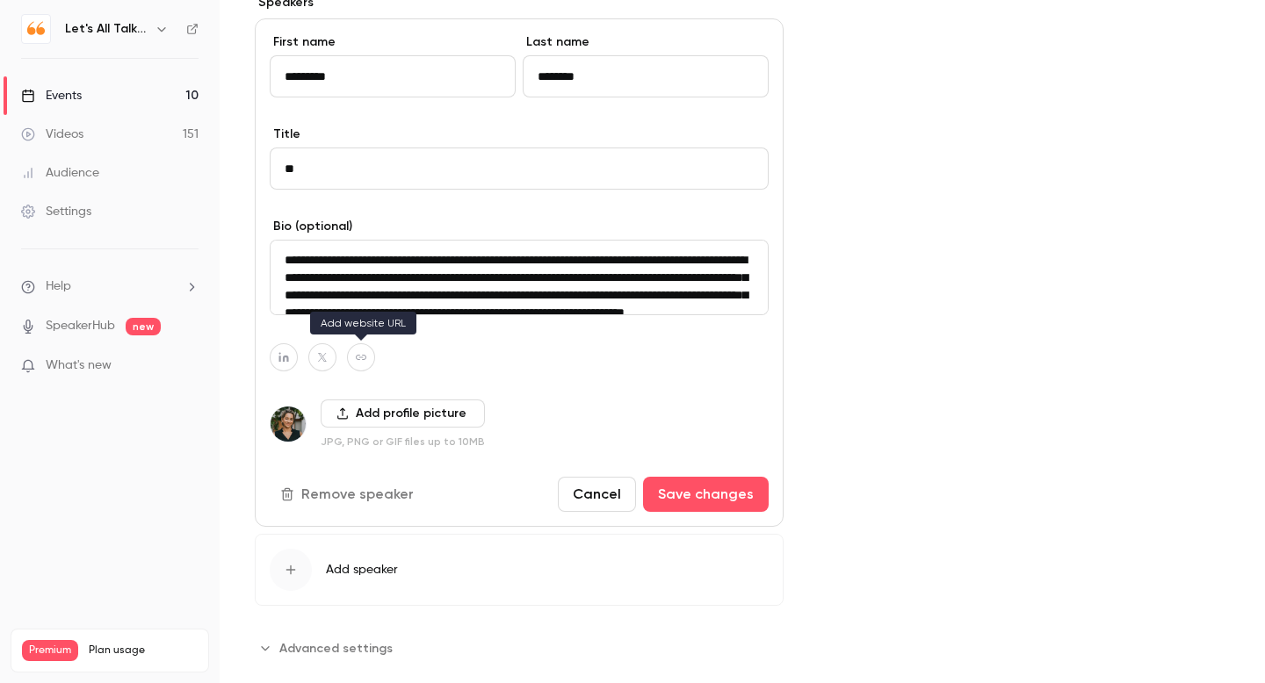
click at [357, 360] on icon "button" at bounding box center [361, 357] width 12 height 11
paste input "**********"
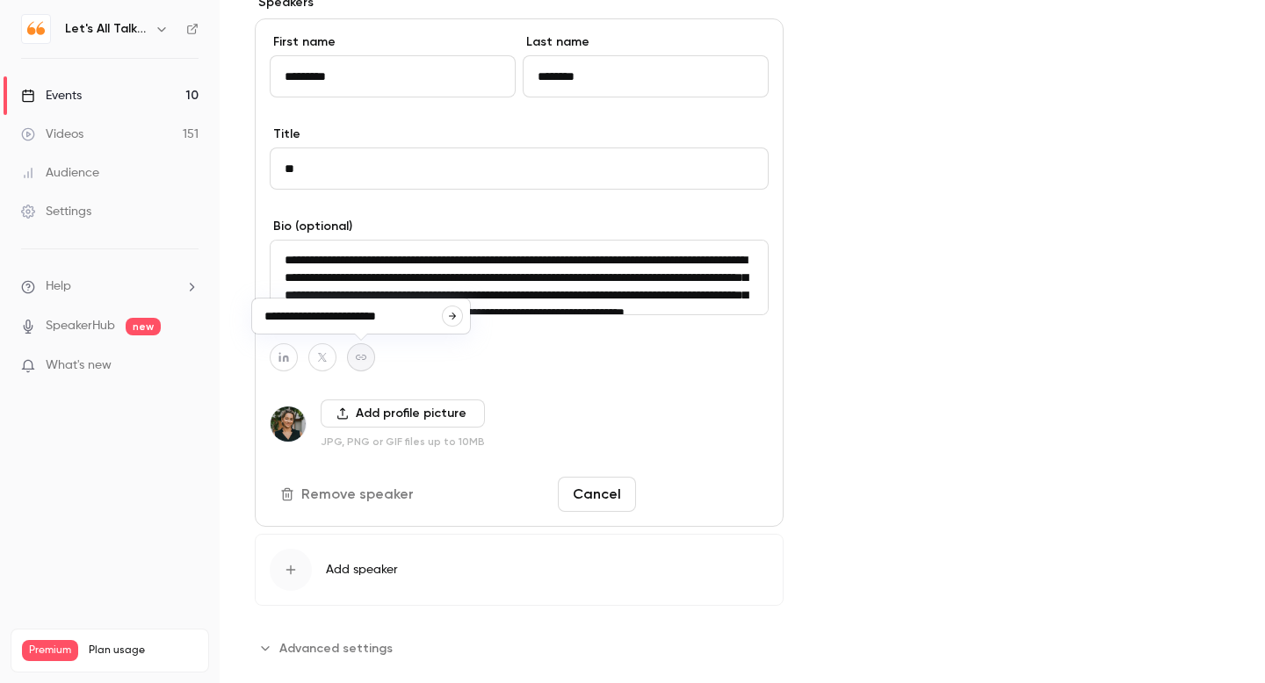
type input "**********"
click at [660, 498] on button "Save changes" at bounding box center [706, 494] width 126 height 35
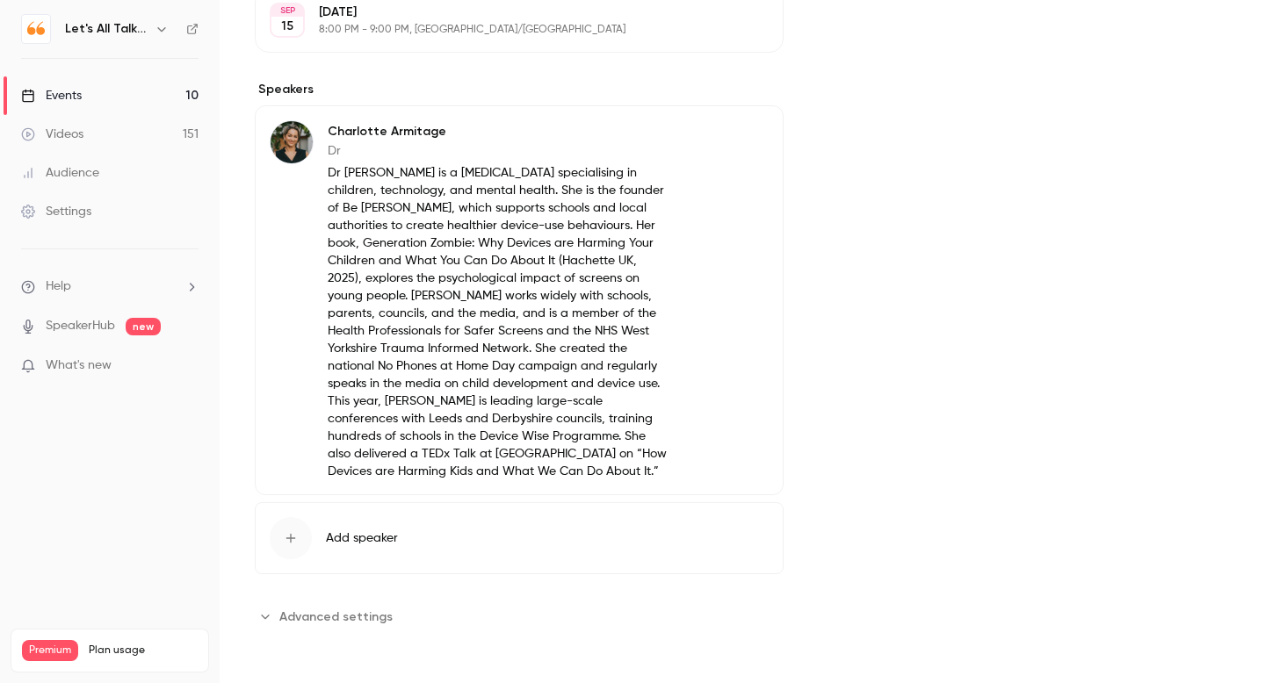
click at [739, 140] on button "Edit" at bounding box center [736, 134] width 64 height 28
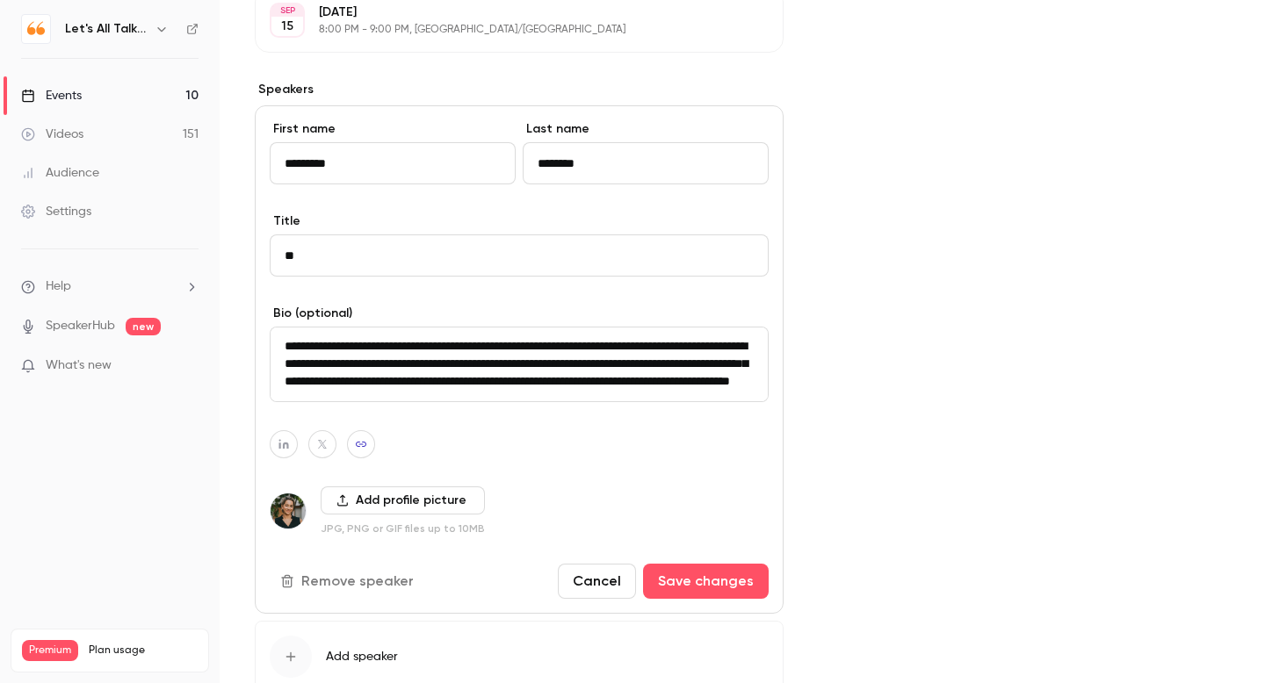
scroll to position [109, 0]
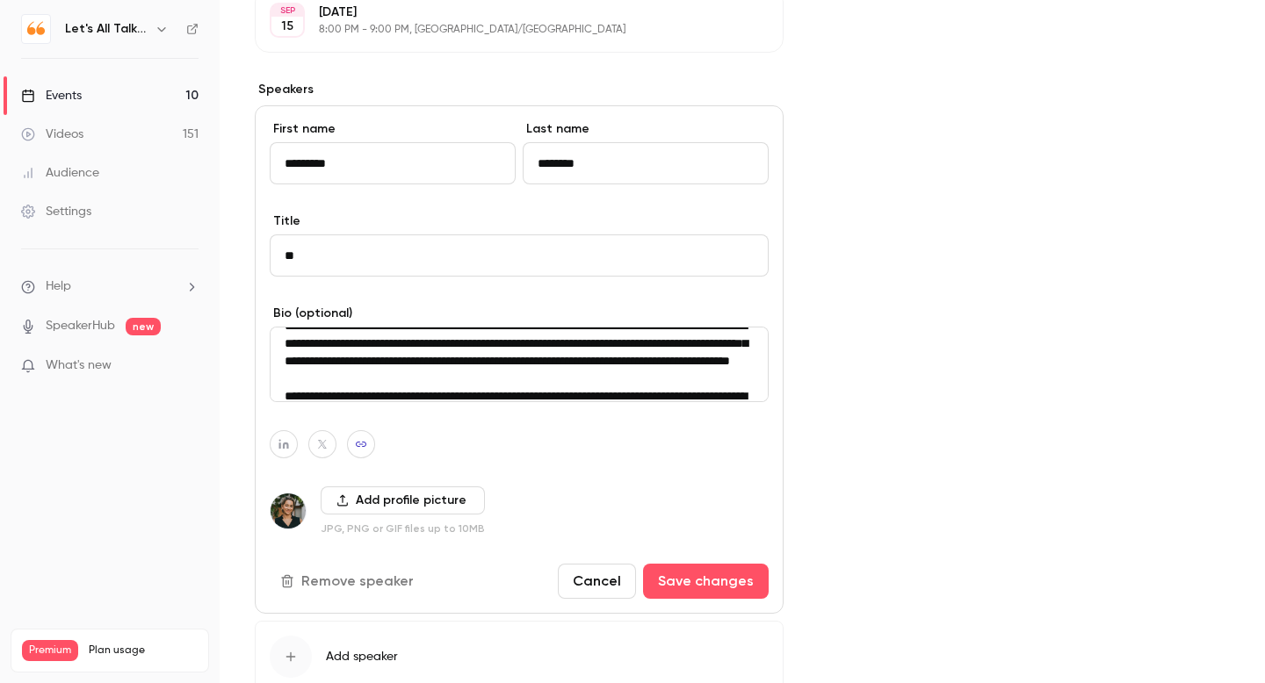
click at [286, 445] on icon "button" at bounding box center [283, 445] width 10 height 10
click at [356, 499] on button "Add profile picture" at bounding box center [403, 501] width 164 height 28
click at [290, 444] on button "button" at bounding box center [284, 444] width 28 height 28
click at [285, 411] on div at bounding box center [284, 403] width 218 height 35
click at [278, 397] on input at bounding box center [274, 403] width 179 height 15
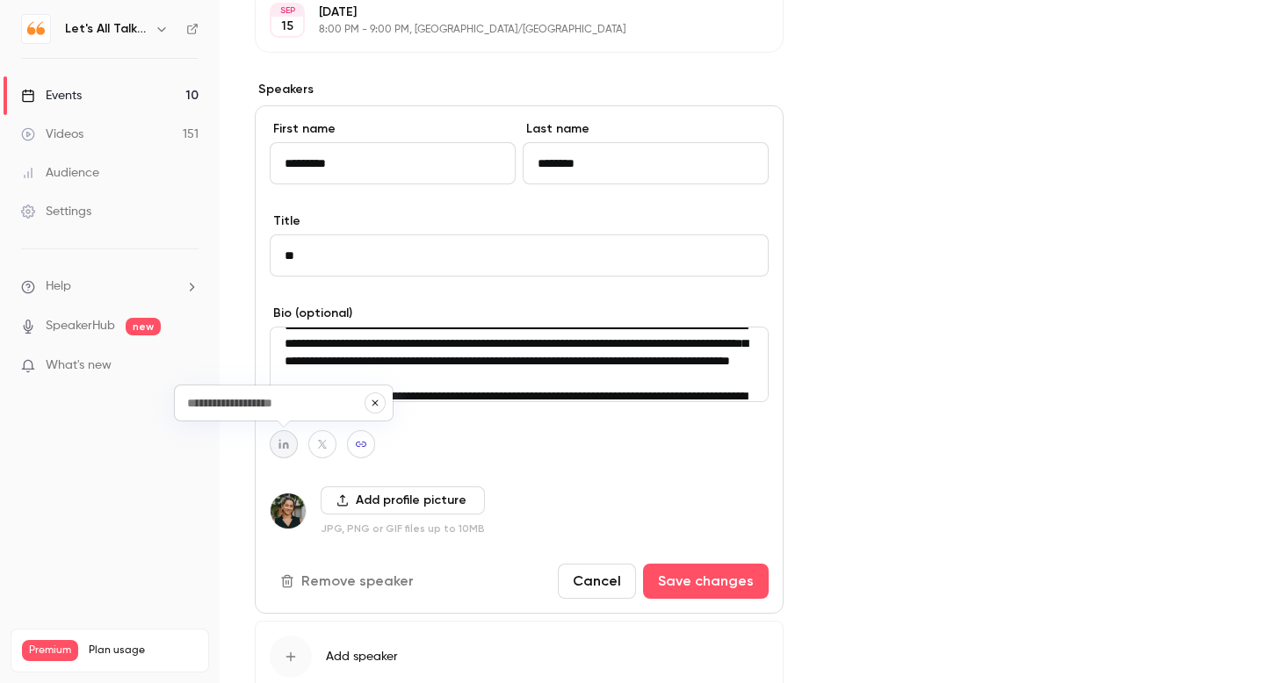
paste input "**********"
type input "**********"
click at [679, 590] on button "Save changes" at bounding box center [706, 581] width 126 height 35
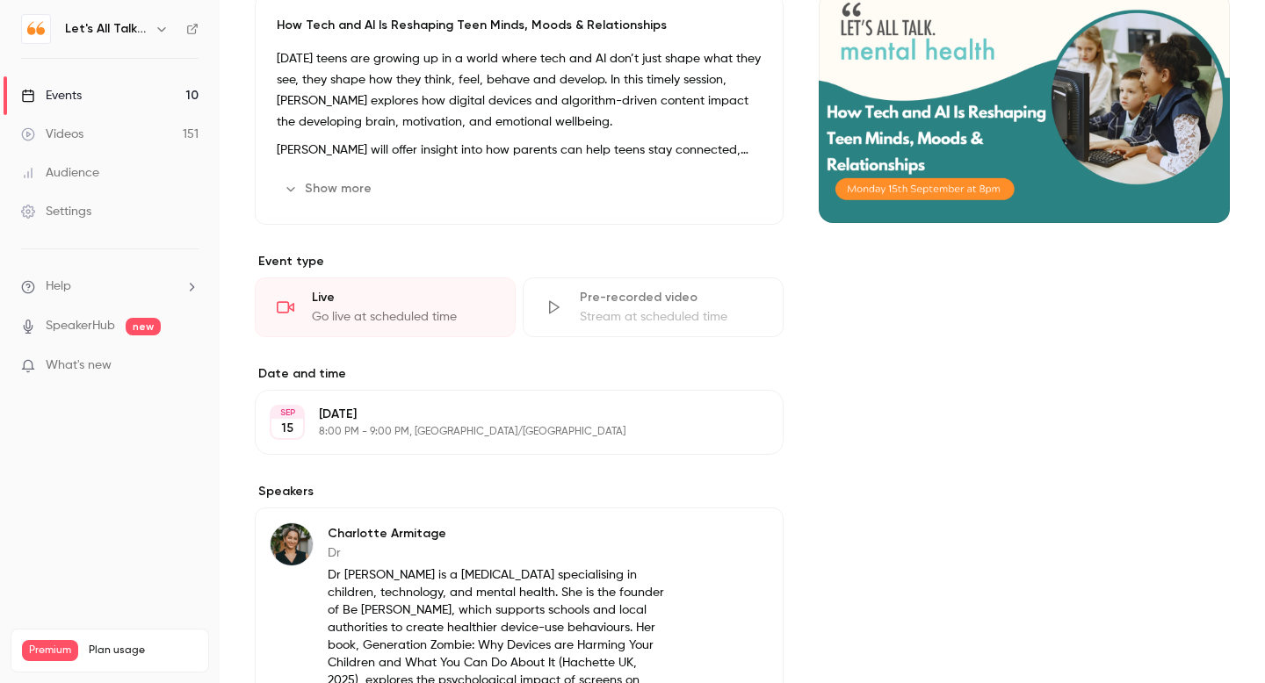
scroll to position [0, 0]
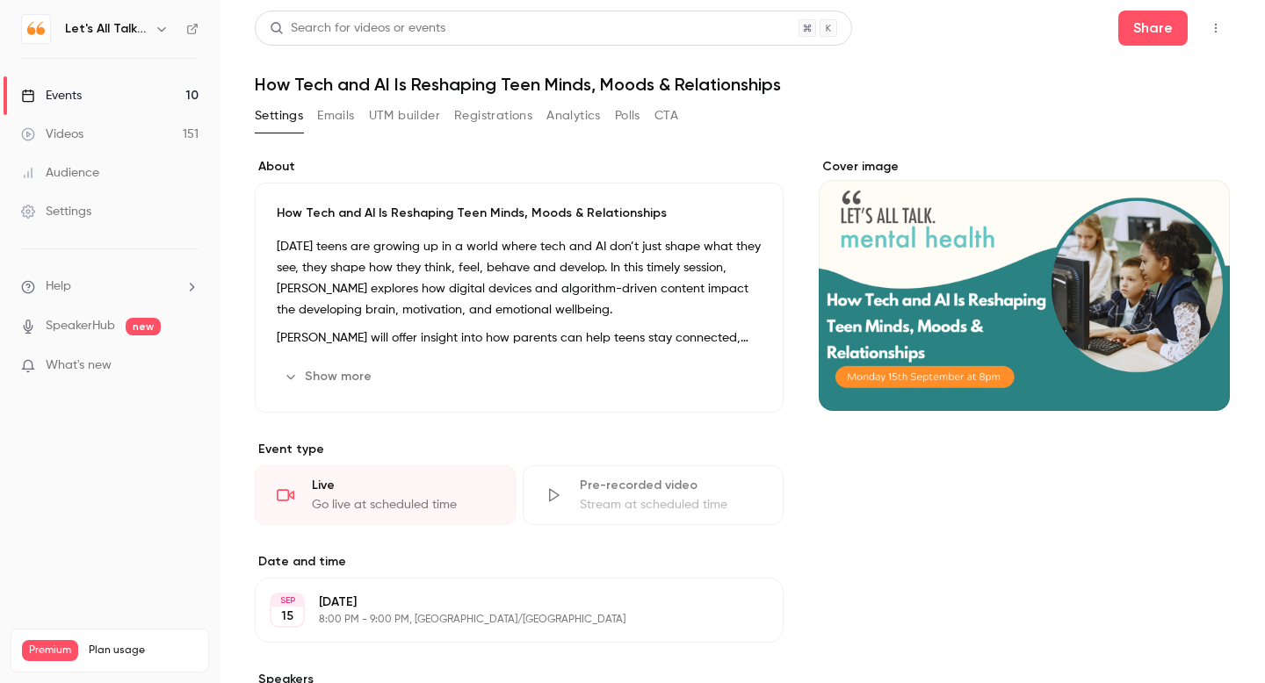
click at [67, 99] on div "Events" at bounding box center [51, 96] width 61 height 18
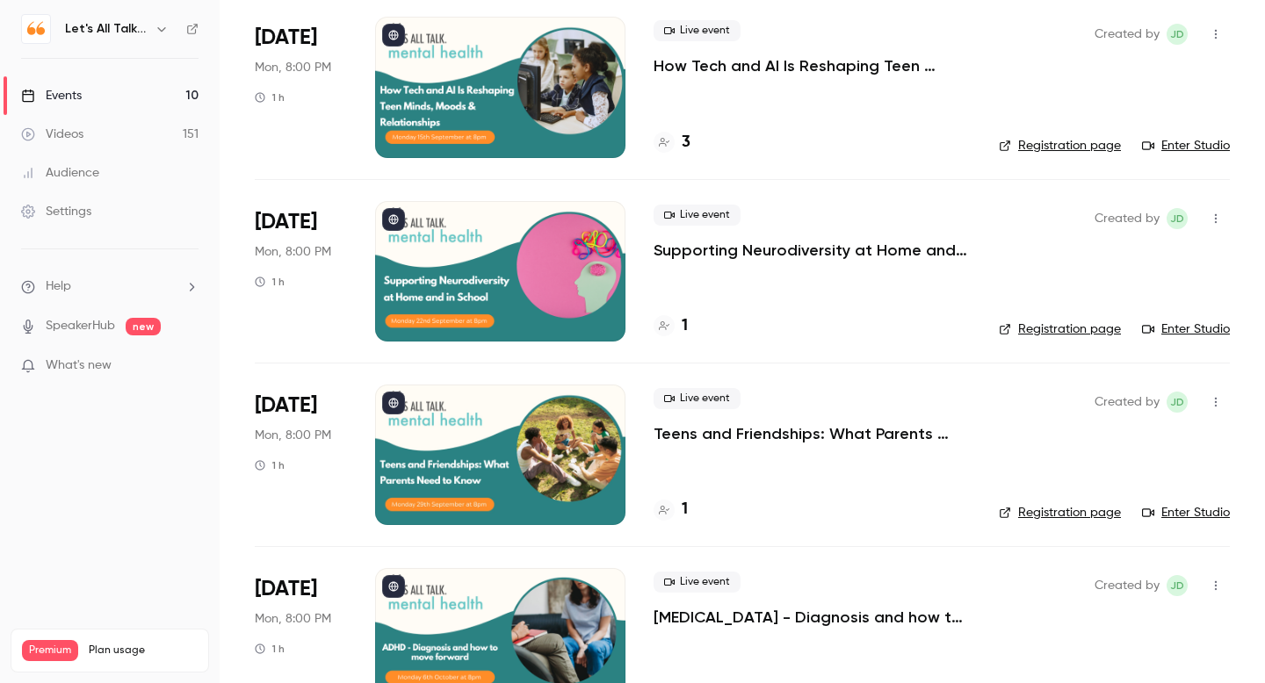
scroll to position [292, 0]
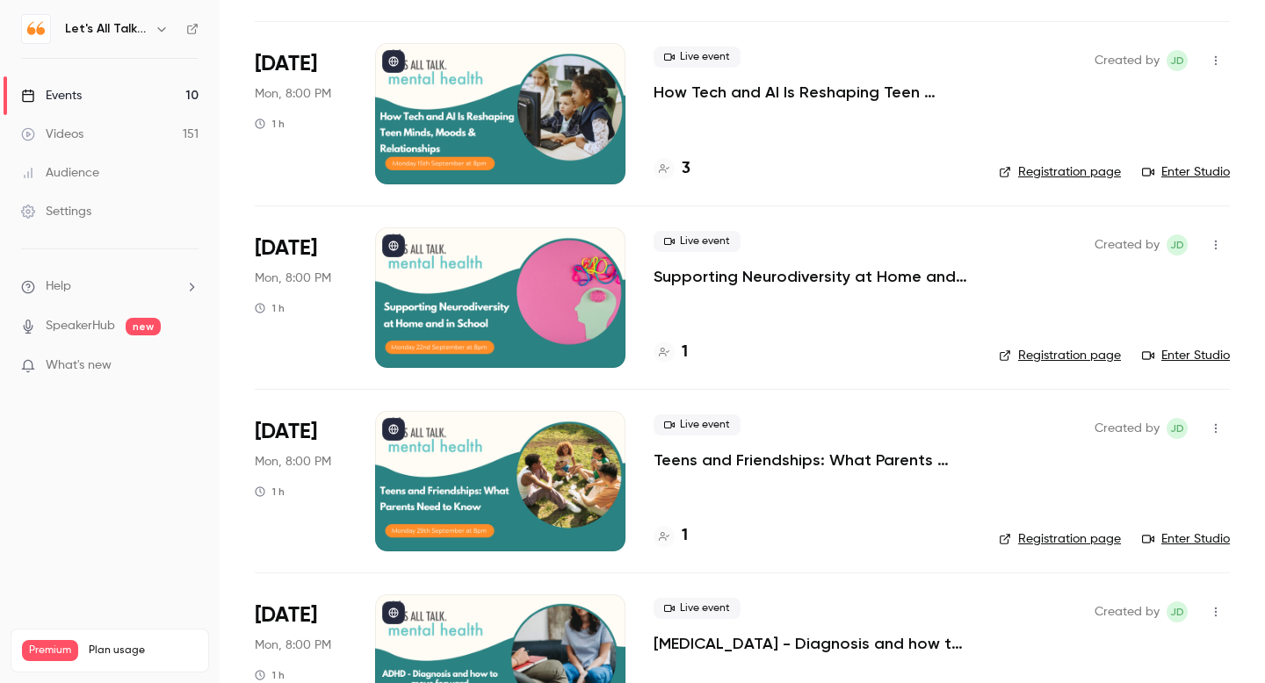
click at [739, 275] on p "Supporting Neurodiversity at Home and in School" at bounding box center [811, 276] width 317 height 21
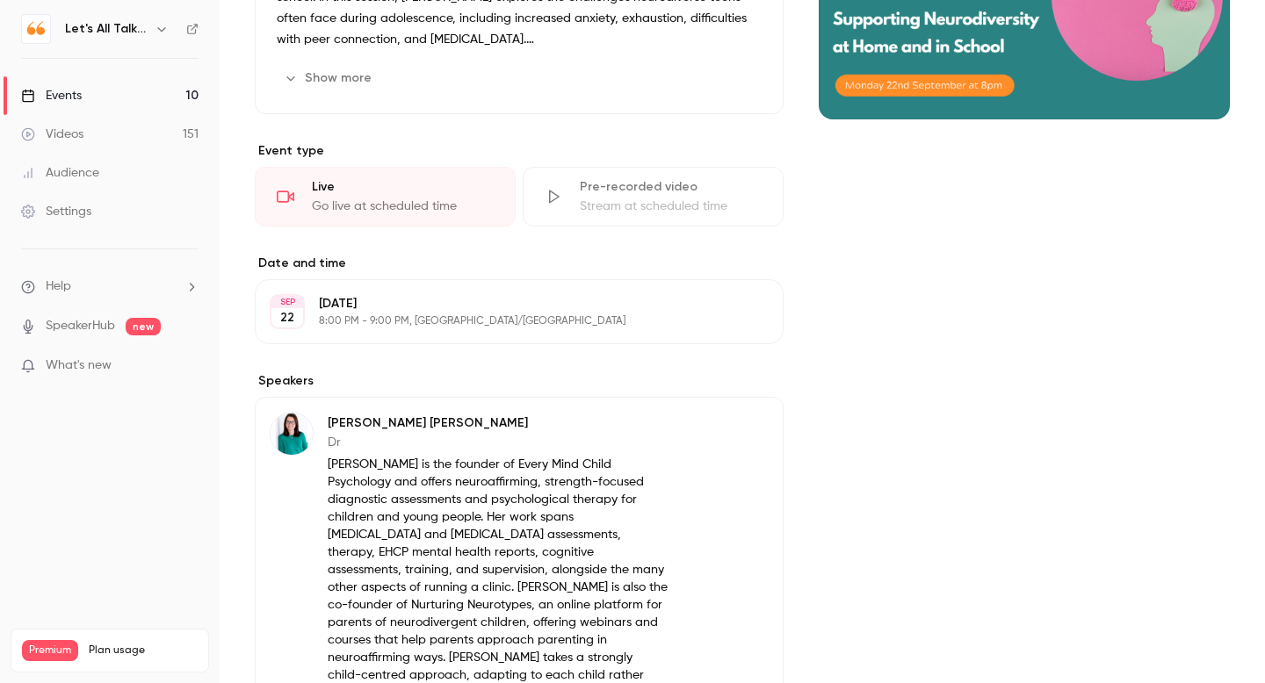
click at [64, 99] on div "Events" at bounding box center [51, 96] width 61 height 18
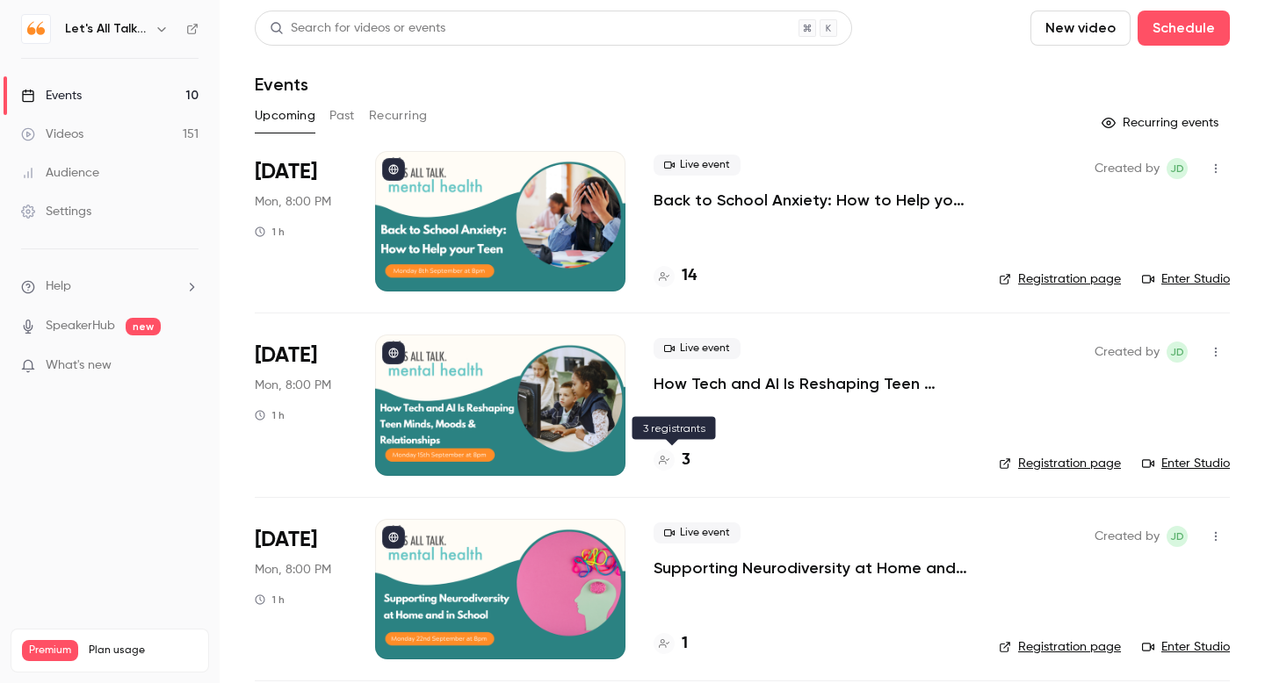
click at [687, 463] on h4 "3" at bounding box center [686, 461] width 9 height 24
click at [776, 201] on p "Back to School Anxiety: How to Help your Teen" at bounding box center [811, 200] width 317 height 21
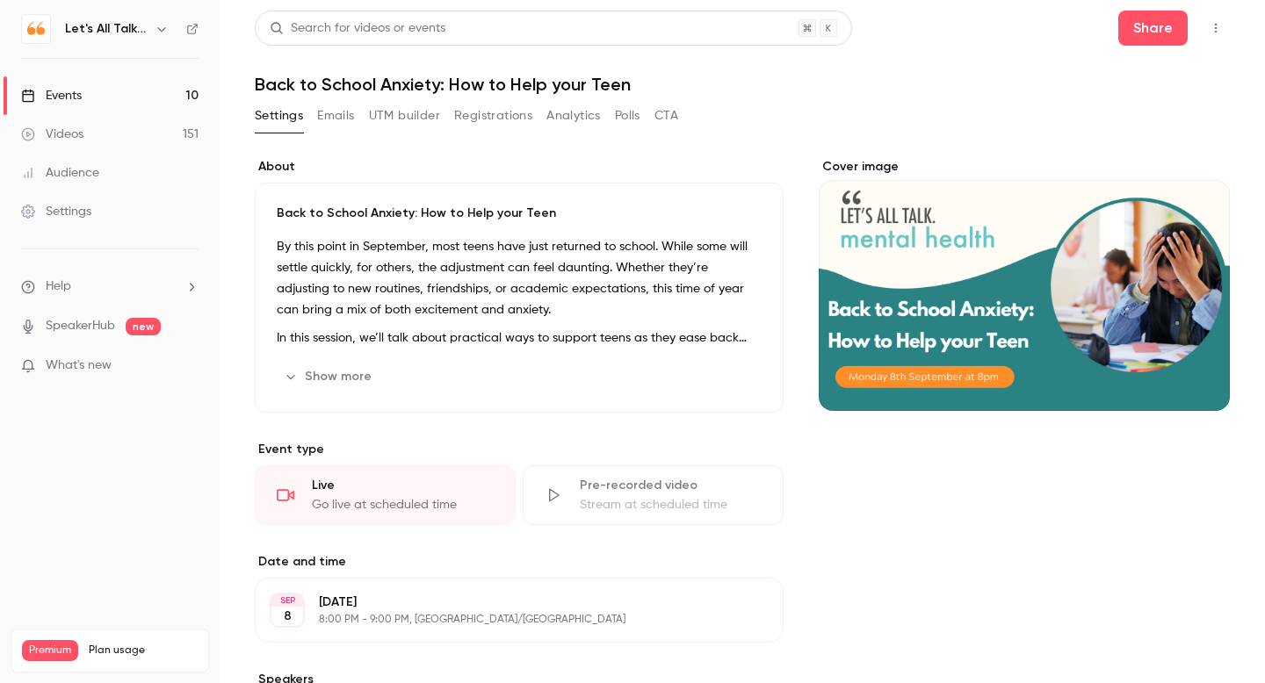
click at [97, 169] on div "Audience" at bounding box center [60, 173] width 78 height 18
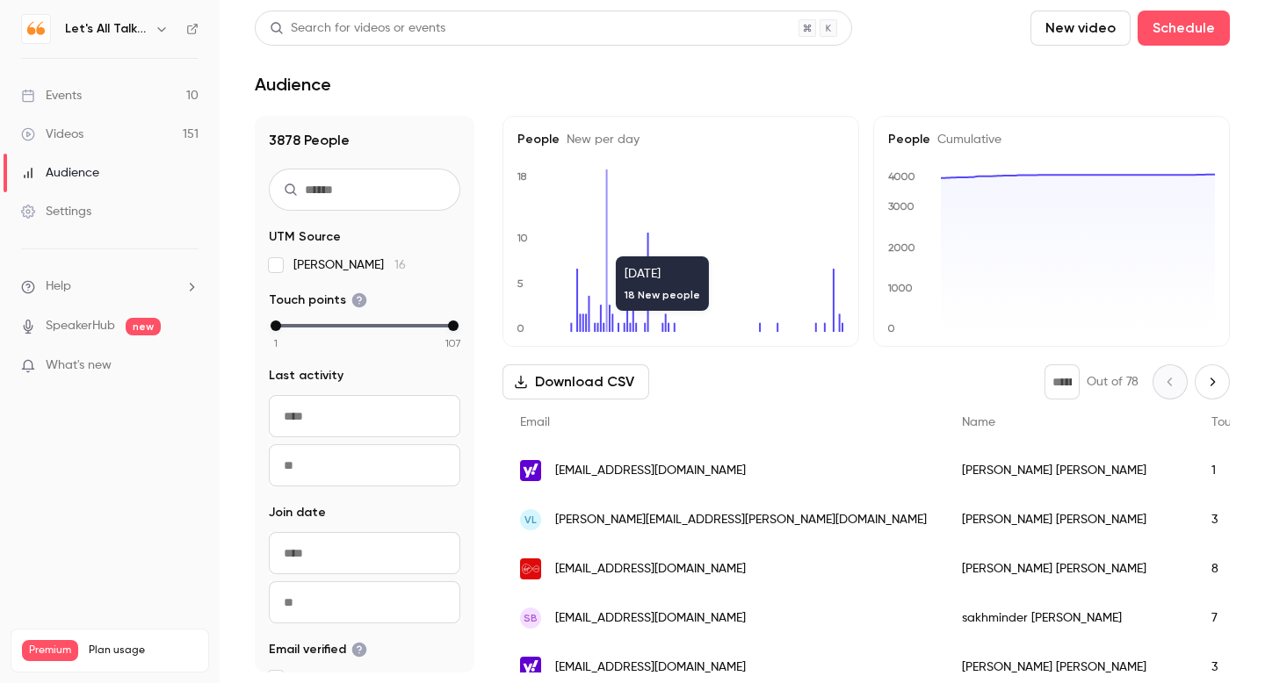
click at [69, 101] on div "Events" at bounding box center [51, 96] width 61 height 18
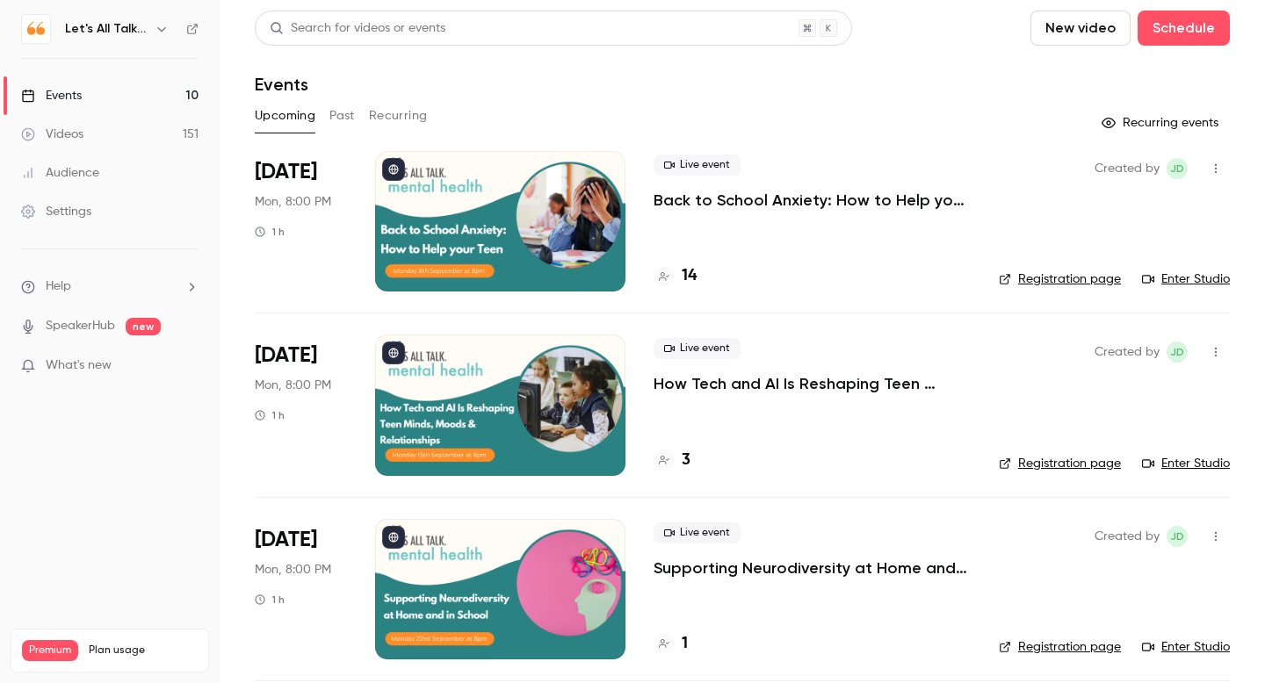
click at [747, 201] on p "Back to School Anxiety: How to Help your Teen" at bounding box center [811, 200] width 317 height 21
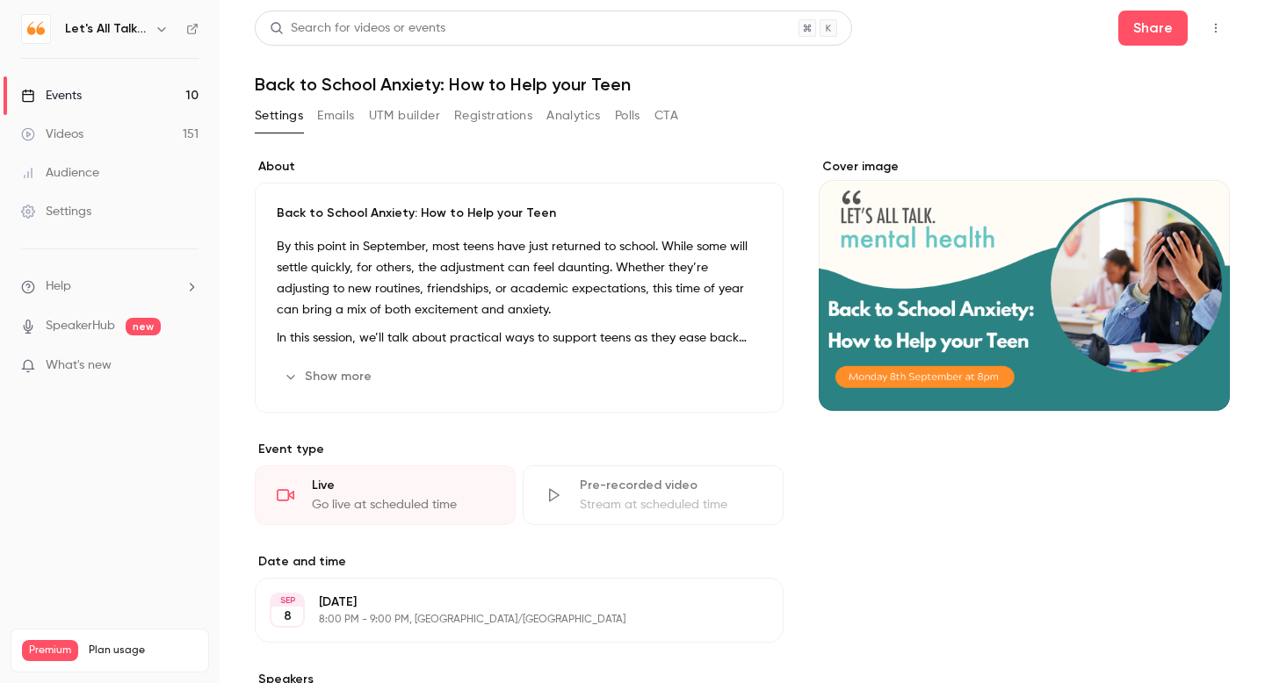
click at [1219, 28] on icon "button" at bounding box center [1216, 28] width 14 height 12
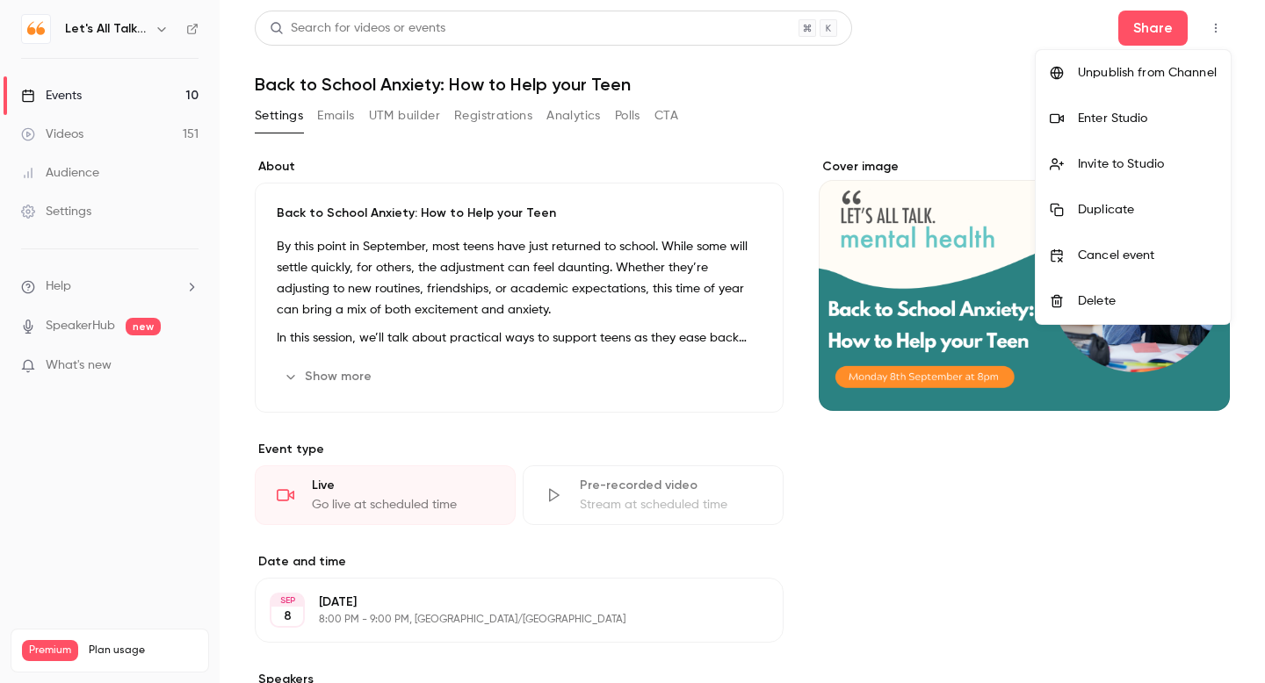
click at [1120, 165] on div "Invite to Studio" at bounding box center [1147, 164] width 139 height 18
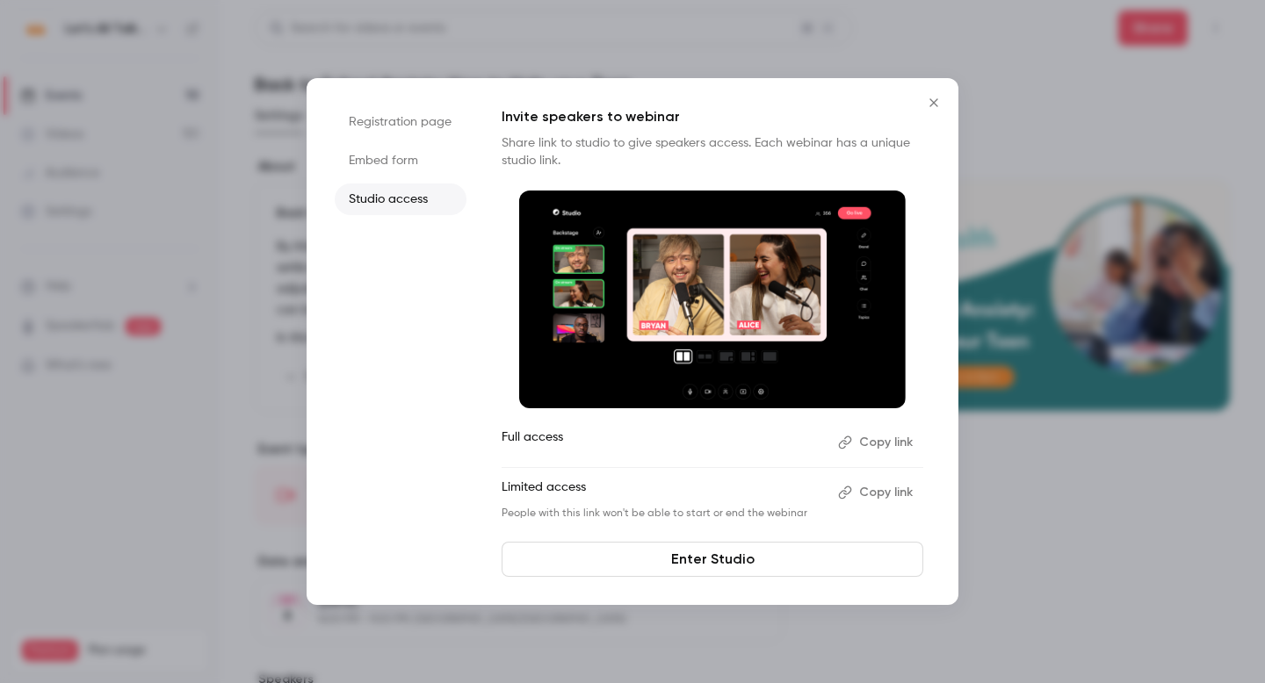
click at [893, 499] on button "Copy link" at bounding box center [877, 493] width 92 height 28
click at [937, 105] on icon "Close" at bounding box center [933, 103] width 21 height 14
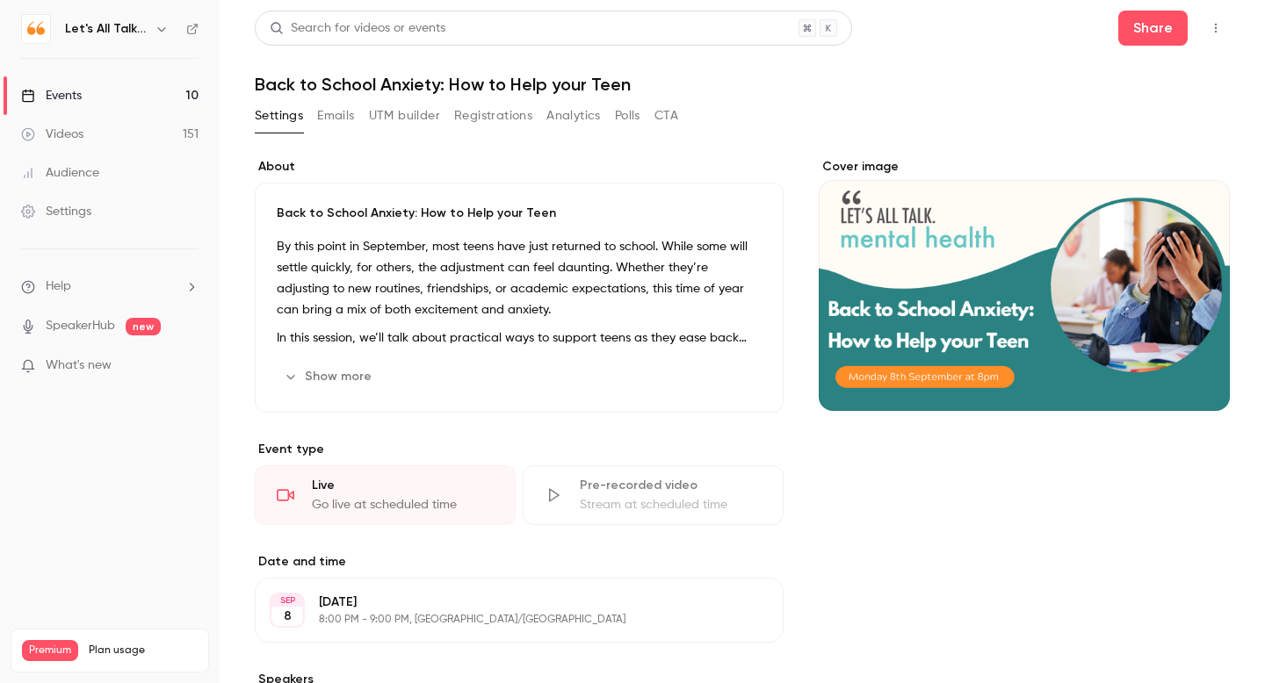
click at [114, 166] on link "Audience" at bounding box center [110, 173] width 220 height 39
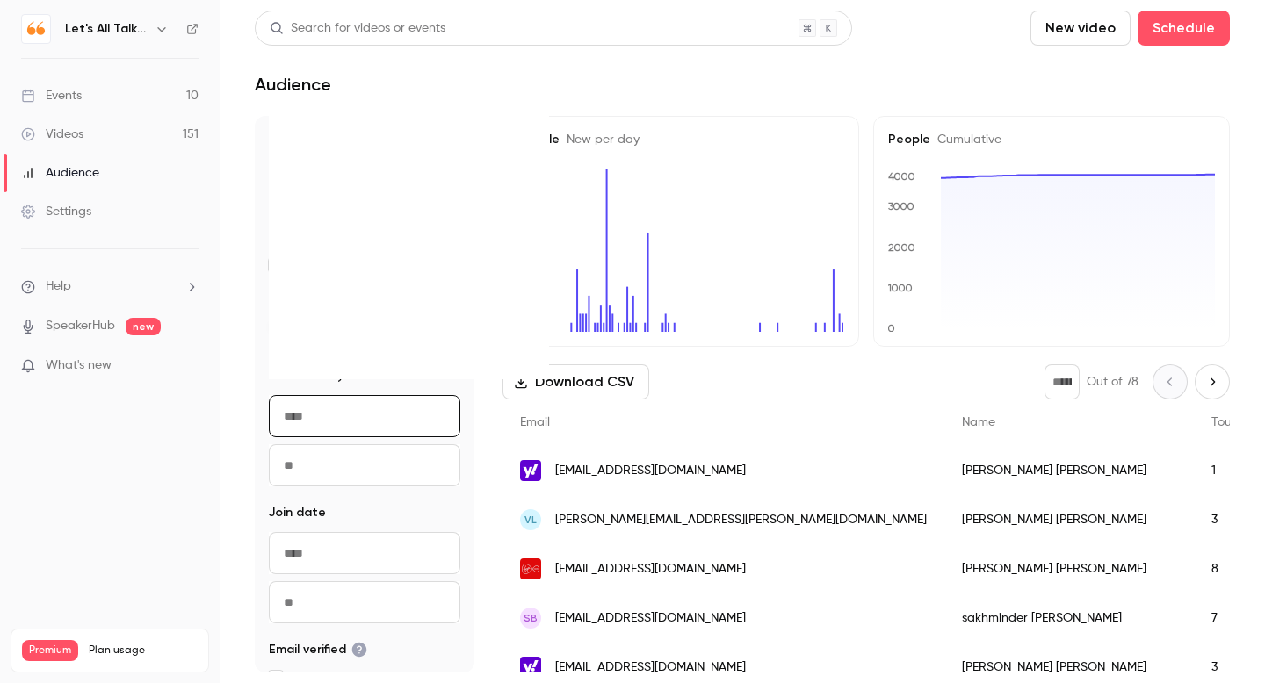
click at [336, 424] on input "From" at bounding box center [364, 416] width 191 height 42
click at [295, 145] on icon "Move backward to switch to the previous month." at bounding box center [293, 140] width 21 height 21
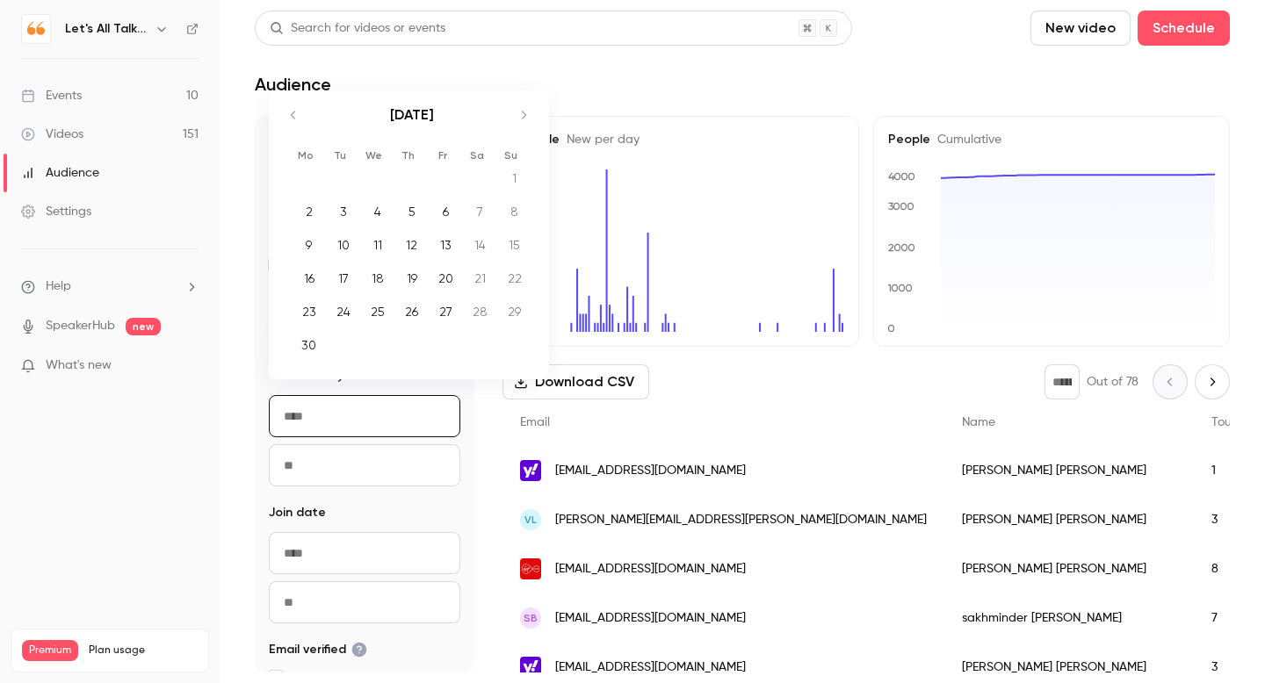
click at [295, 145] on div "Mo Tu We Th Fr Sa Su [DATE] 1 2 3 4 5 6 7 8 9 10 11 12 13 14 15 16 17 18 19 20 …" at bounding box center [408, 234] width 279 height 289
click at [295, 145] on div "Mo Tu We Th Fr Sa Su" at bounding box center [408, 155] width 263 height 20
click at [299, 111] on icon "Move backward to switch to the previous month." at bounding box center [293, 115] width 21 height 21
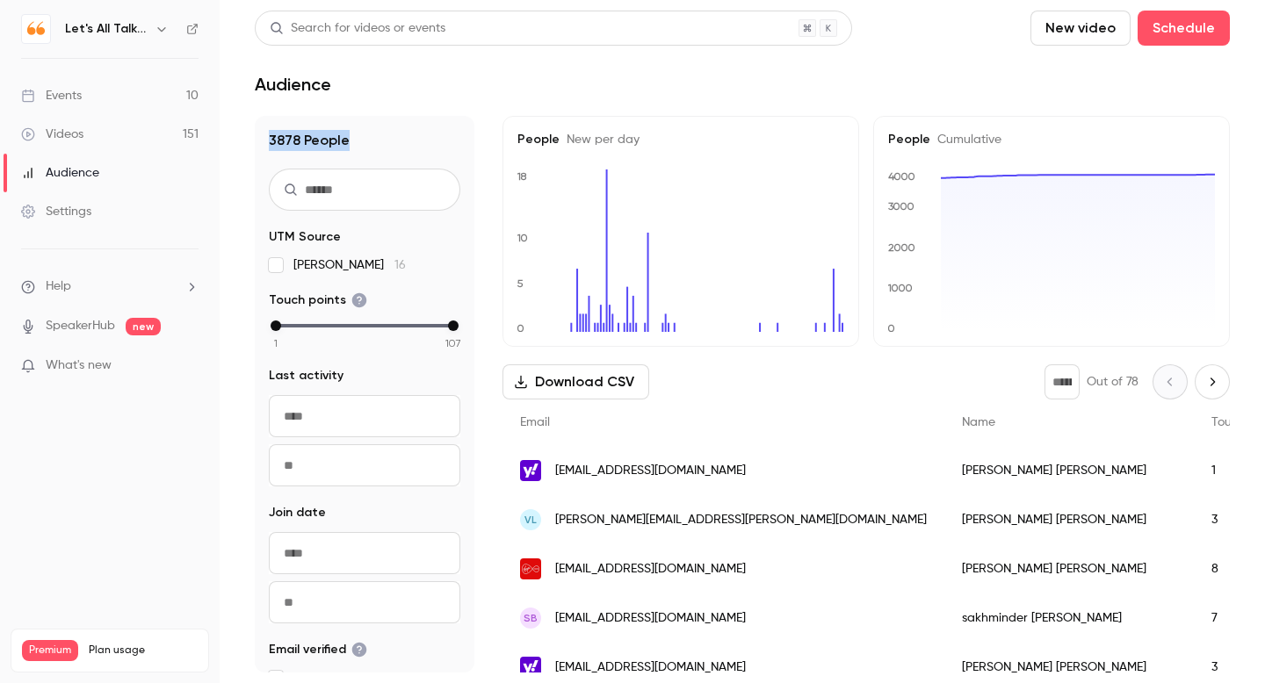
click at [299, 111] on main "Search for videos or events New video Schedule Audience 3878 People UTM Source …" at bounding box center [742, 341] width 1045 height 683
click at [327, 416] on input "From" at bounding box center [364, 416] width 191 height 42
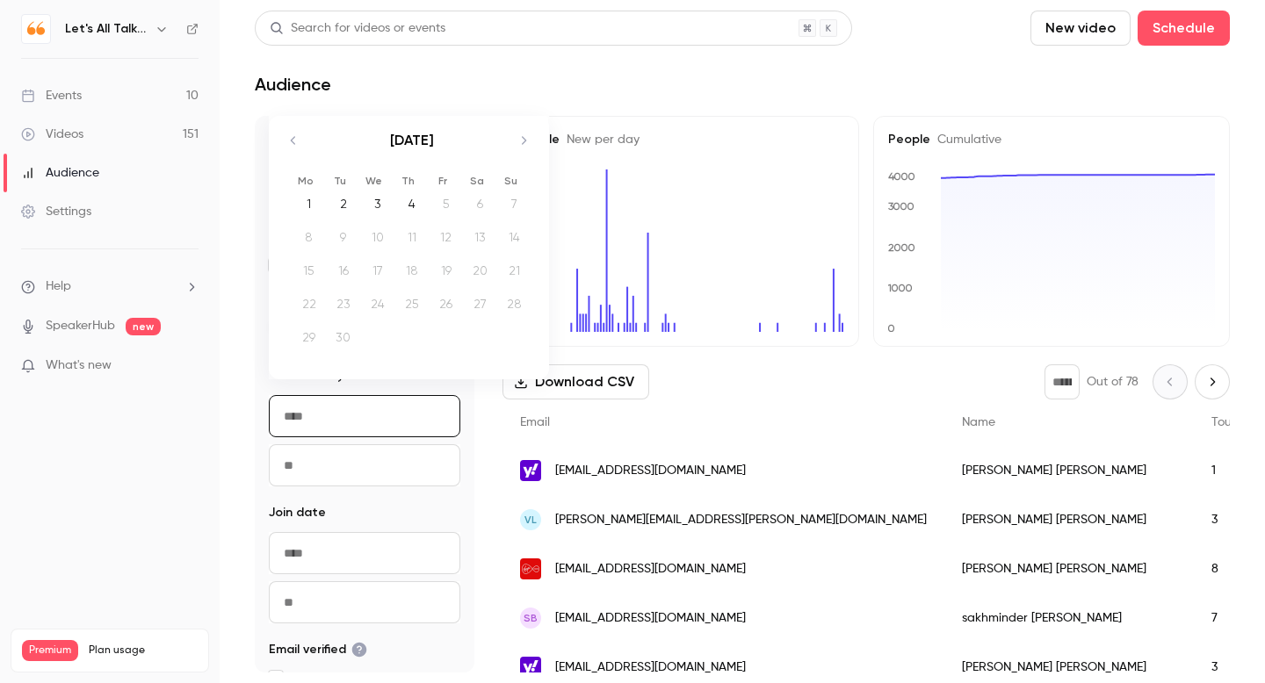
click at [289, 145] on icon "Move backward to switch to the previous month." at bounding box center [293, 140] width 21 height 21
click at [293, 117] on icon "Move backward to switch to the previous month." at bounding box center [293, 115] width 4 height 8
click at [289, 141] on icon "Move backward to switch to the previous month." at bounding box center [293, 140] width 21 height 21
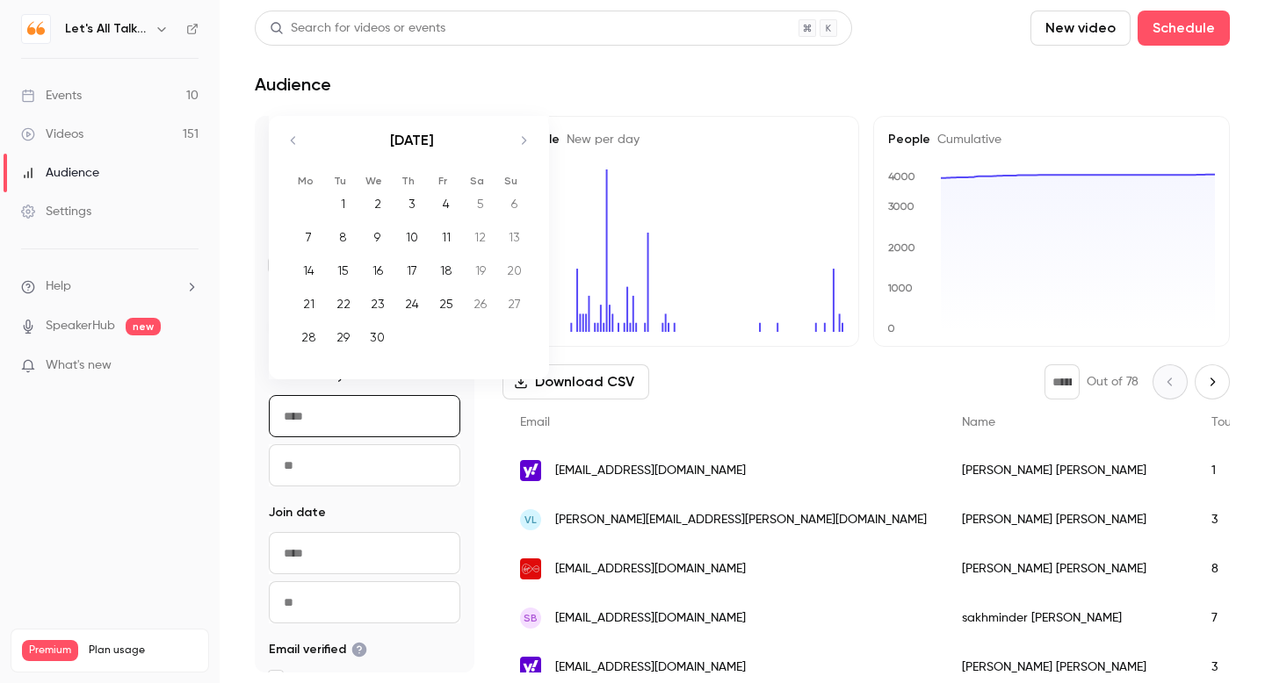
click at [299, 141] on icon "Move backward to switch to the previous month." at bounding box center [293, 140] width 21 height 21
click at [291, 117] on icon "Move backward to switch to the previous month." at bounding box center [293, 115] width 21 height 21
click at [294, 142] on icon "Move backward to switch to the previous month." at bounding box center [293, 140] width 21 height 21
click at [326, 415] on input "From" at bounding box center [364, 416] width 191 height 42
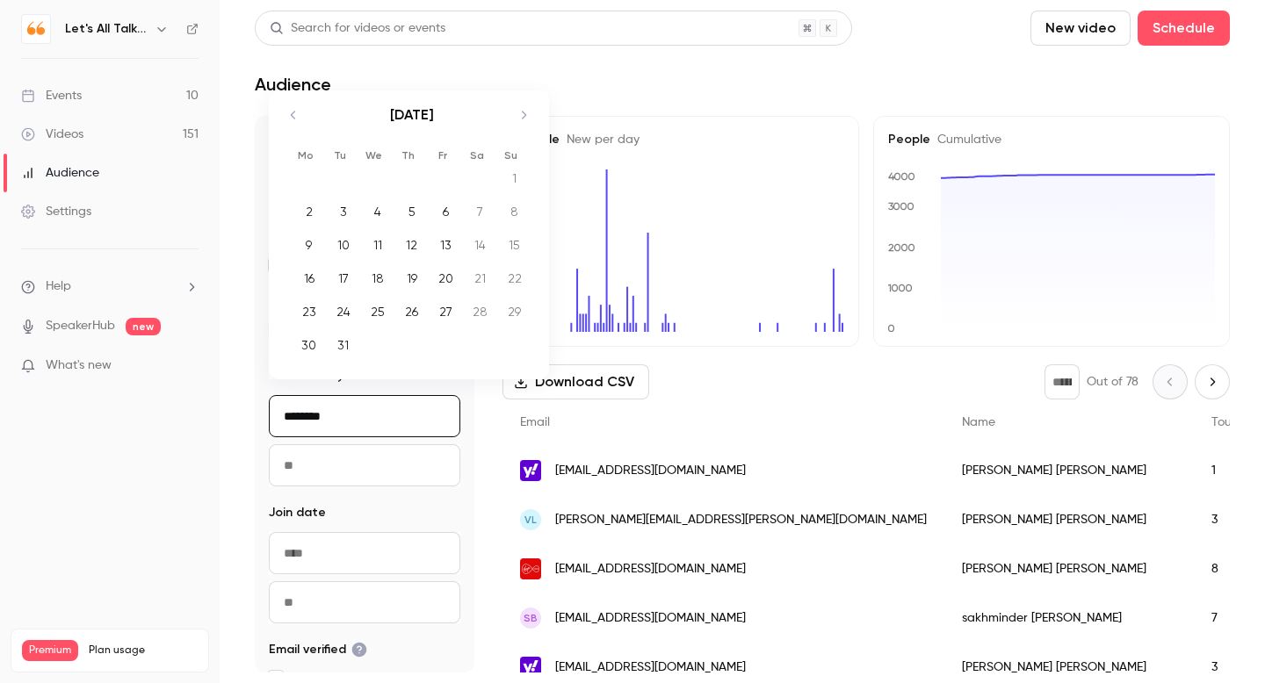
click at [291, 112] on icon "Move backward to switch to the previous month." at bounding box center [293, 115] width 21 height 21
click at [292, 140] on icon "Move backward to switch to the previous month." at bounding box center [293, 140] width 21 height 21
click at [292, 113] on icon "Move backward to switch to the previous month." at bounding box center [293, 115] width 4 height 8
click at [292, 137] on icon "Move backward to switch to the previous month." at bounding box center [293, 140] width 21 height 21
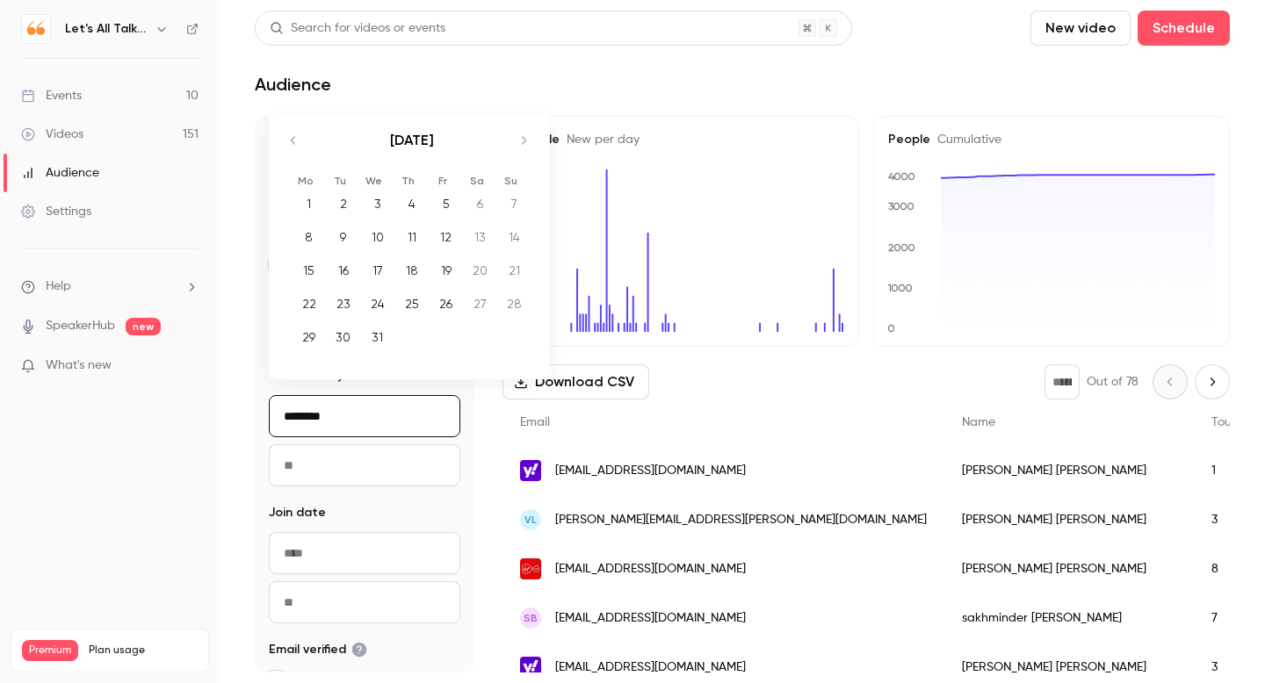
click at [292, 137] on icon "Move backward to switch to the previous month." at bounding box center [293, 140] width 21 height 21
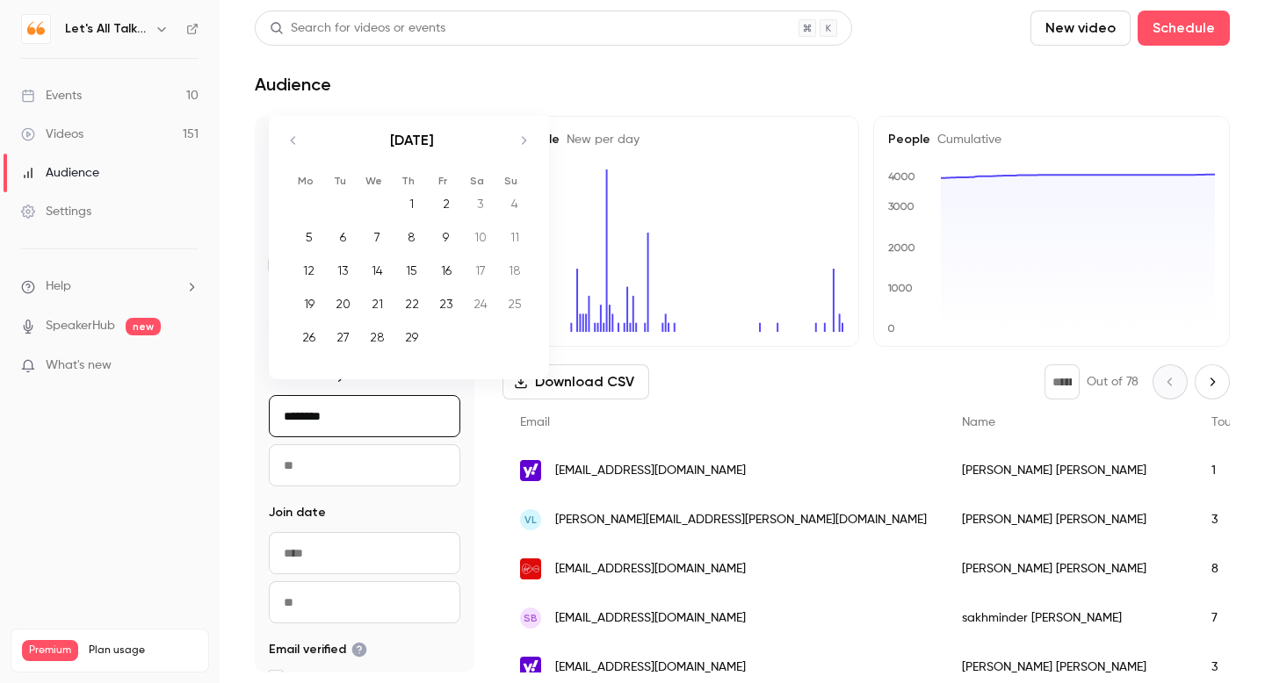
click at [307, 237] on div "5" at bounding box center [308, 237] width 27 height 26
type input "**********"
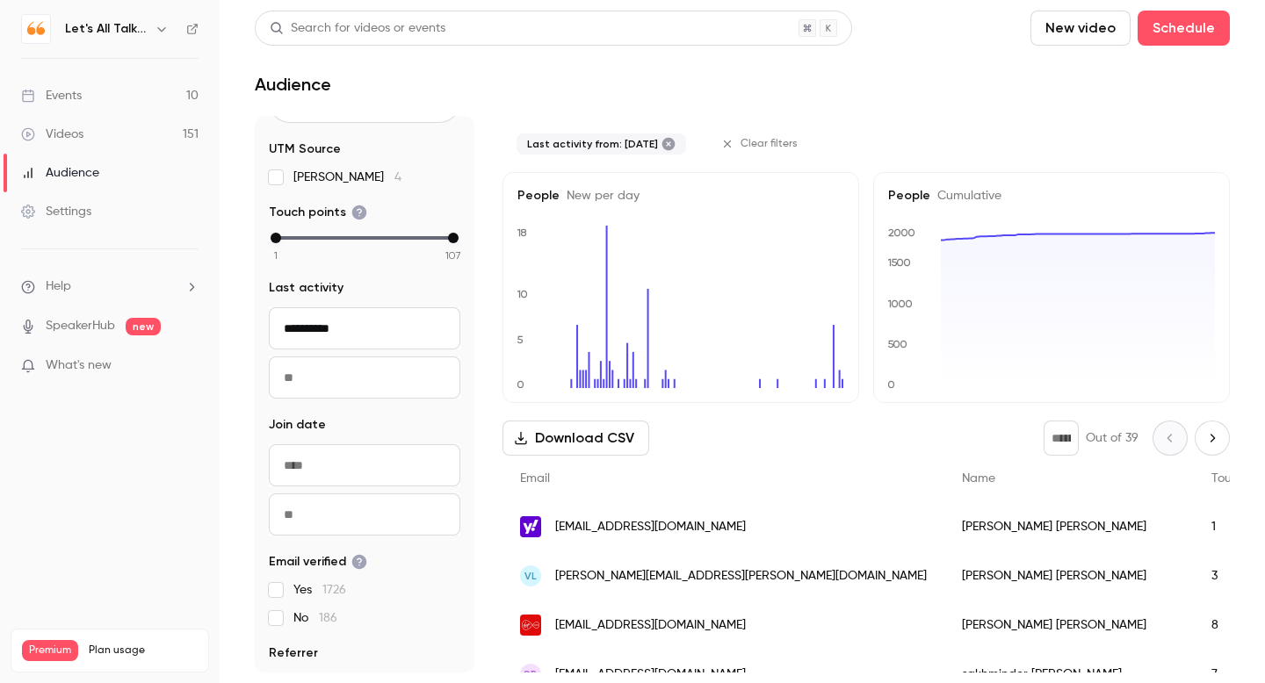
scroll to position [105, 0]
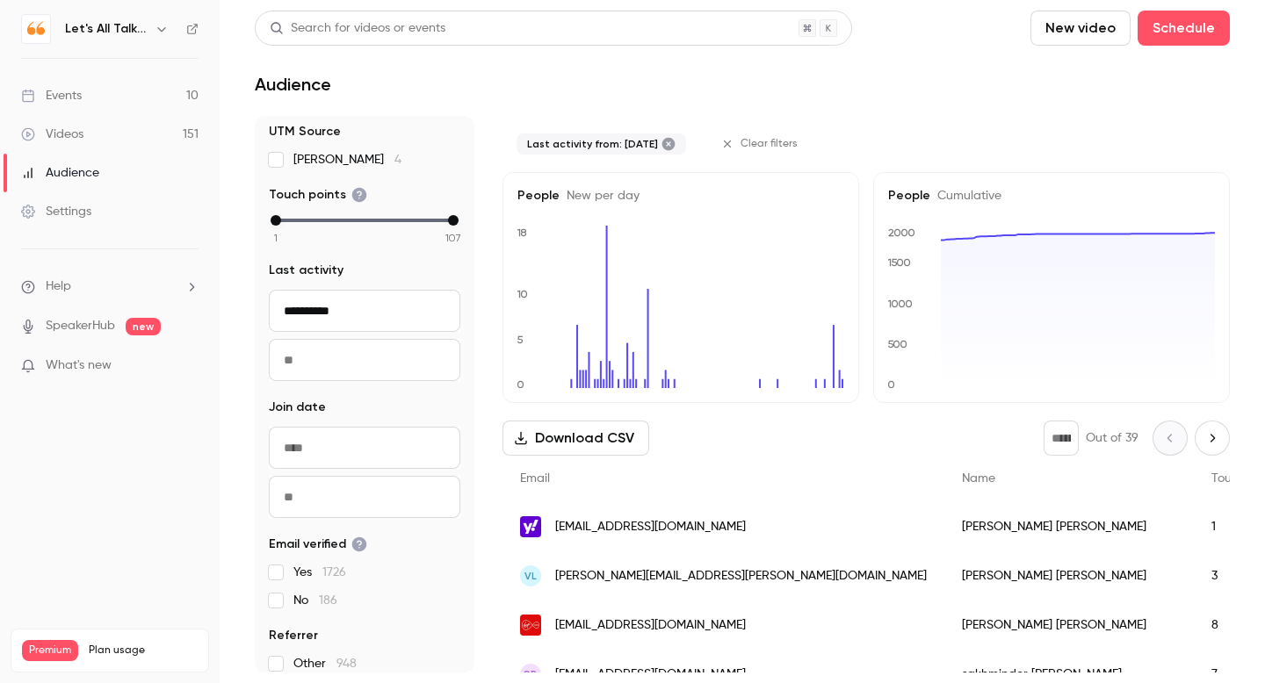
click at [562, 435] on button "Download CSV" at bounding box center [575, 438] width 147 height 35
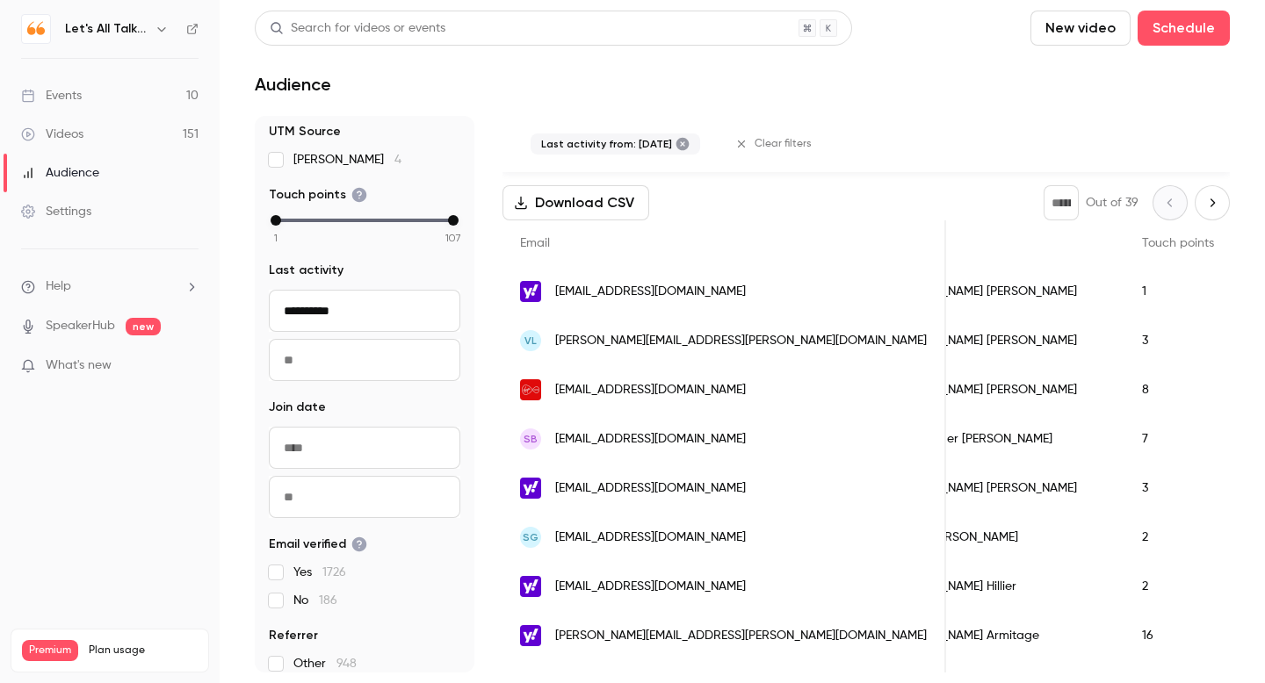
scroll to position [0, 0]
